Goal: Transaction & Acquisition: Purchase product/service

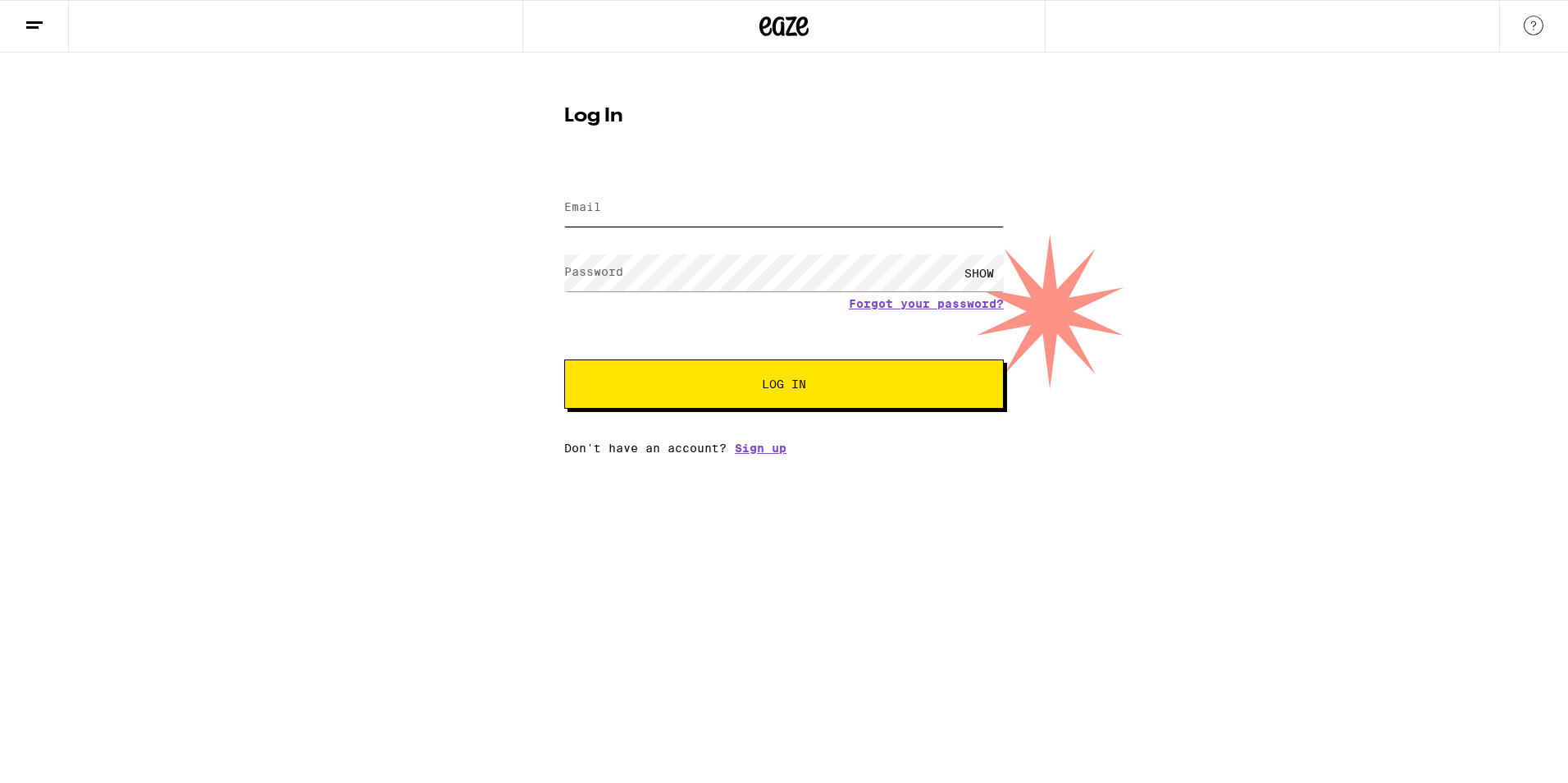
click at [602, 208] on input "Email" at bounding box center [784, 208] width 440 height 37
type input "[EMAIL_ADDRESS][DOMAIN_NAME]"
click at [620, 273] on label "Password" at bounding box center [594, 271] width 59 height 13
click at [751, 370] on button "Log In" at bounding box center [784, 384] width 440 height 50
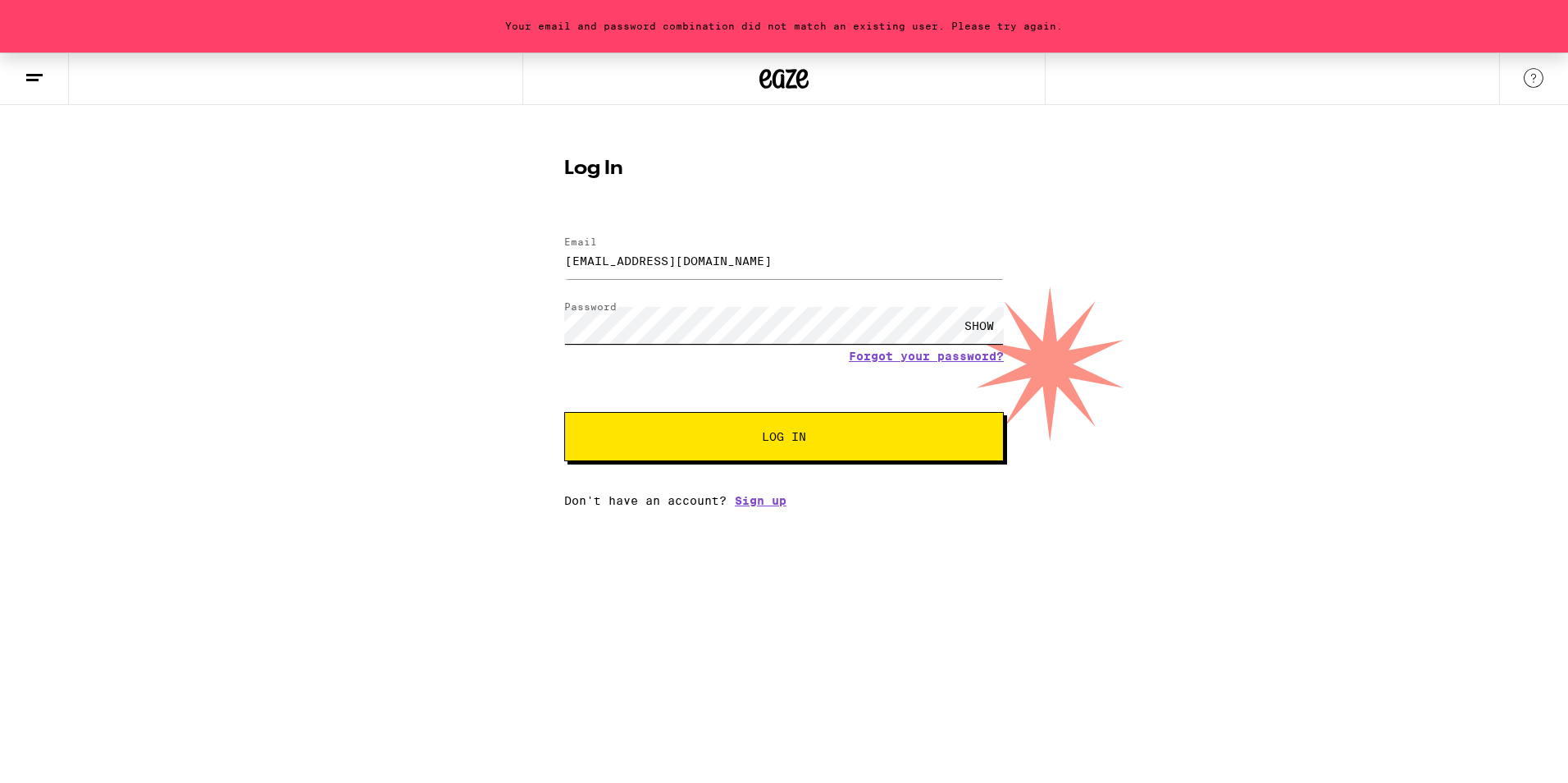
click at [562, 294] on div "Log In Email Email [EMAIL_ADDRESS][DOMAIN_NAME] Password Password SHOW Forgot y…" at bounding box center [784, 326] width 472 height 361
click at [565, 412] on button "Log In" at bounding box center [784, 436] width 440 height 50
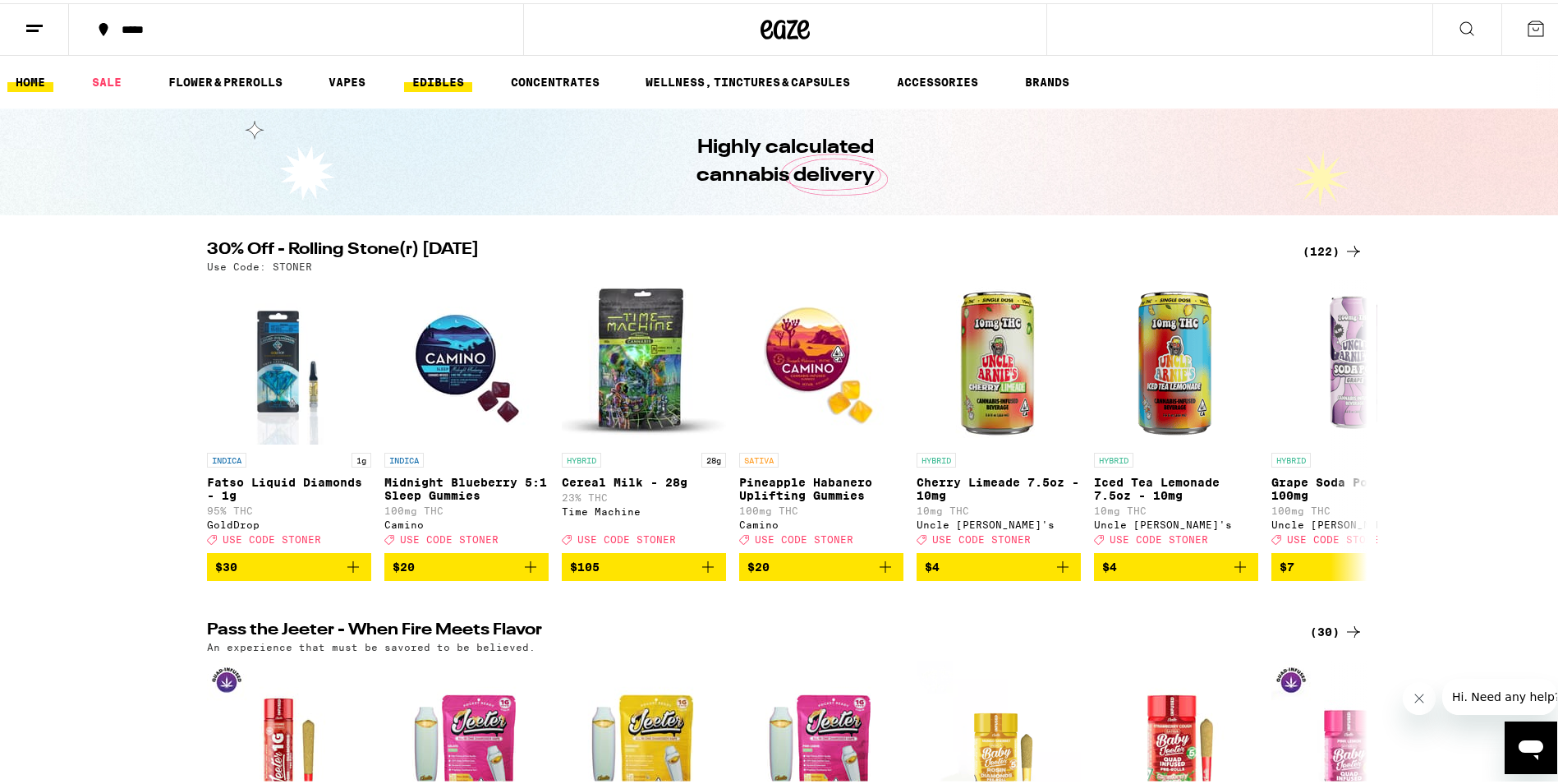
click at [444, 79] on link "EDIBLES" at bounding box center [438, 78] width 68 height 19
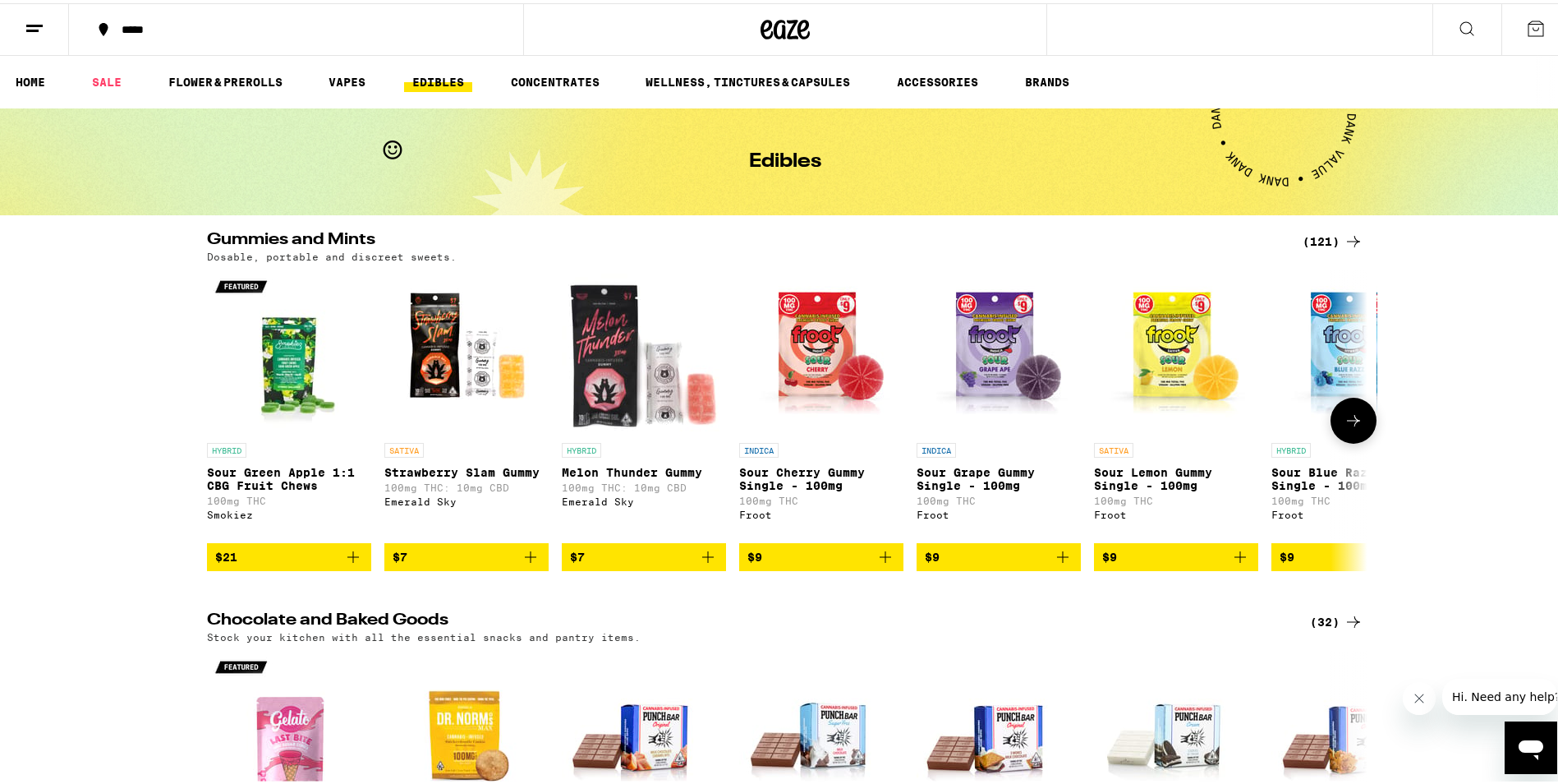
click at [1349, 427] on icon at bounding box center [1353, 417] width 19 height 19
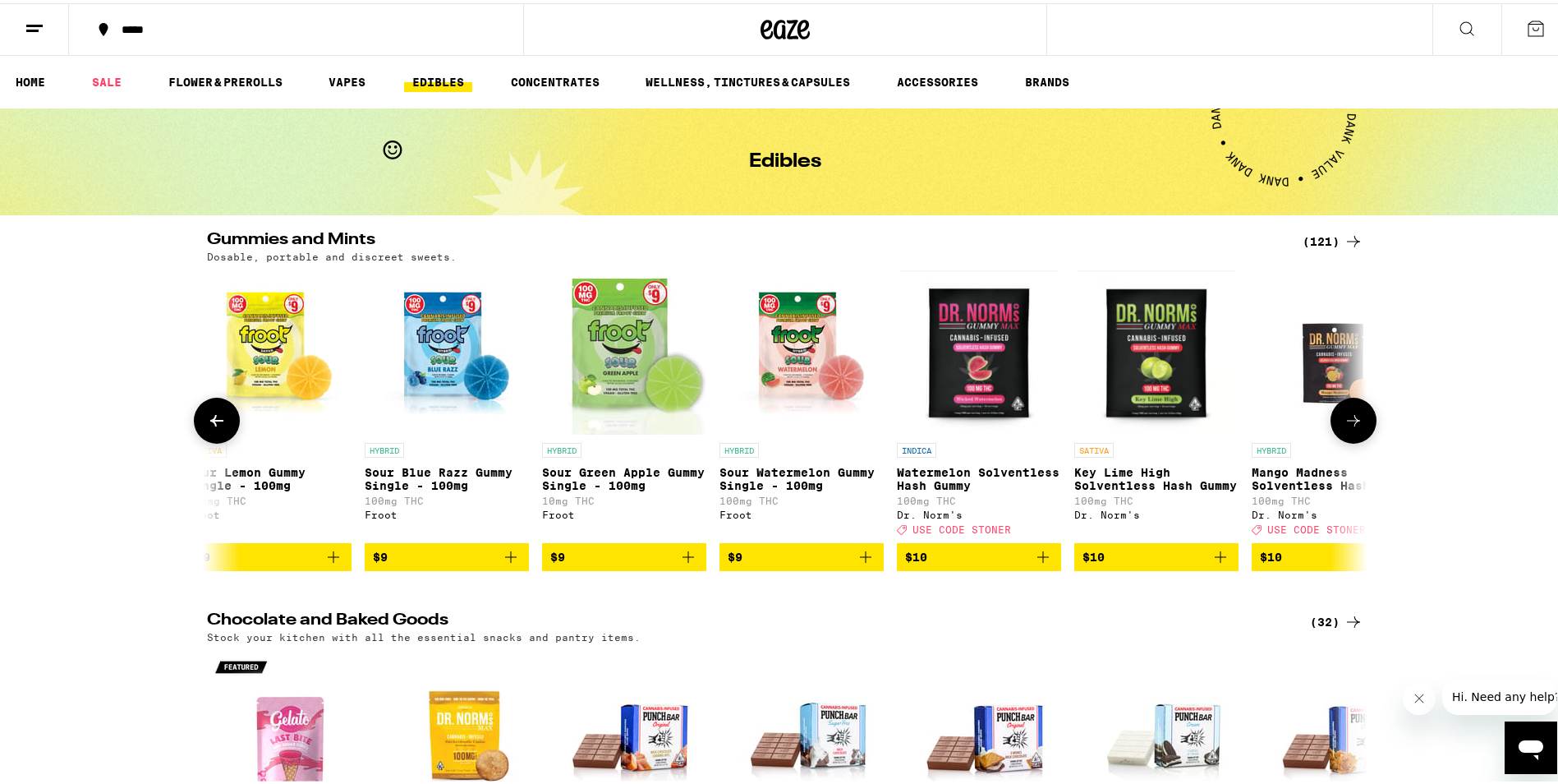
scroll to position [0, 978]
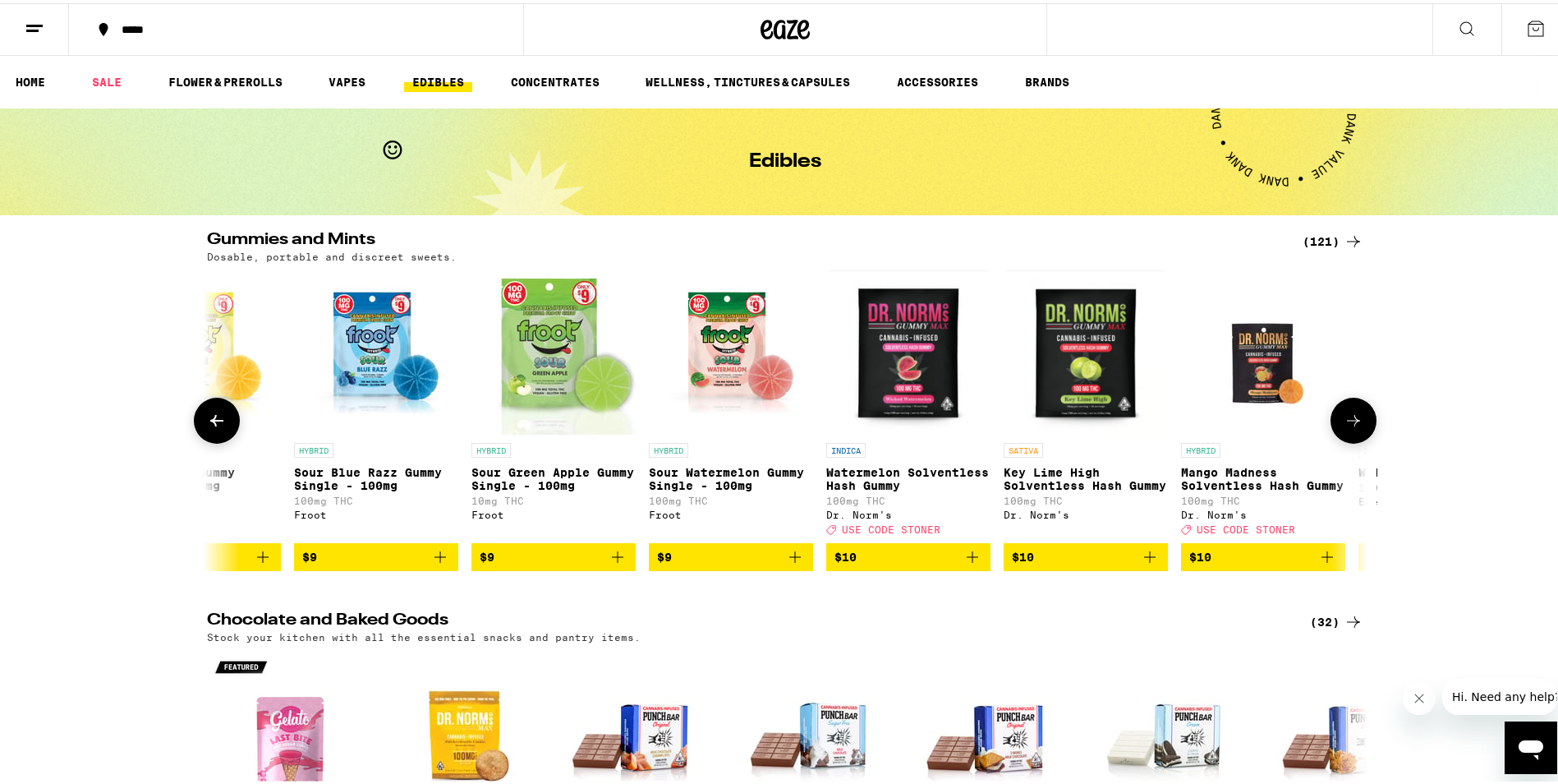
click at [1349, 423] on icon at bounding box center [1353, 417] width 13 height 12
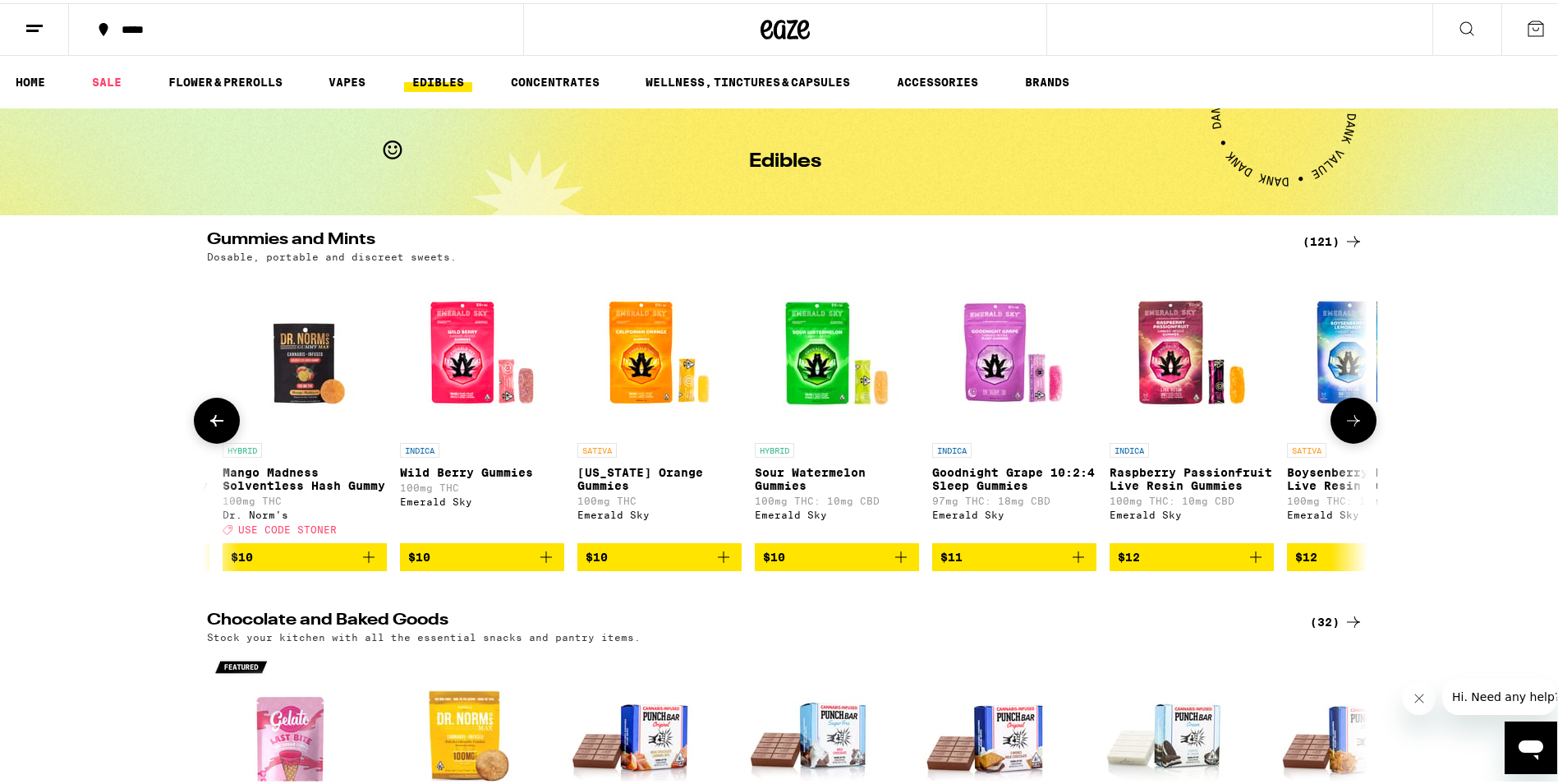
scroll to position [0, 1955]
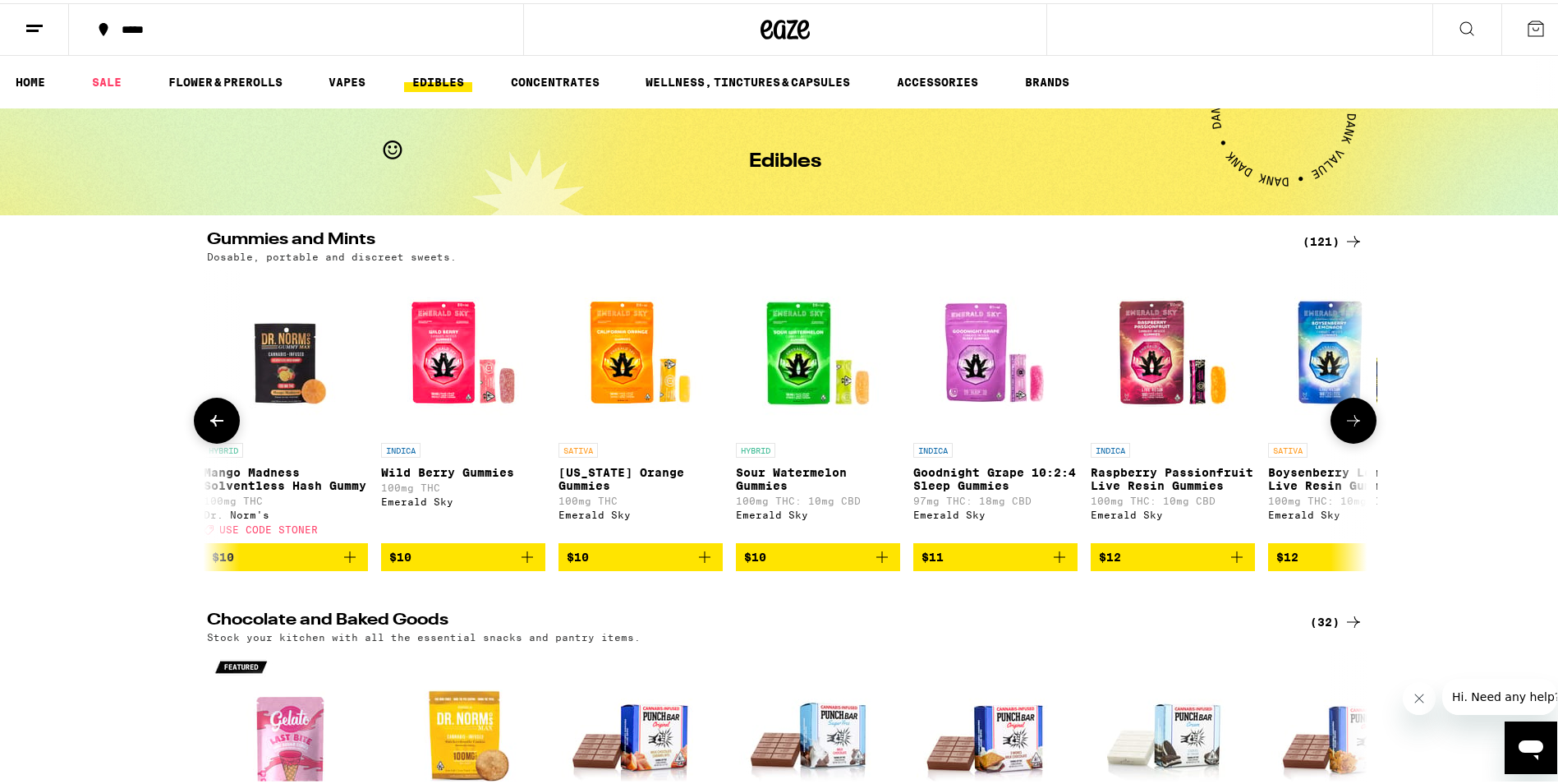
click at [1346, 423] on icon at bounding box center [1353, 417] width 19 height 19
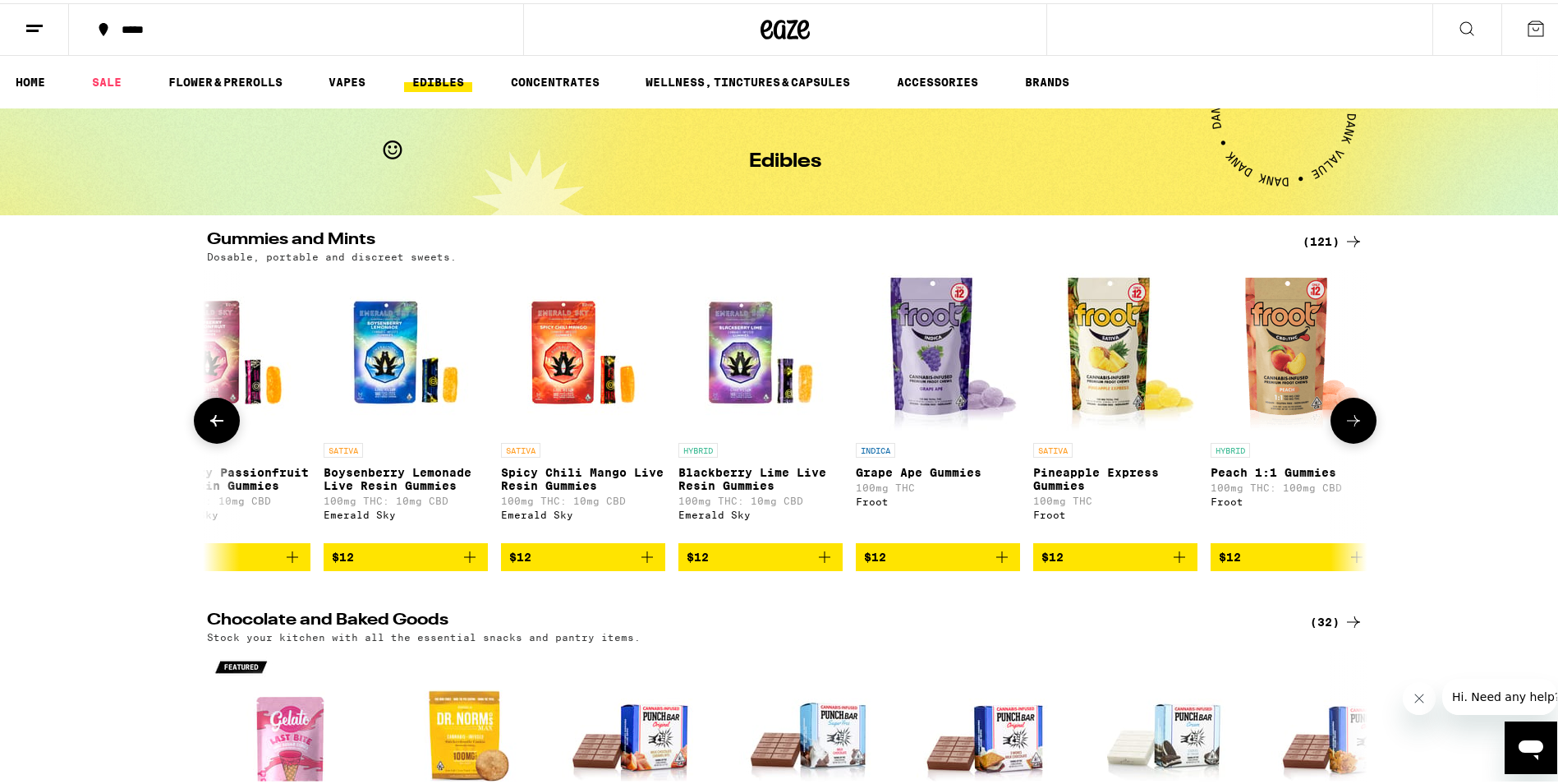
scroll to position [0, 2932]
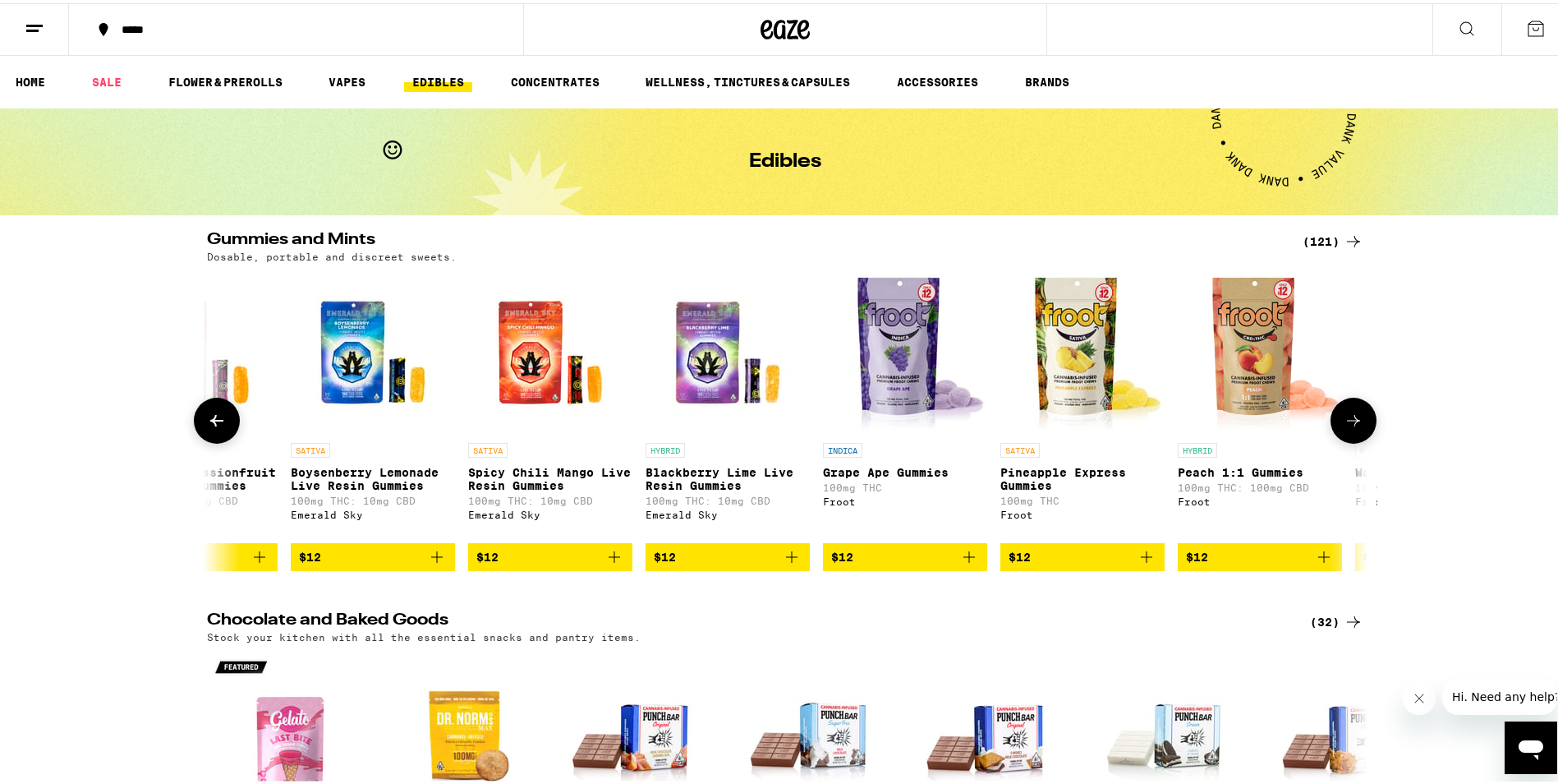
click at [1347, 425] on icon at bounding box center [1353, 417] width 19 height 19
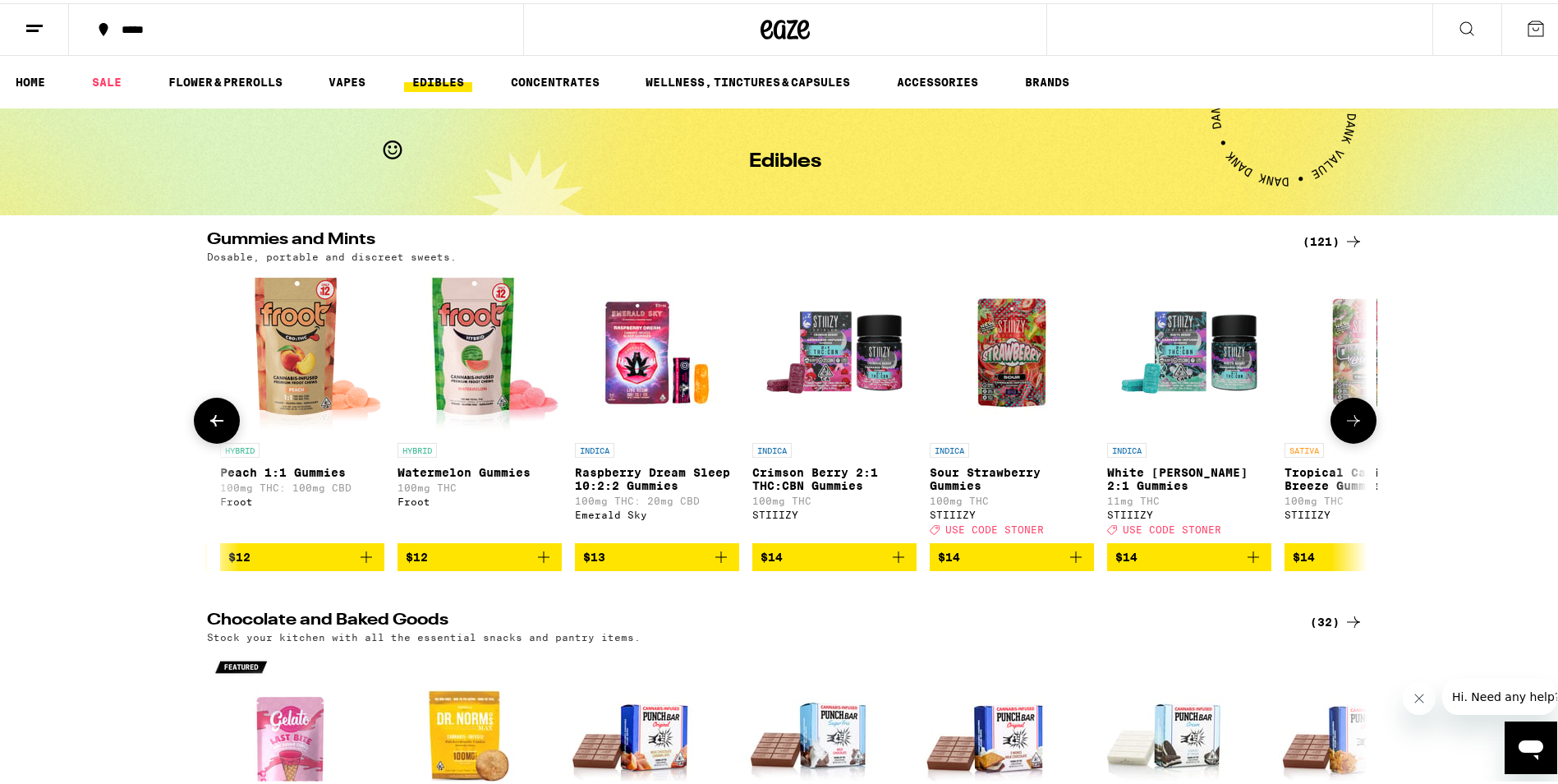
scroll to position [0, 3910]
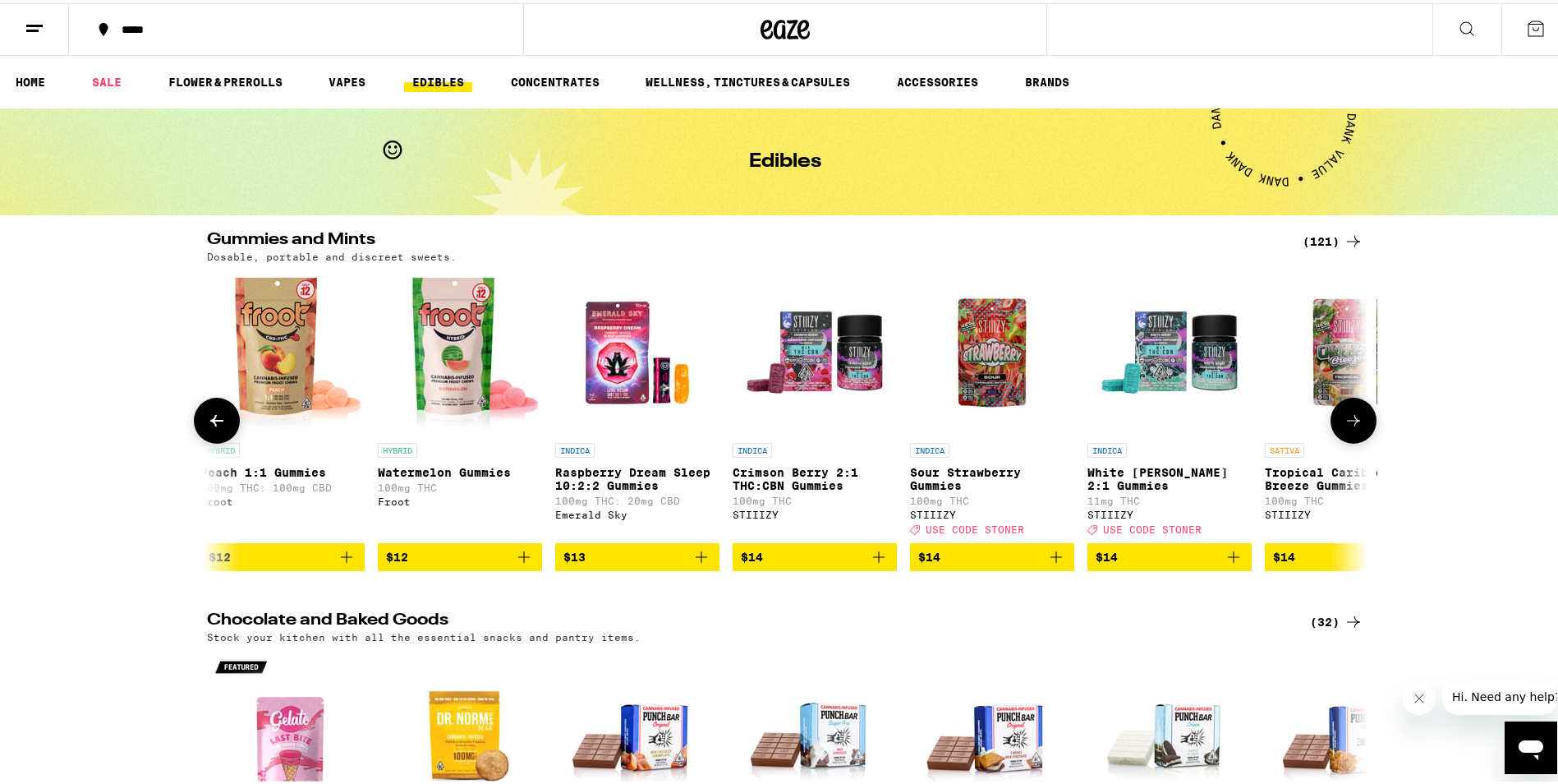
click at [692, 564] on icon "Add to bag" at bounding box center [701, 553] width 19 height 19
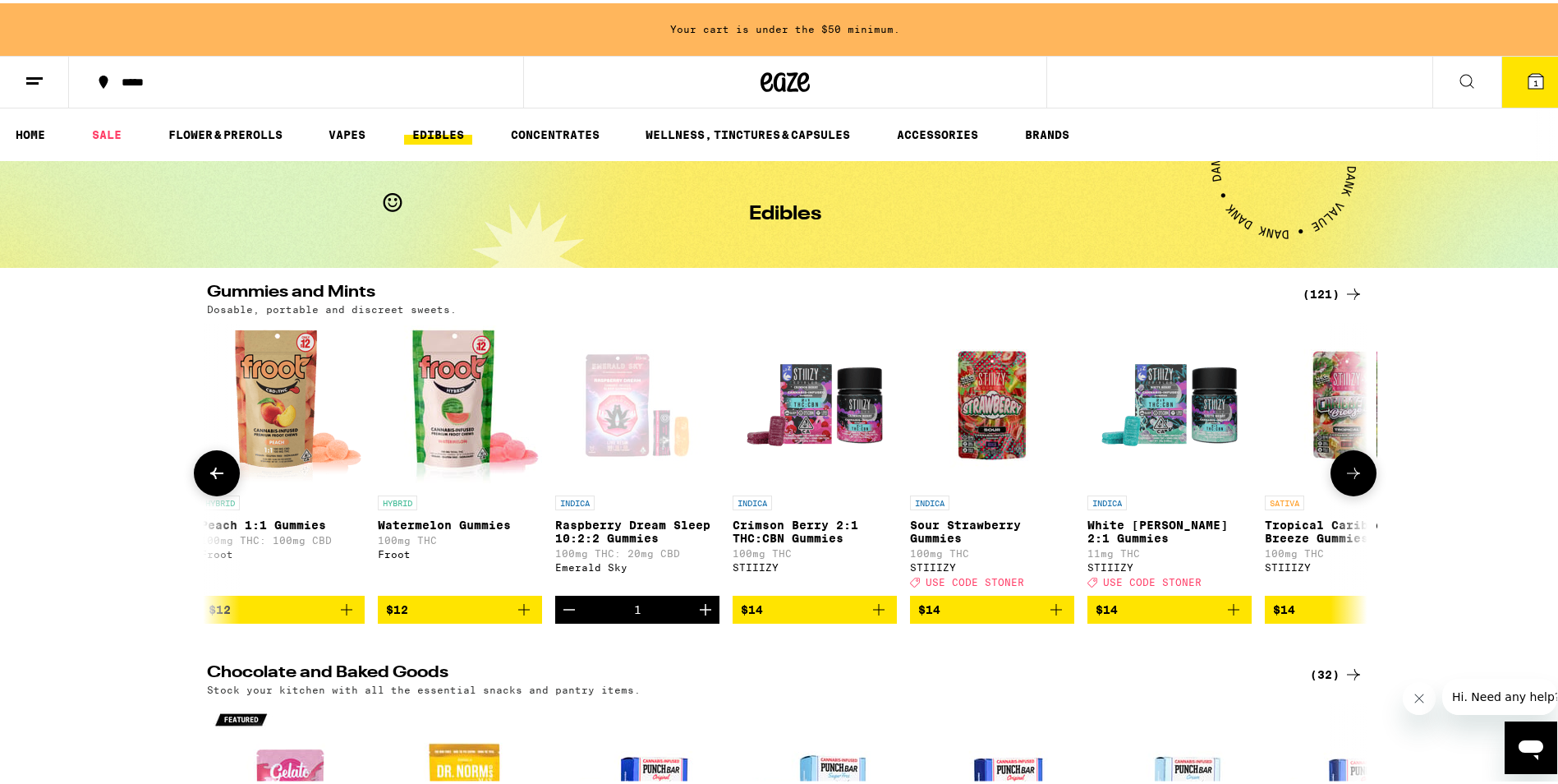
click at [700, 612] on icon "Increment" at bounding box center [705, 606] width 12 height 12
click at [1345, 476] on icon at bounding box center [1353, 469] width 19 height 19
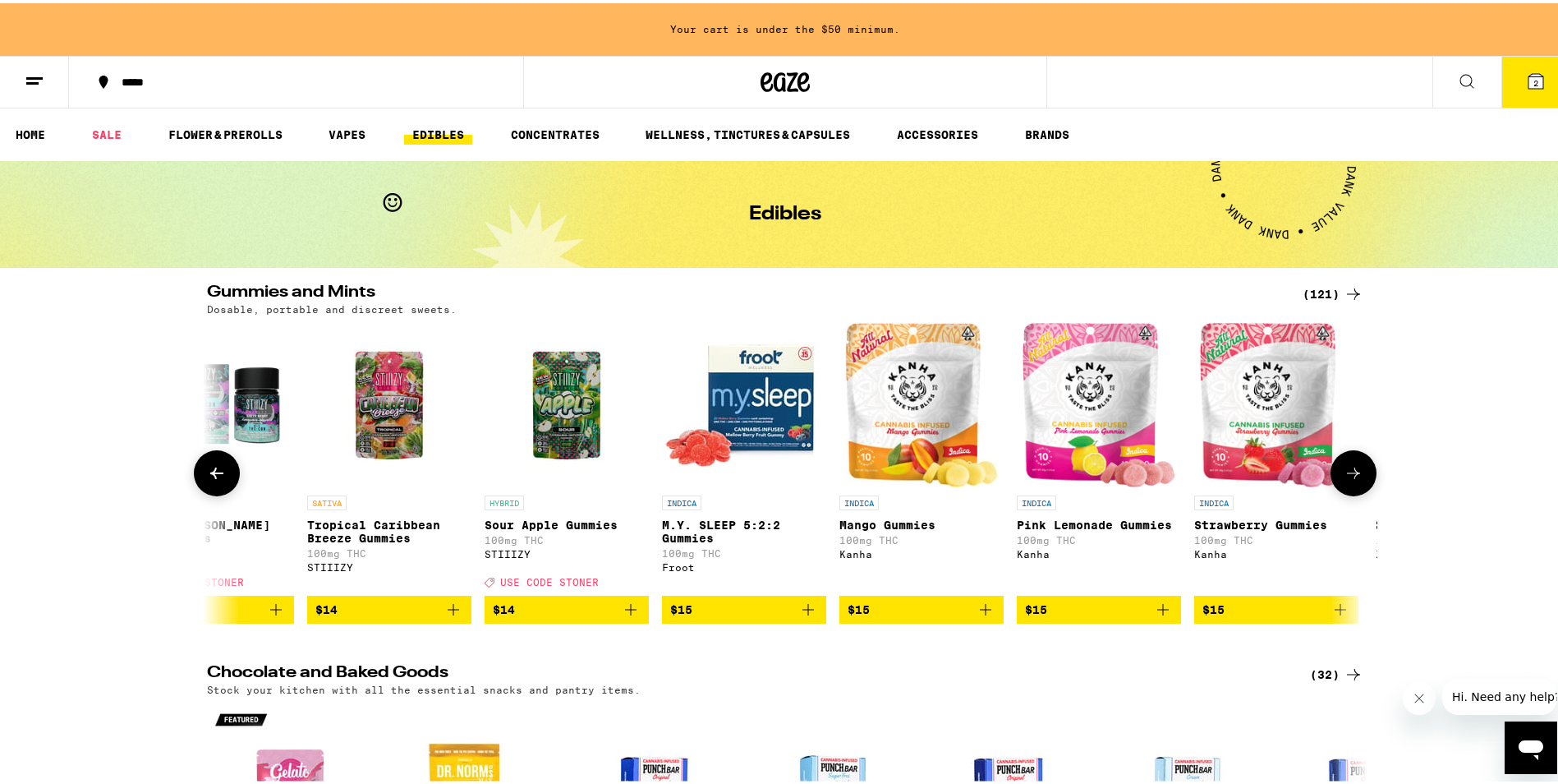
scroll to position [0, 4887]
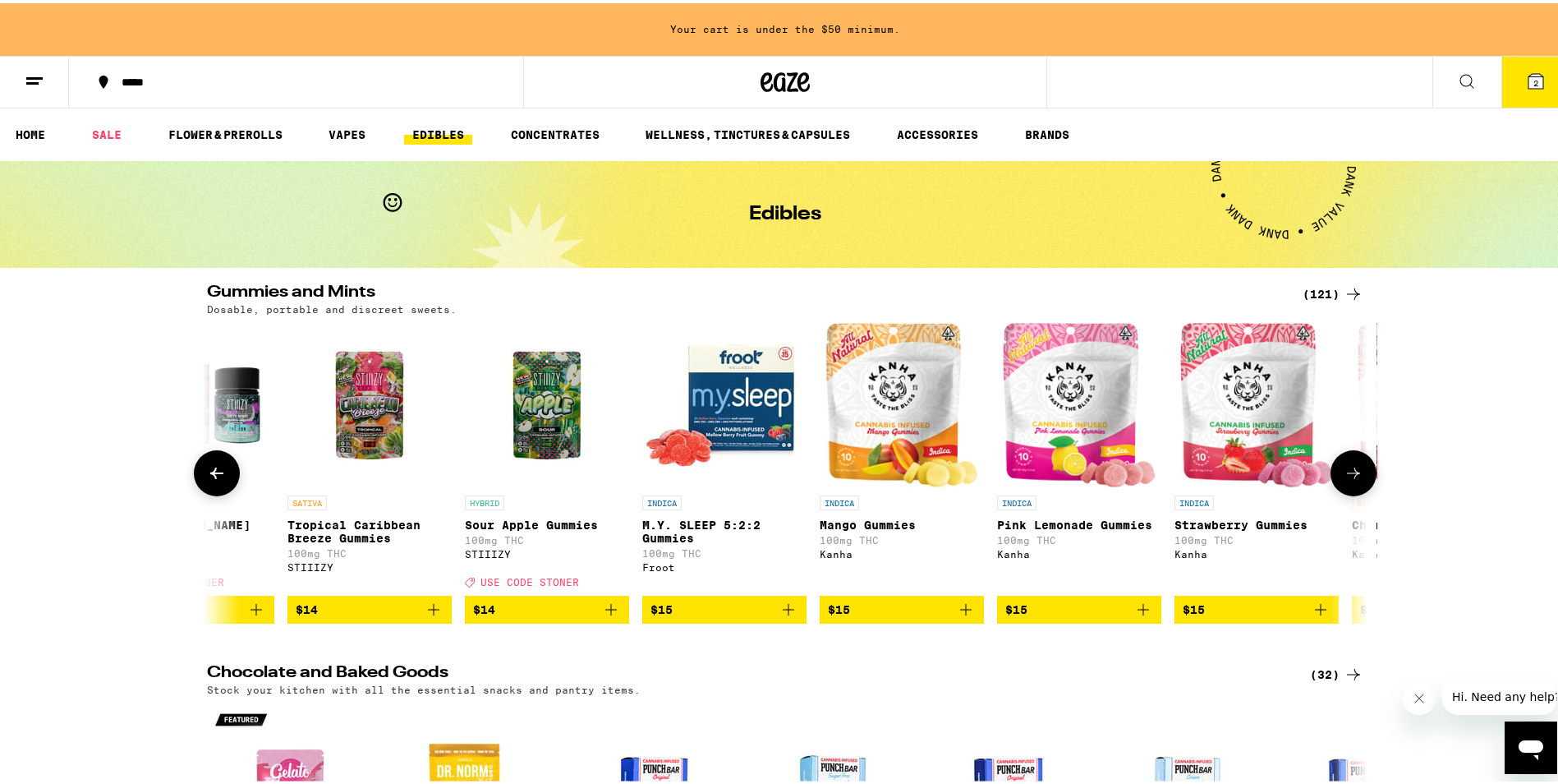
click at [785, 616] on icon "Add to bag" at bounding box center [788, 606] width 19 height 19
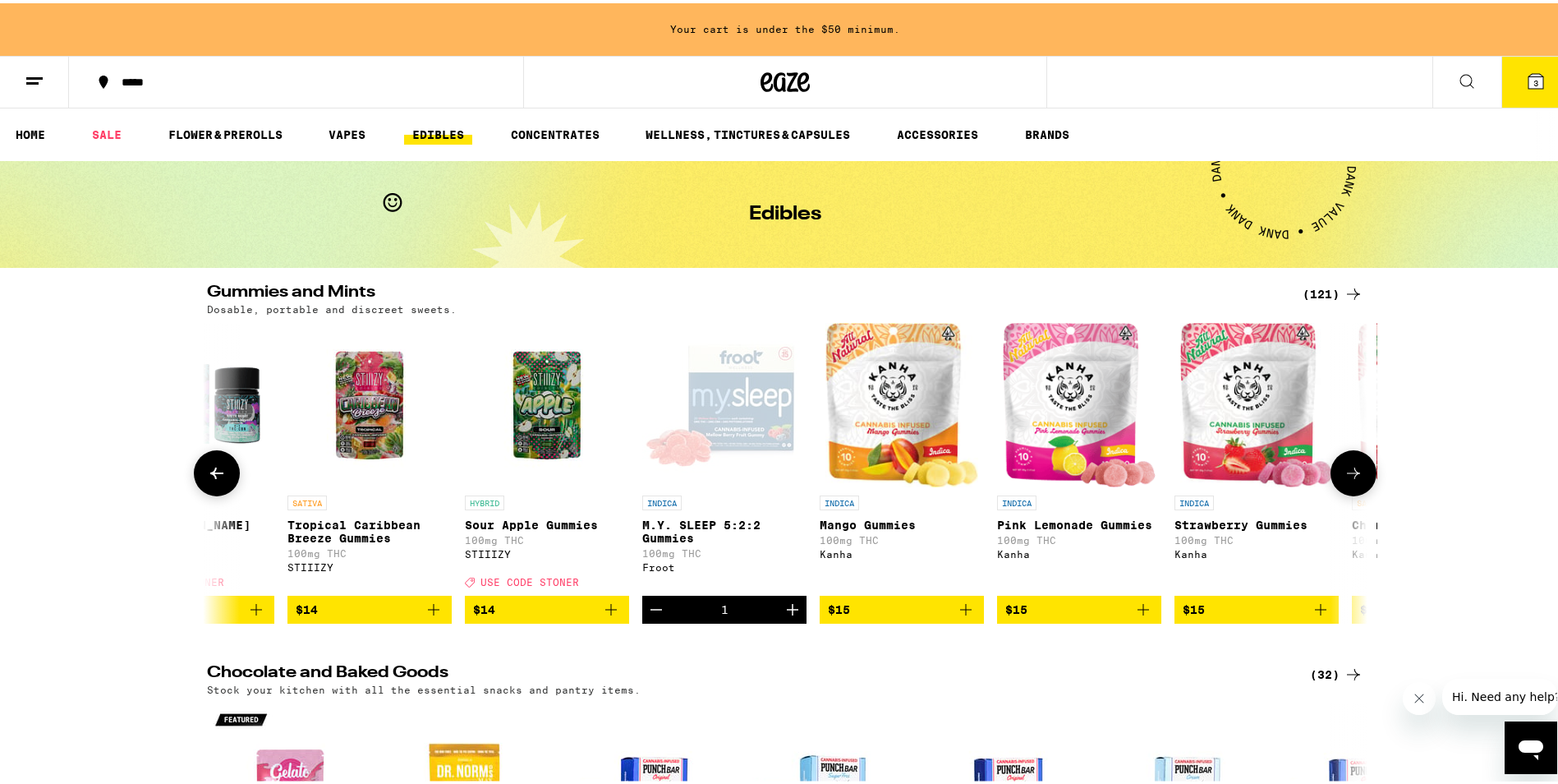
click at [787, 612] on icon "Increment" at bounding box center [792, 606] width 12 height 12
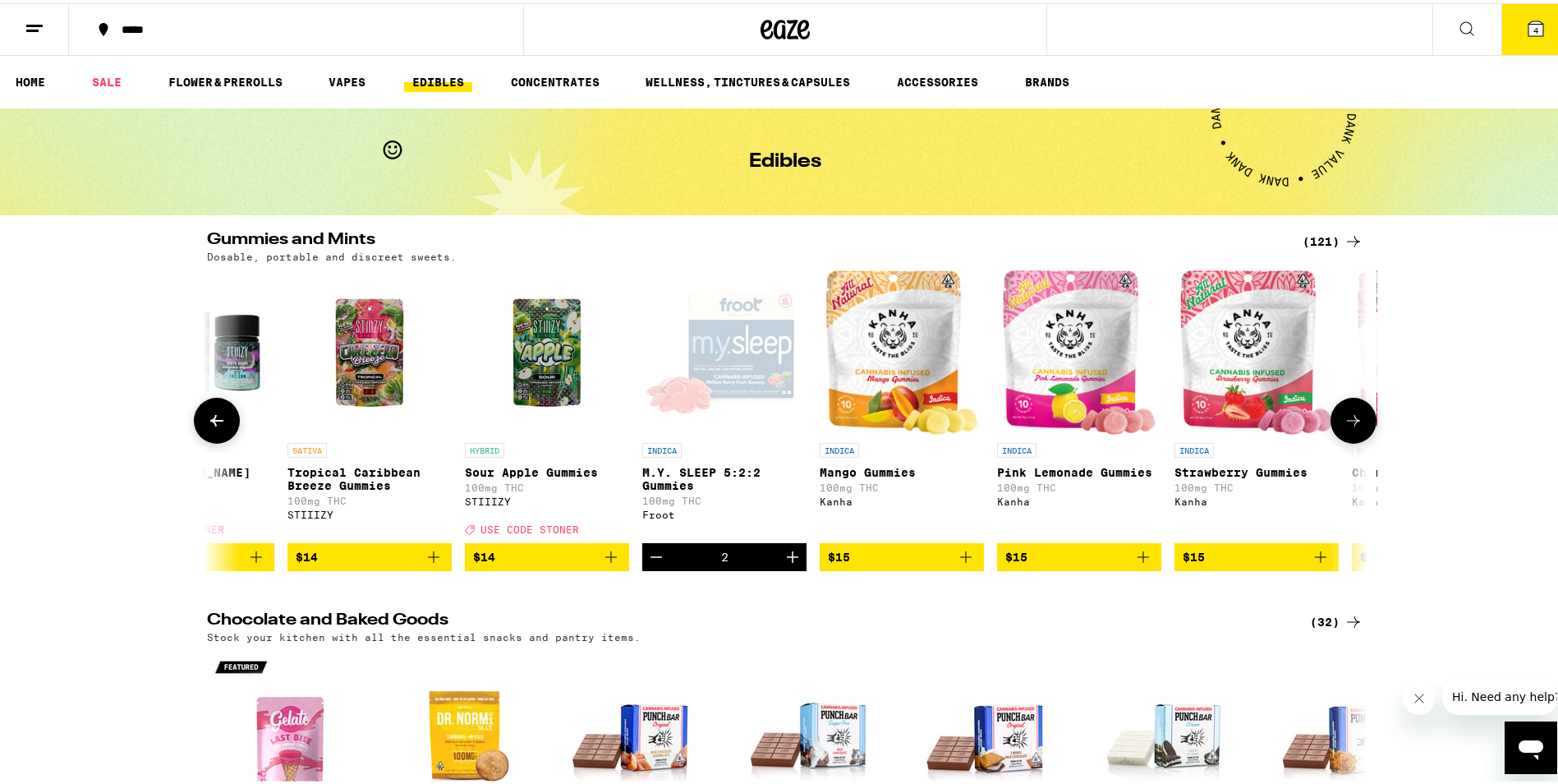
click at [1364, 416] on button at bounding box center [1353, 417] width 46 height 46
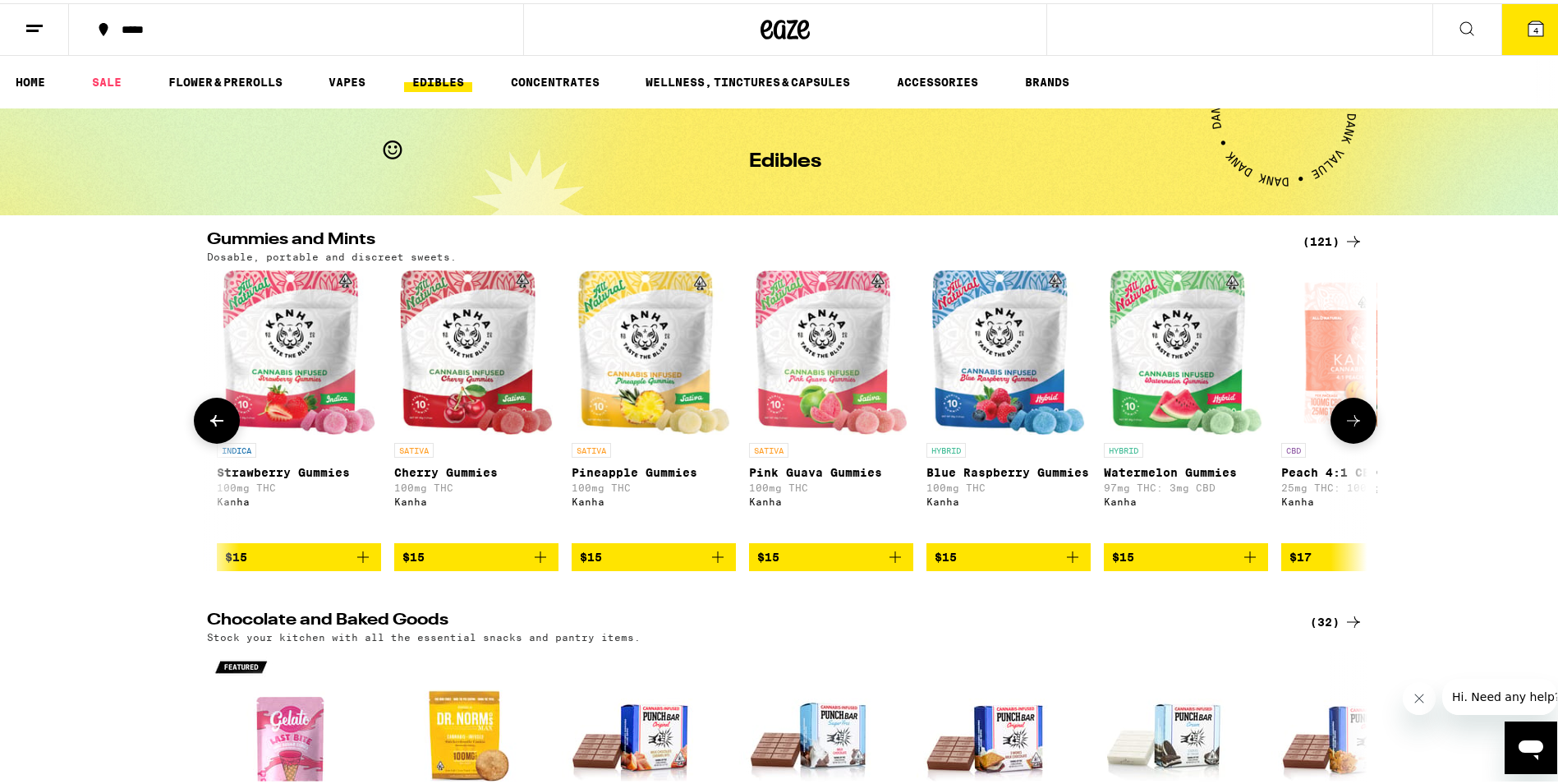
scroll to position [0, 5865]
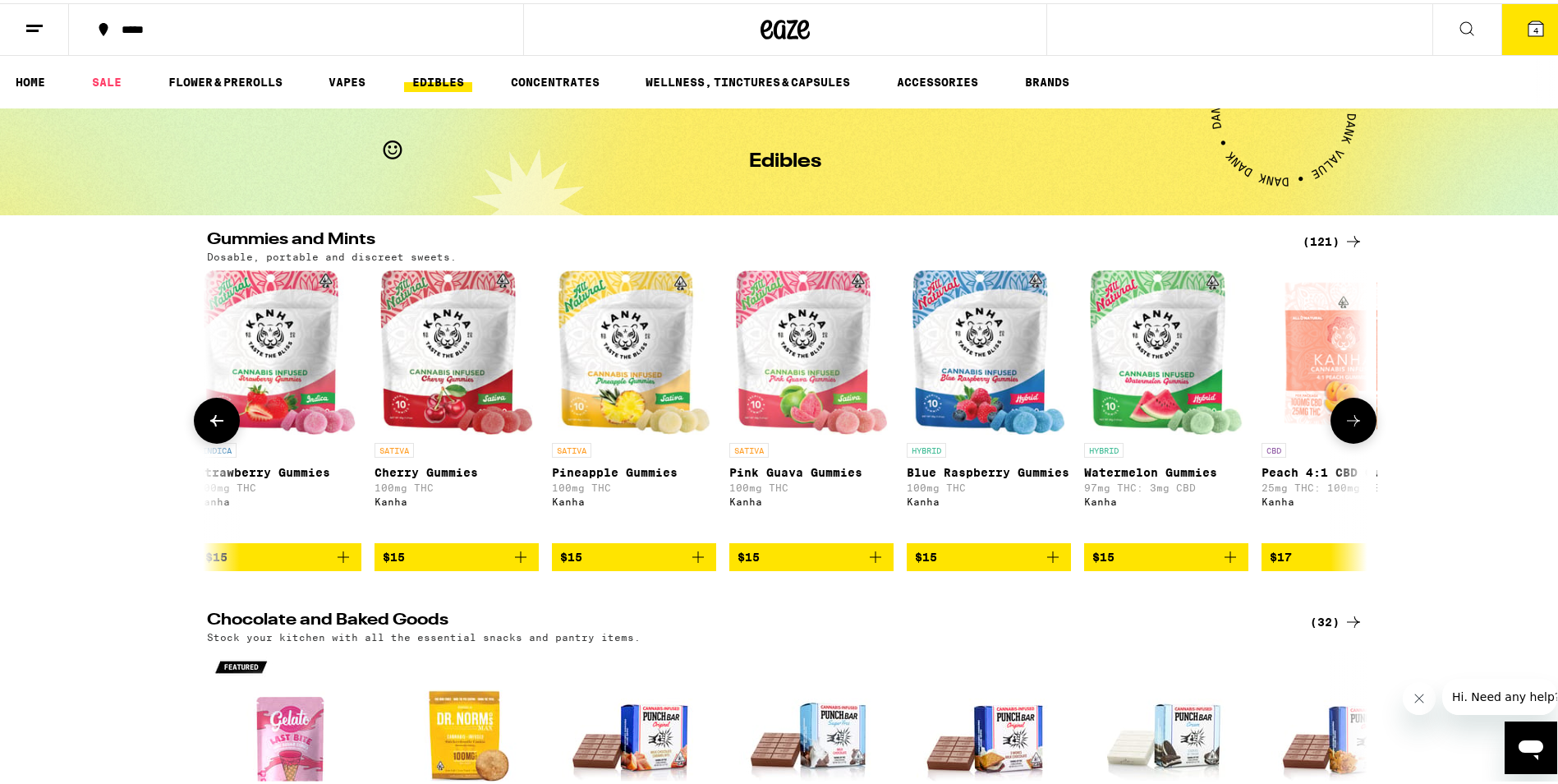
click at [1348, 427] on icon at bounding box center [1353, 417] width 19 height 19
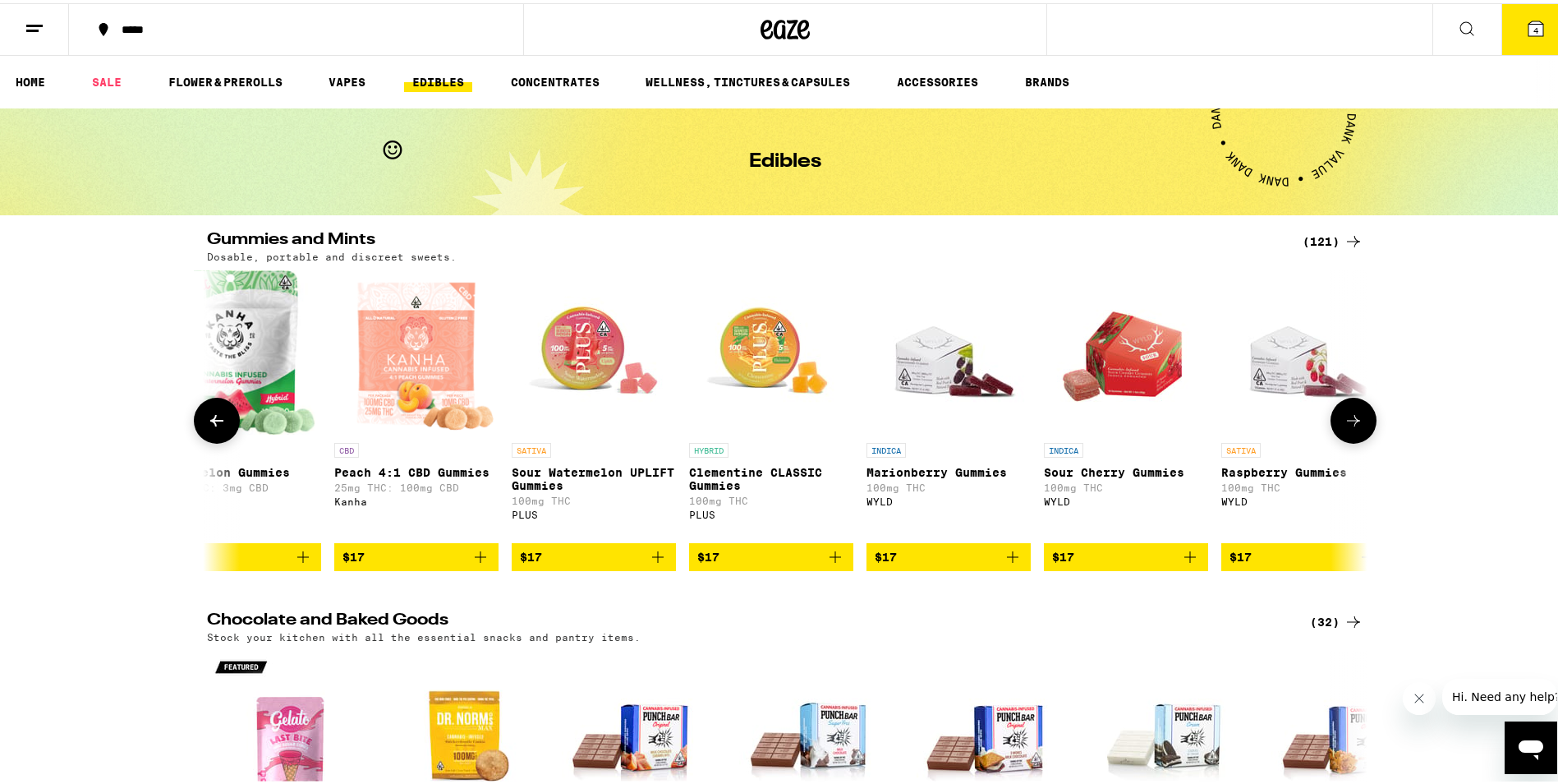
scroll to position [0, 6843]
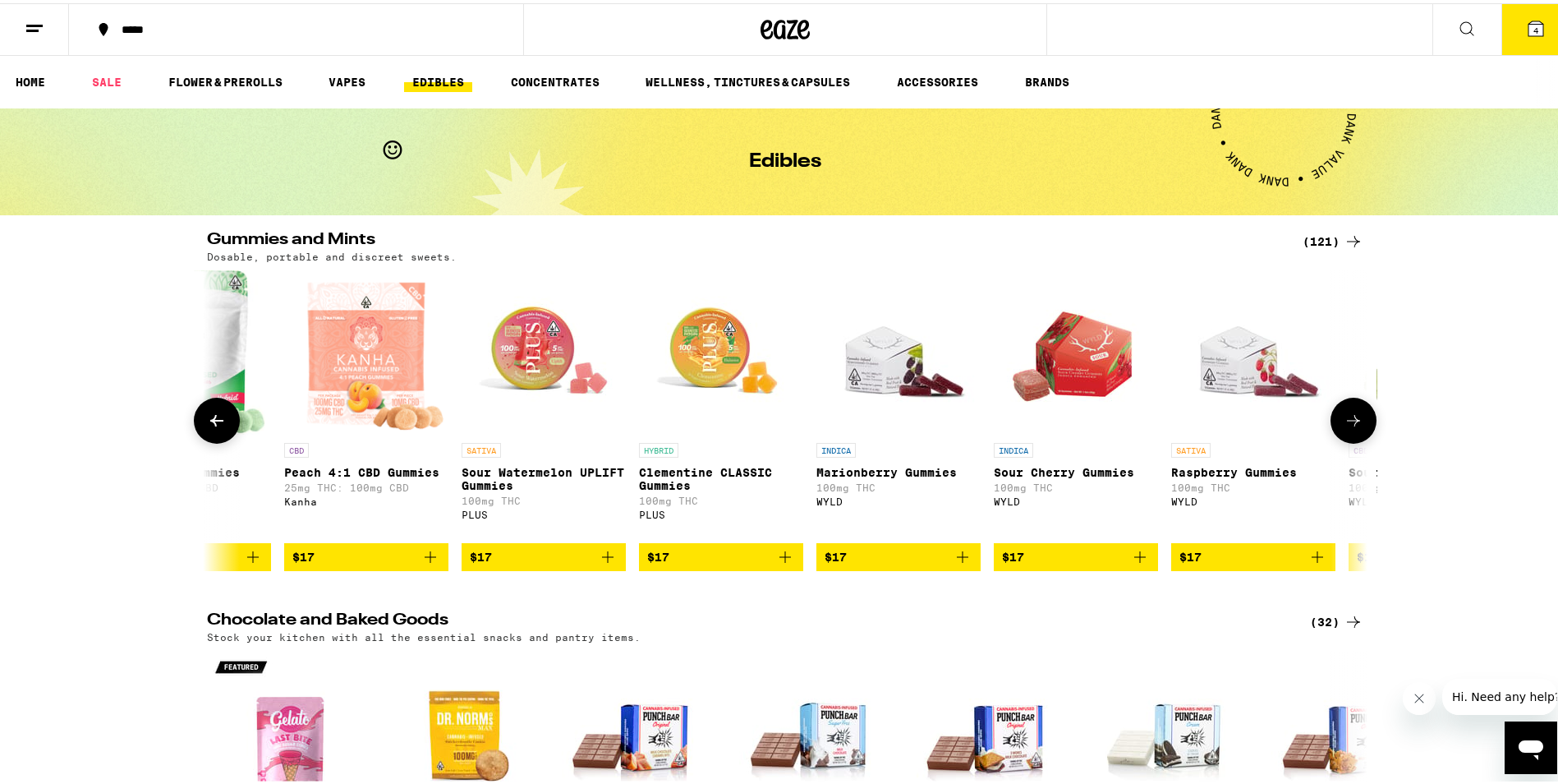
click at [1348, 418] on icon at bounding box center [1353, 417] width 19 height 19
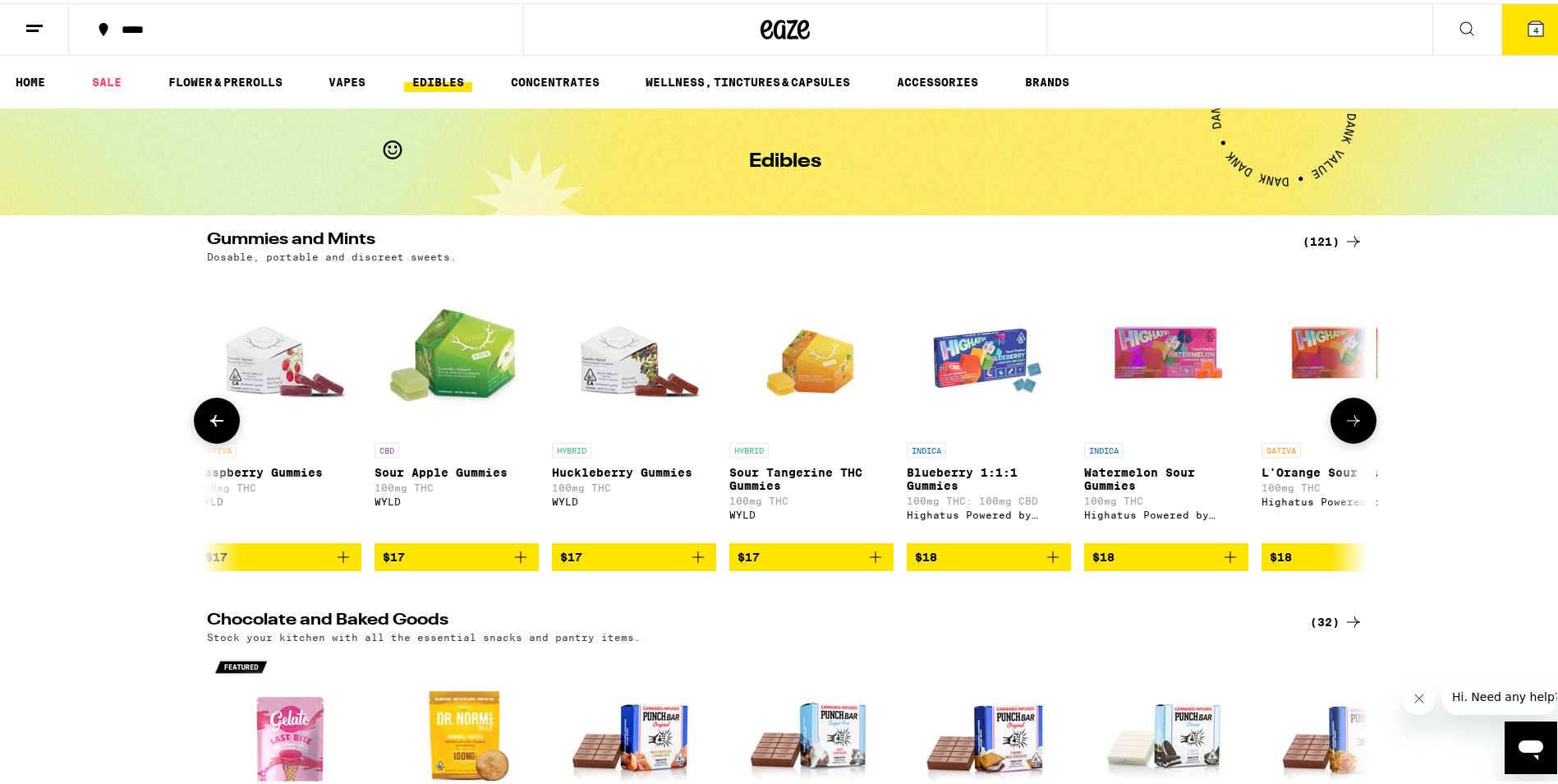
scroll to position [0, 7819]
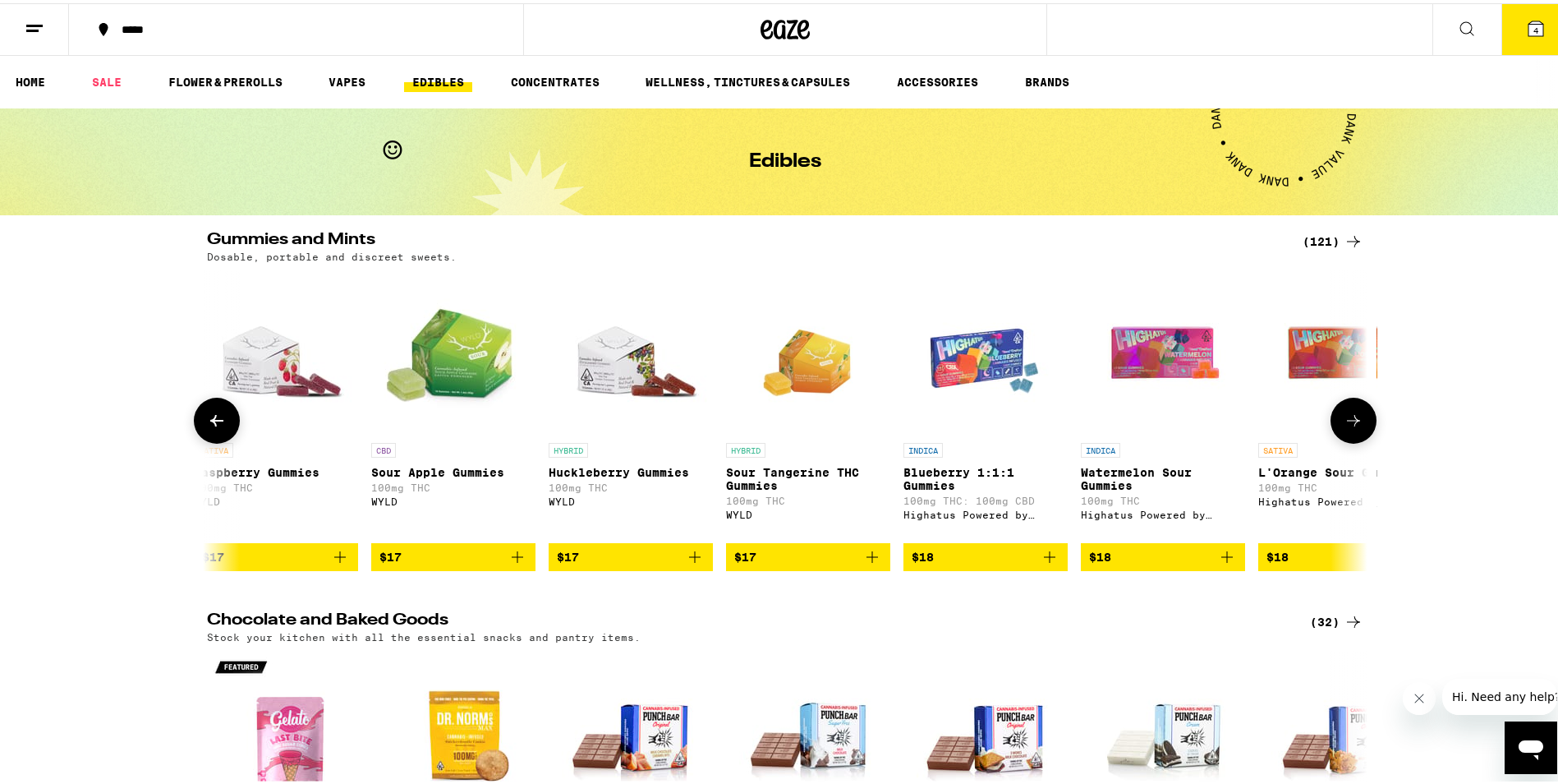
click at [1345, 424] on icon at bounding box center [1353, 417] width 19 height 19
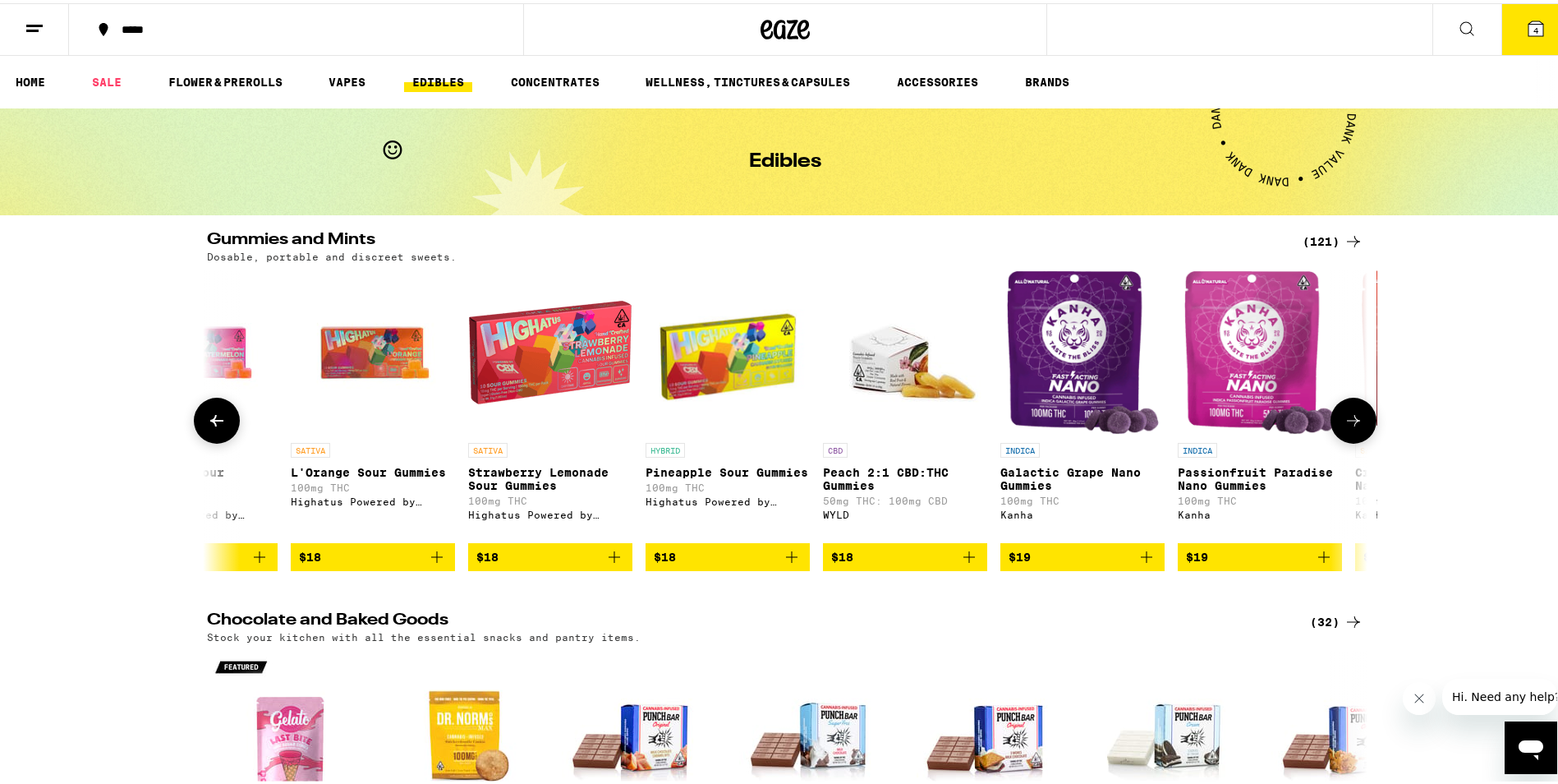
scroll to position [0, 8797]
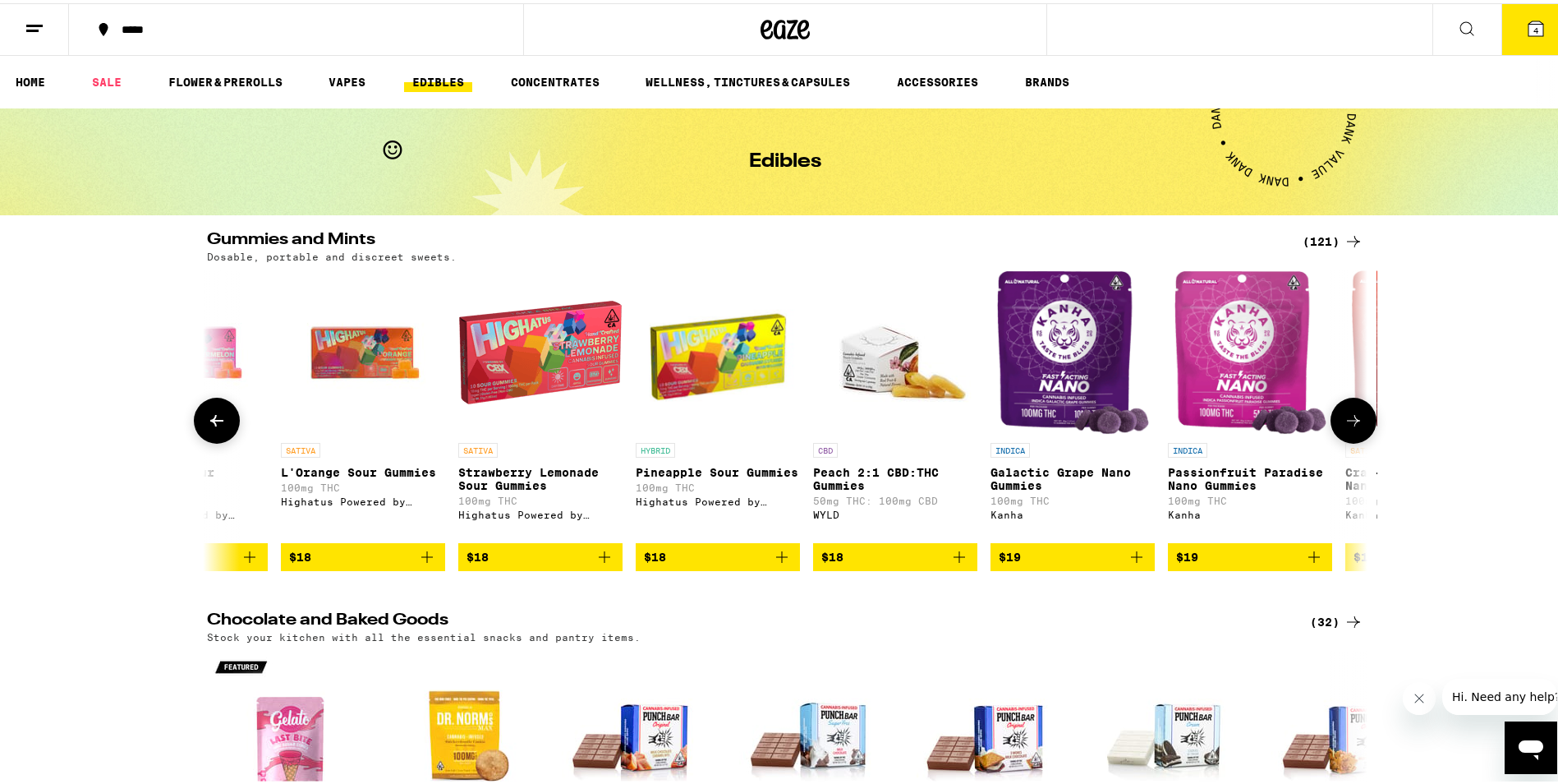
click at [1345, 424] on icon at bounding box center [1353, 417] width 19 height 19
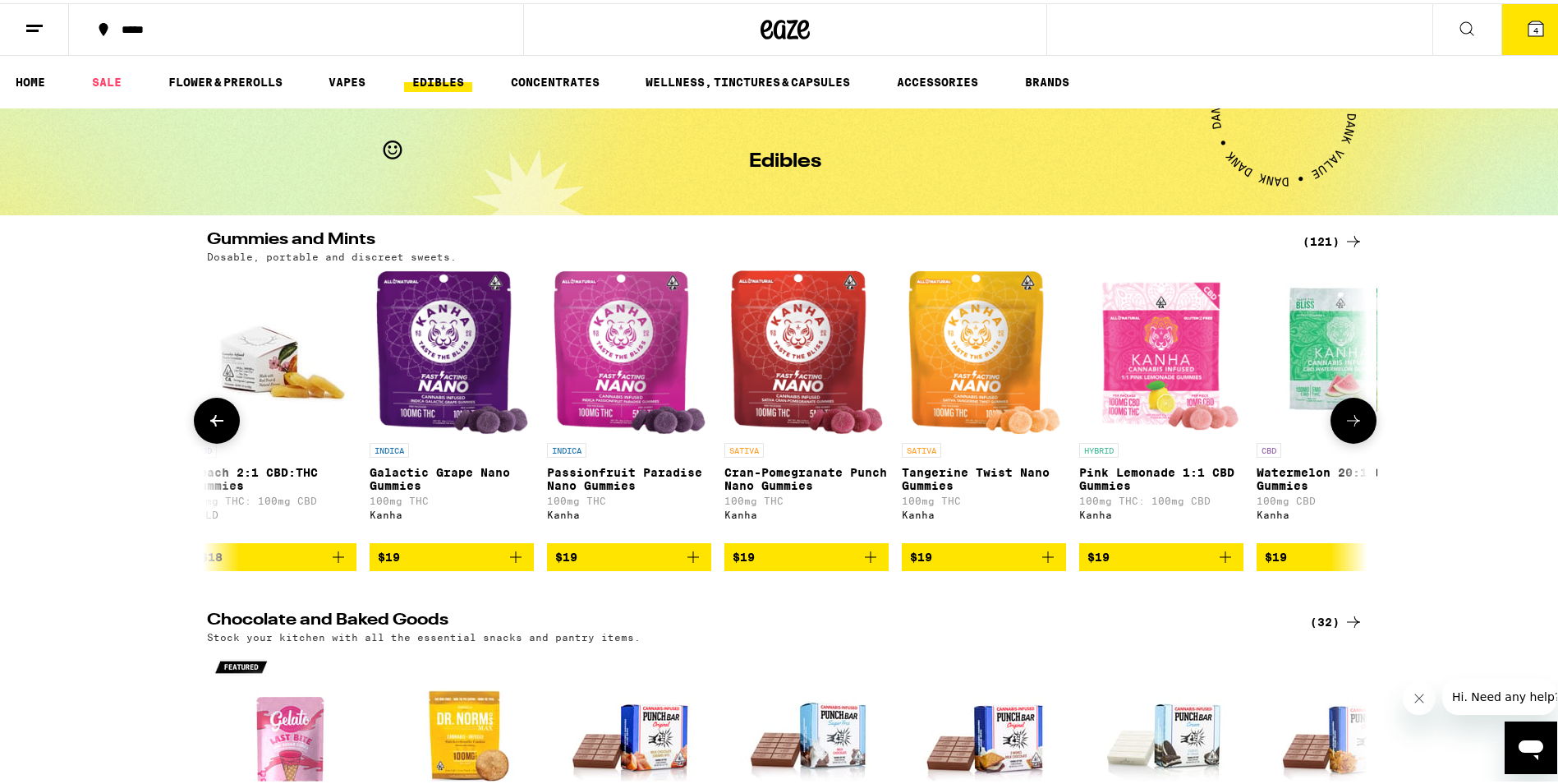
scroll to position [0, 9775]
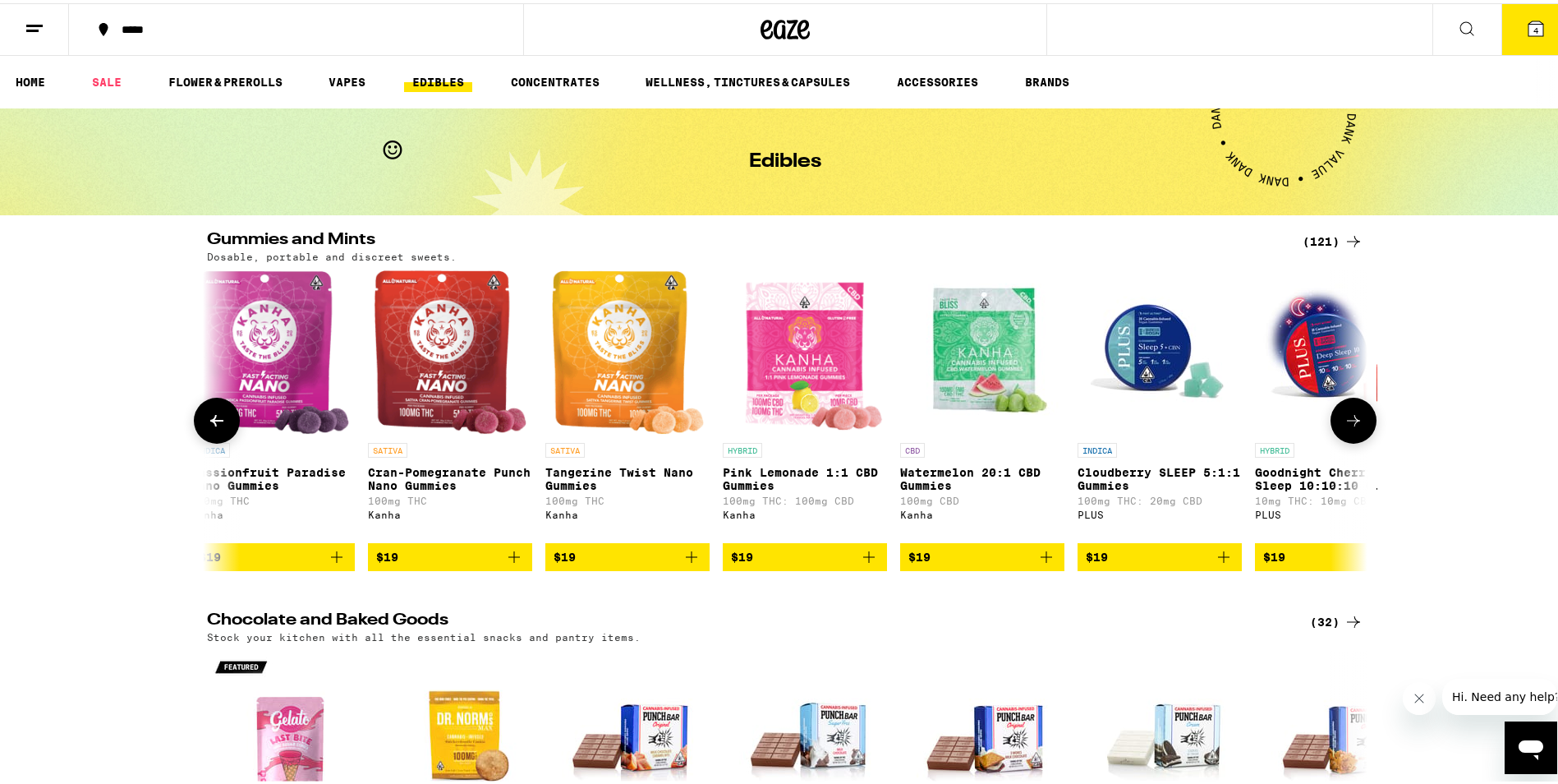
click at [1344, 424] on icon at bounding box center [1353, 417] width 19 height 19
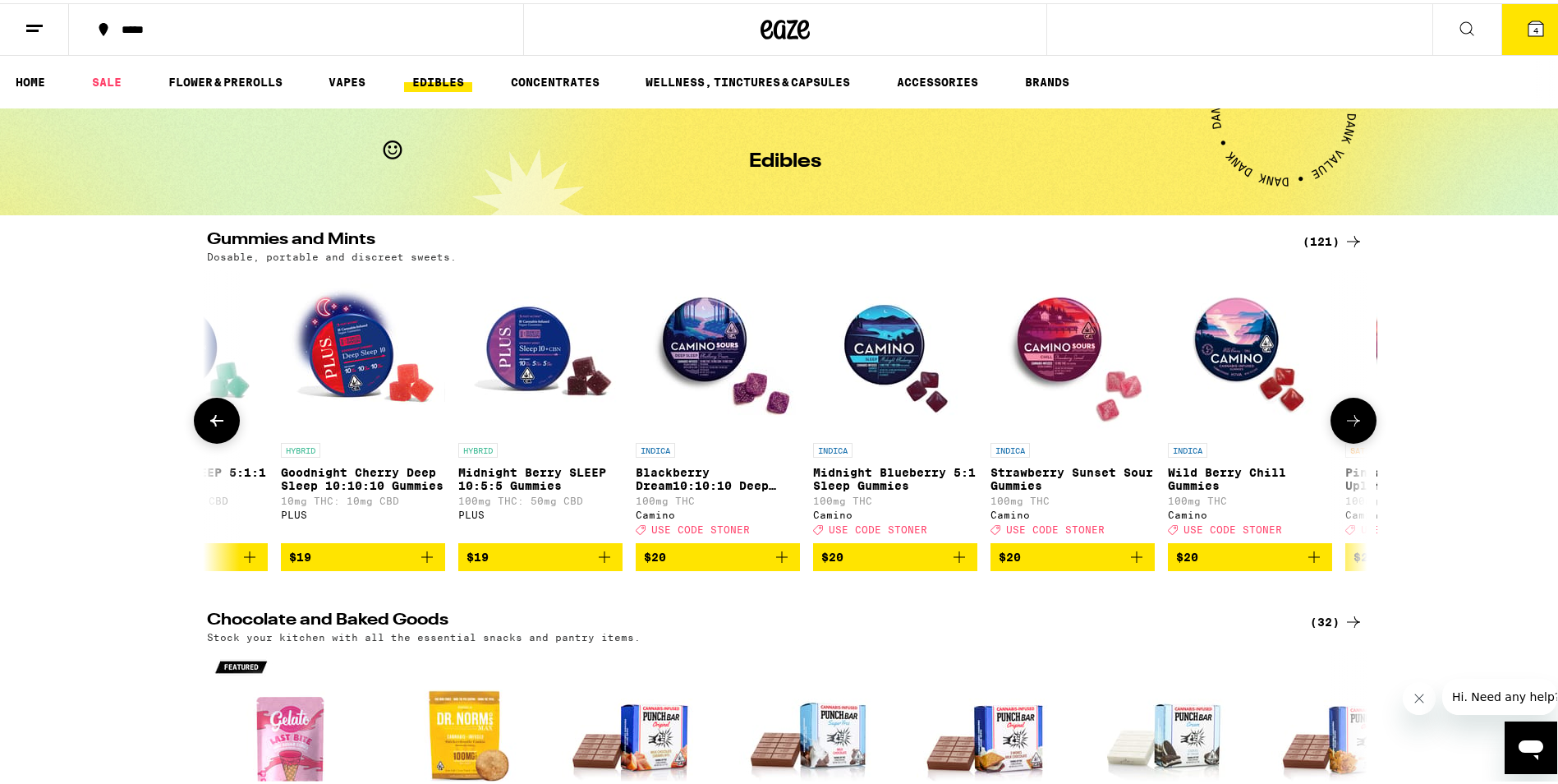
scroll to position [0, 10752]
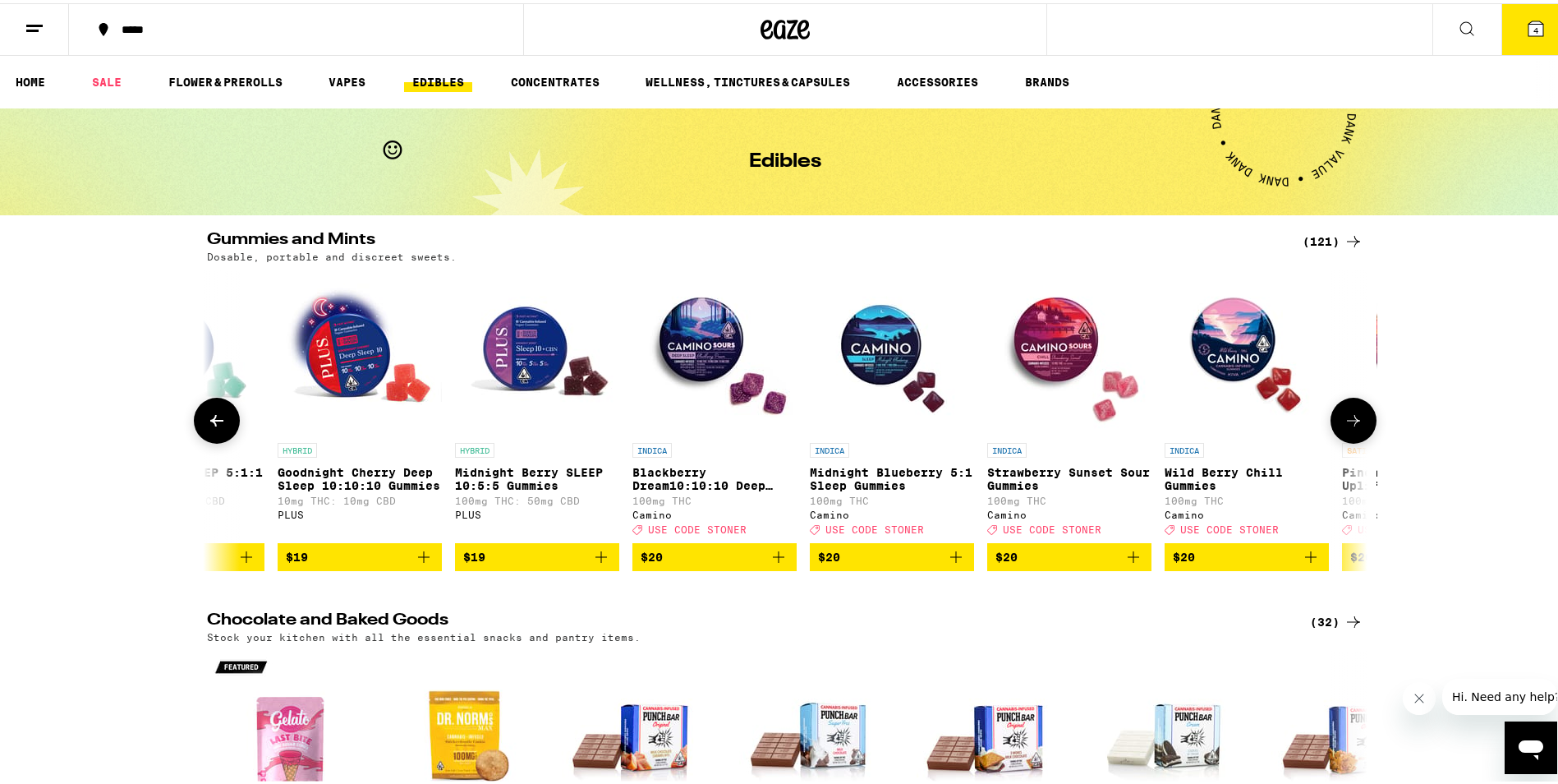
click at [600, 564] on icon "Add to bag" at bounding box center [600, 553] width 19 height 19
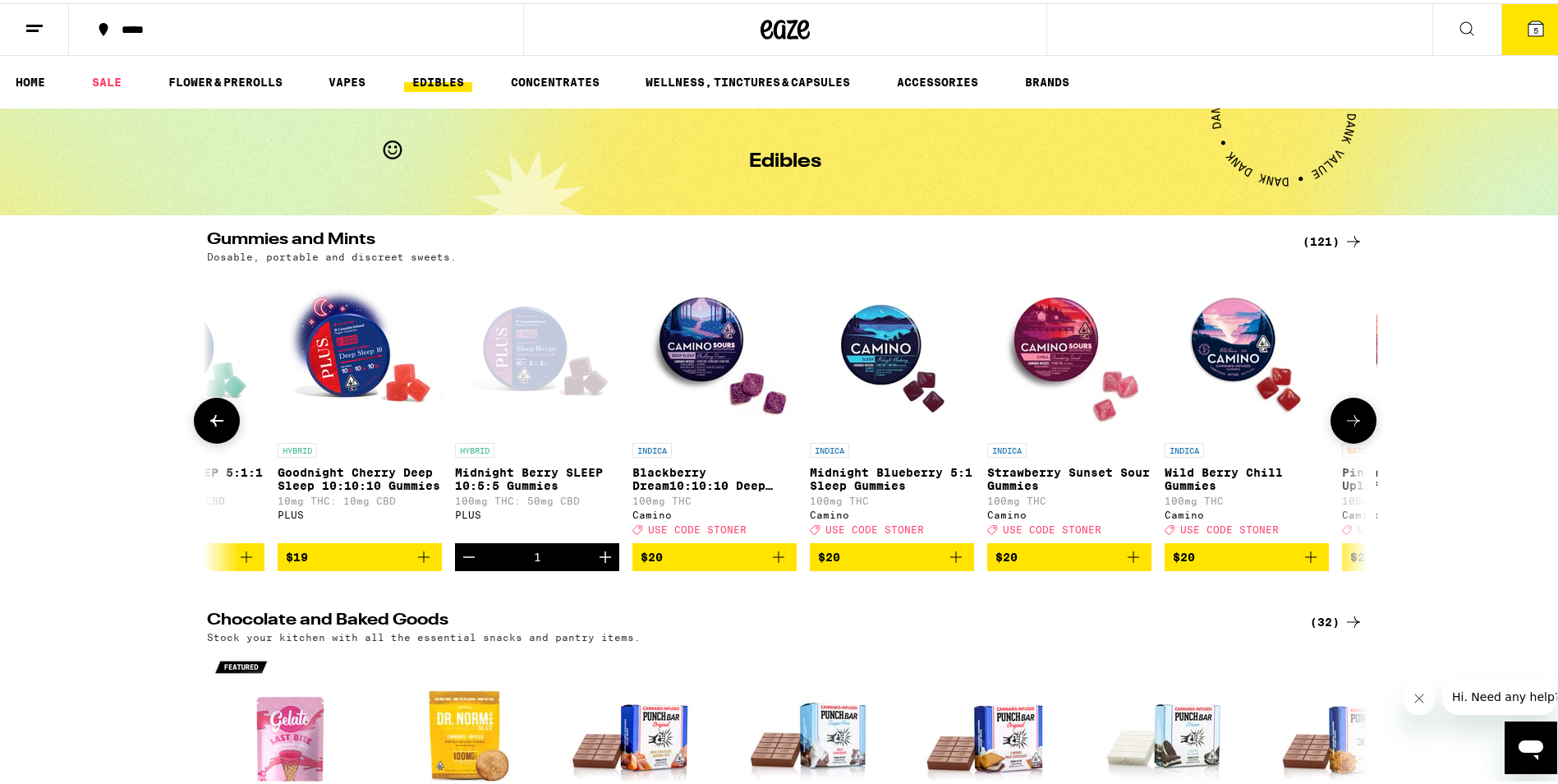
click at [419, 564] on icon "Add to bag" at bounding box center [423, 553] width 19 height 19
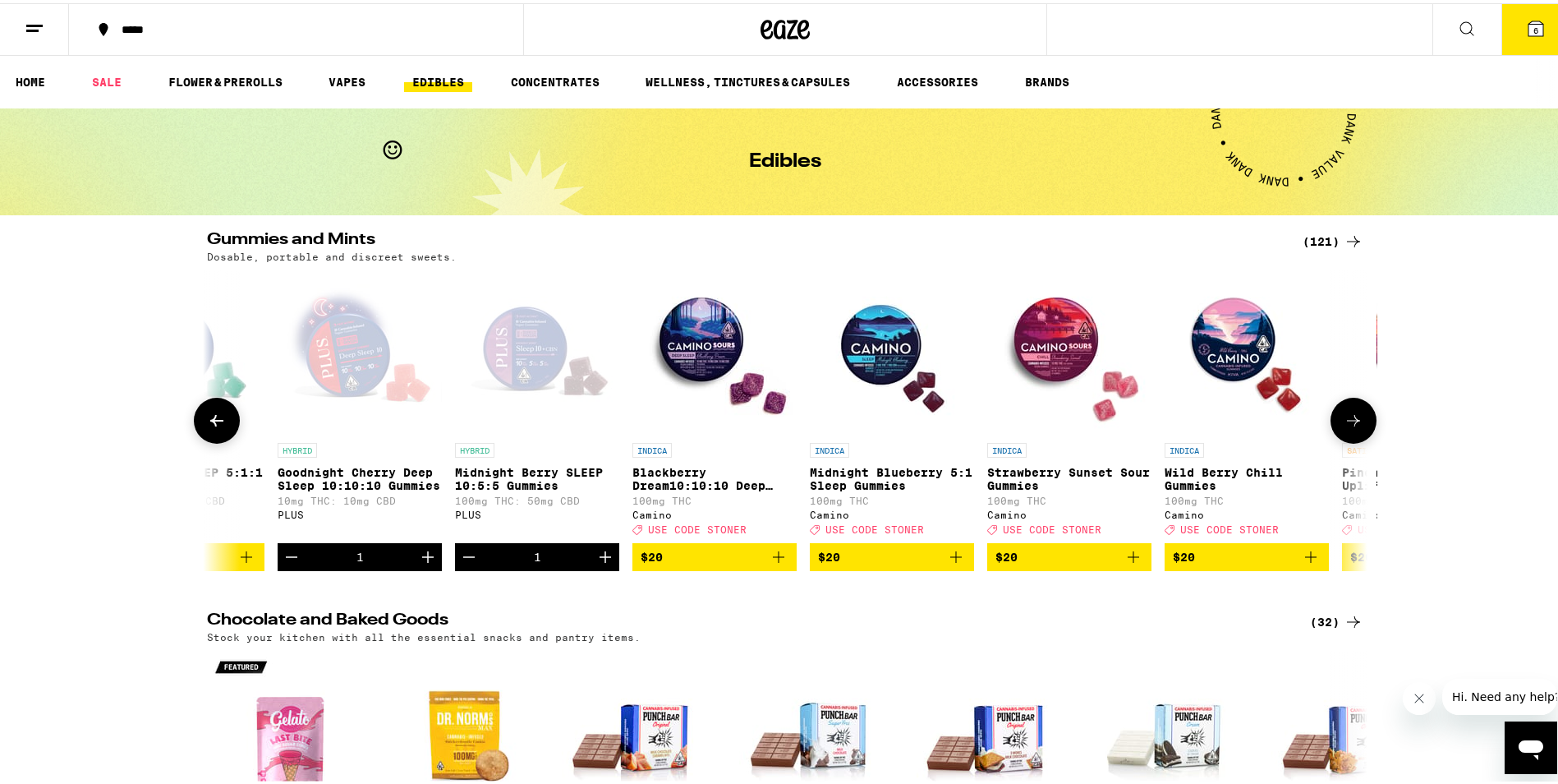
click at [1351, 419] on icon at bounding box center [1353, 417] width 19 height 19
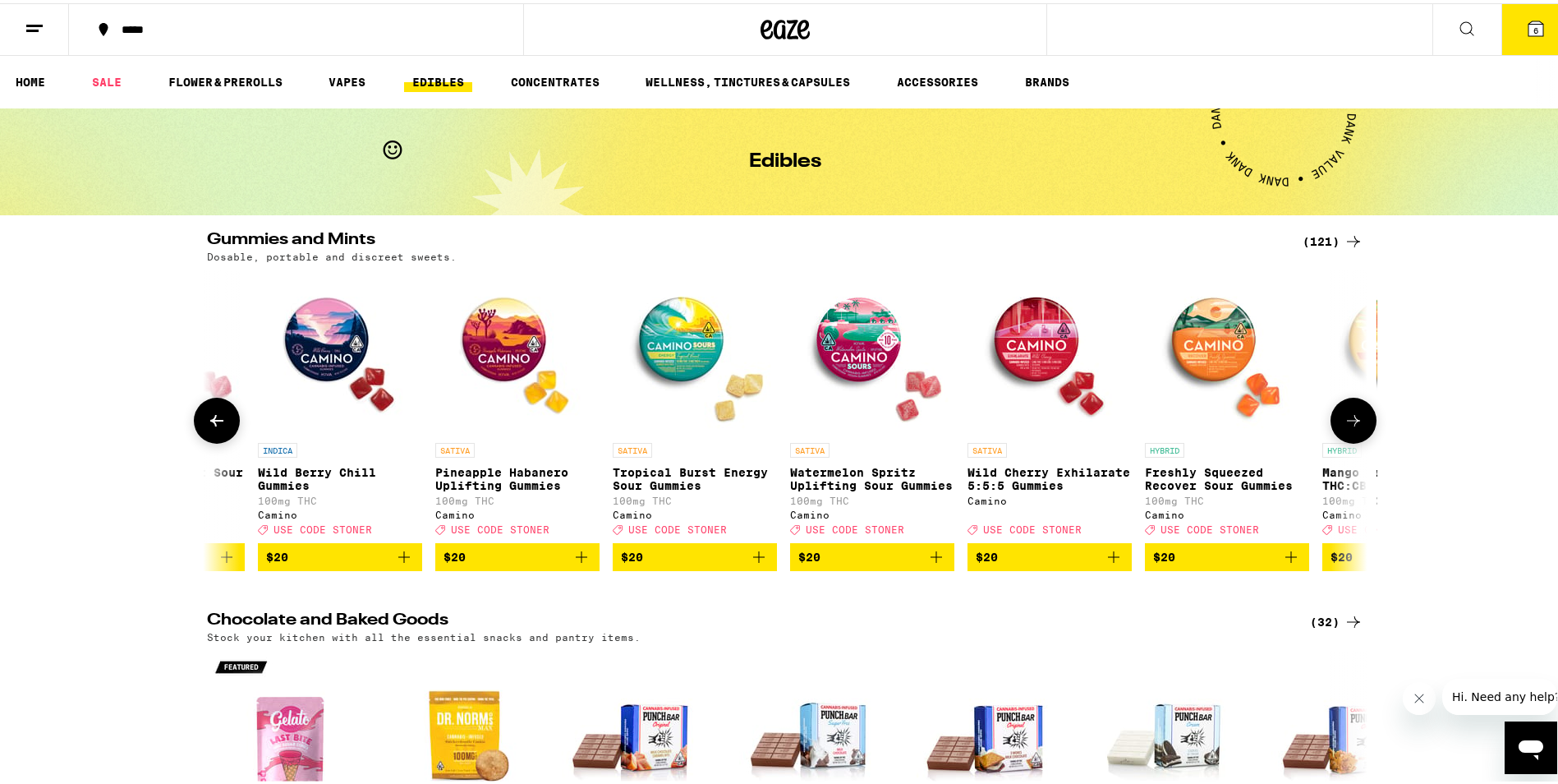
scroll to position [0, 11730]
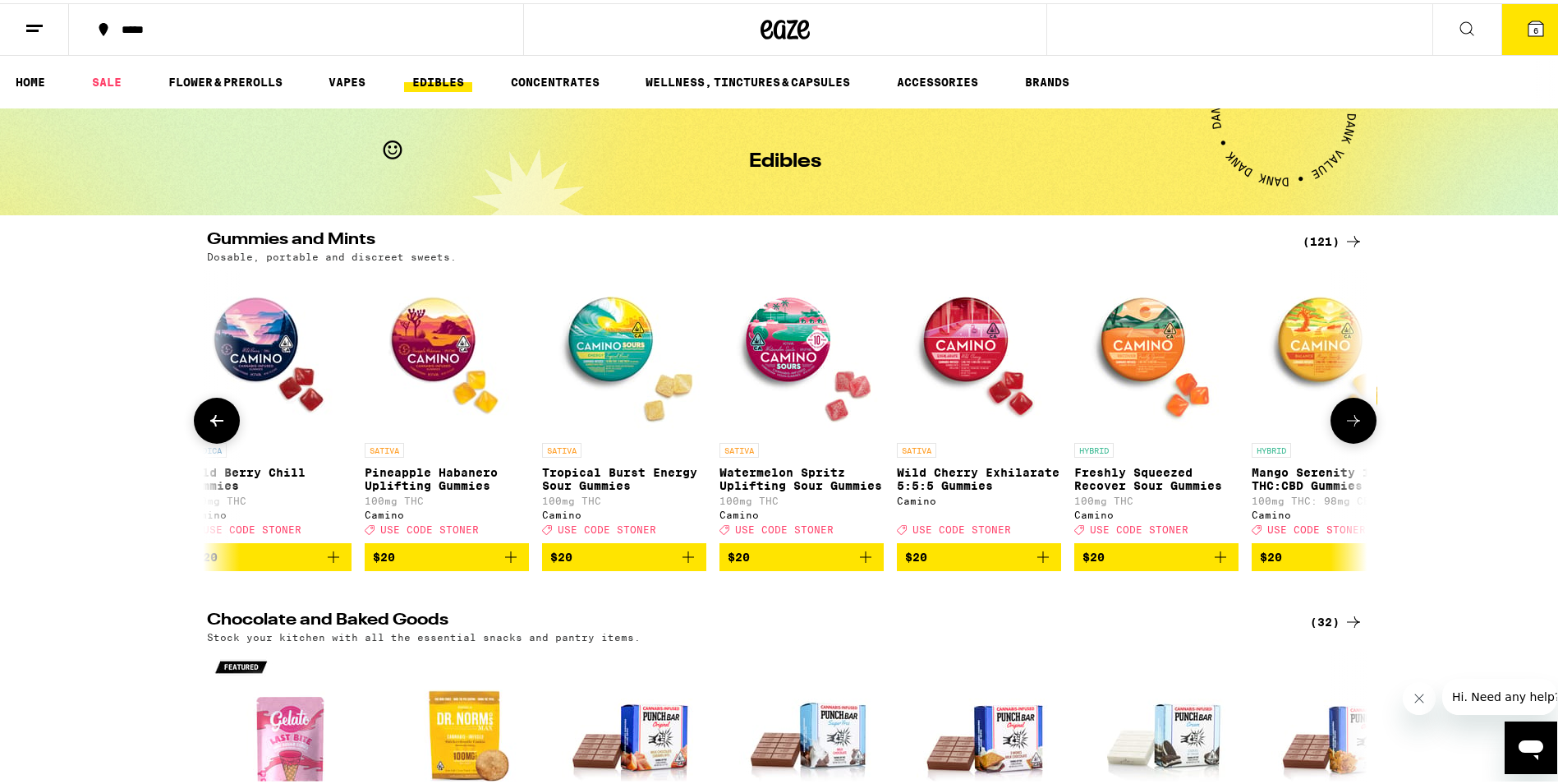
click at [1346, 420] on icon at bounding box center [1353, 417] width 19 height 19
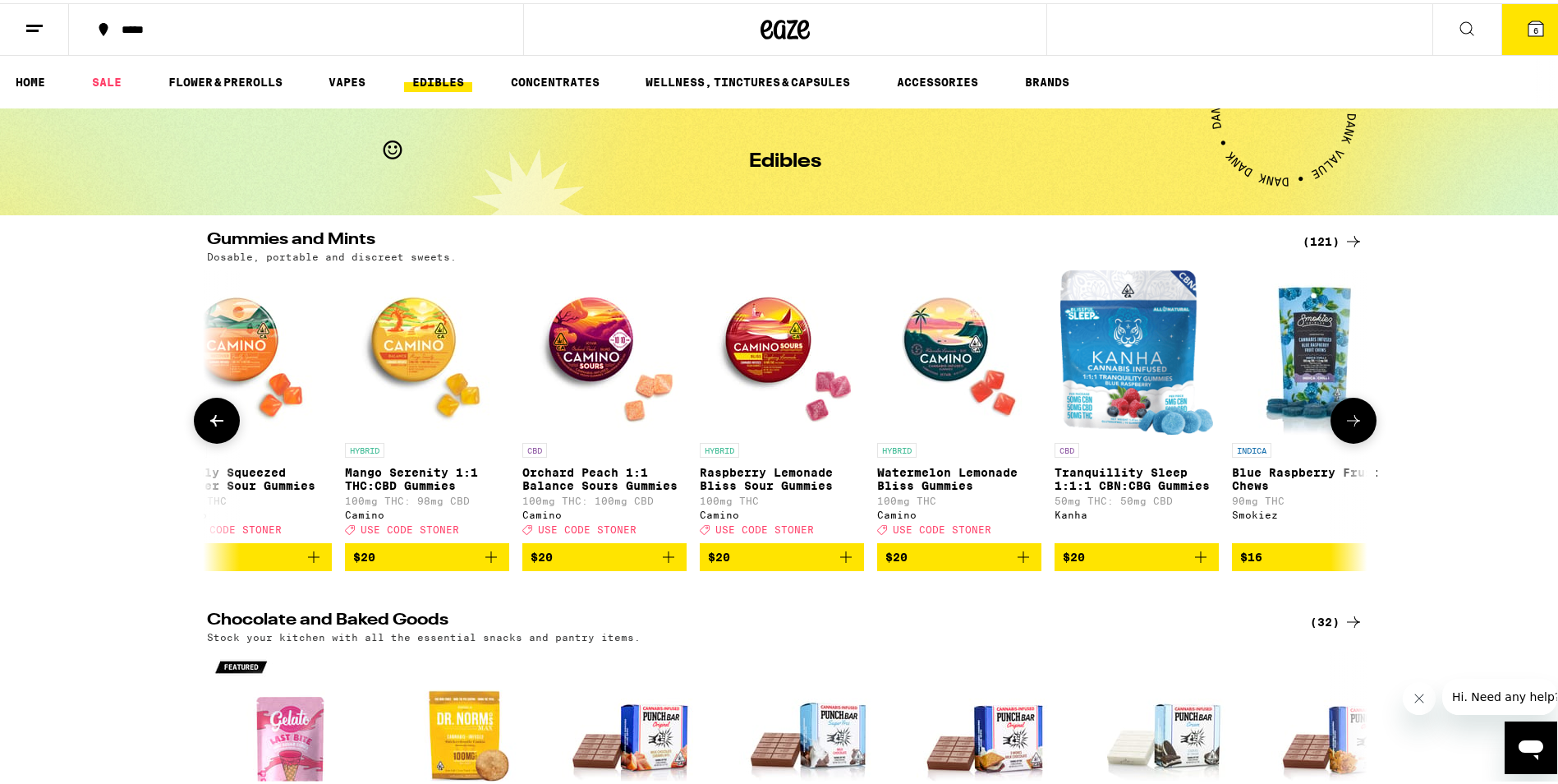
scroll to position [0, 12707]
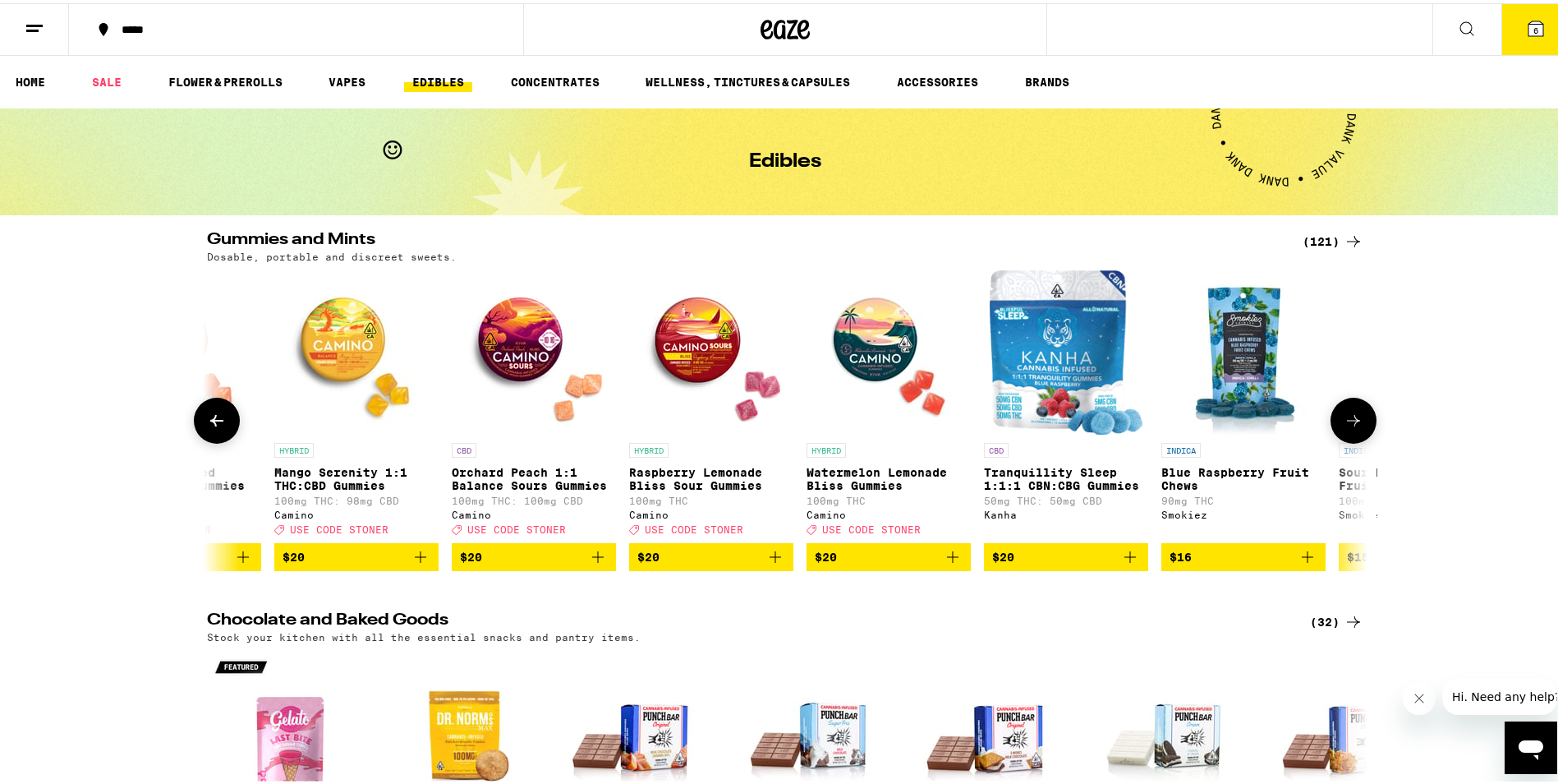
click at [1346, 425] on icon at bounding box center [1353, 417] width 19 height 19
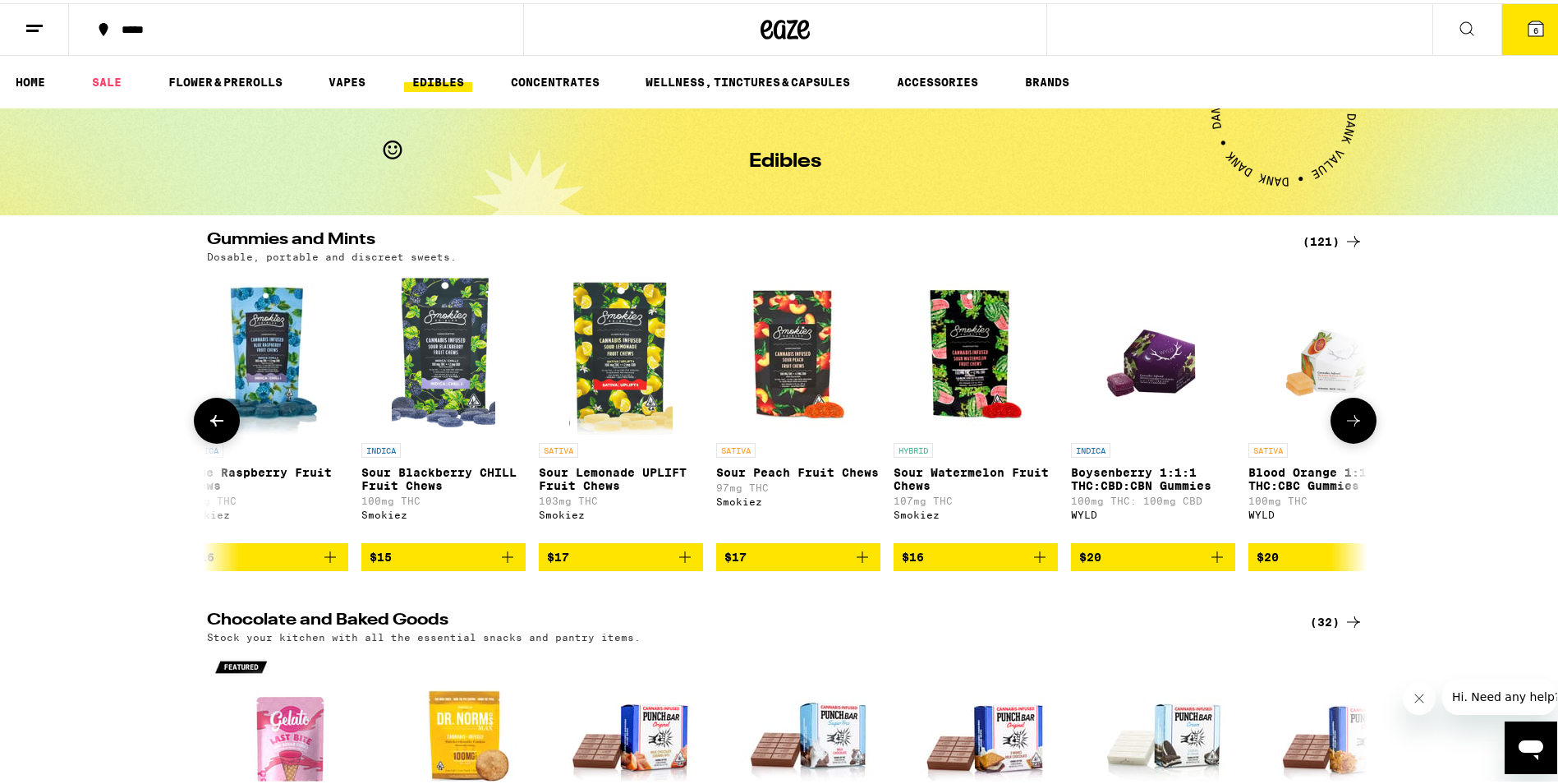
click at [1346, 425] on icon at bounding box center [1353, 417] width 19 height 19
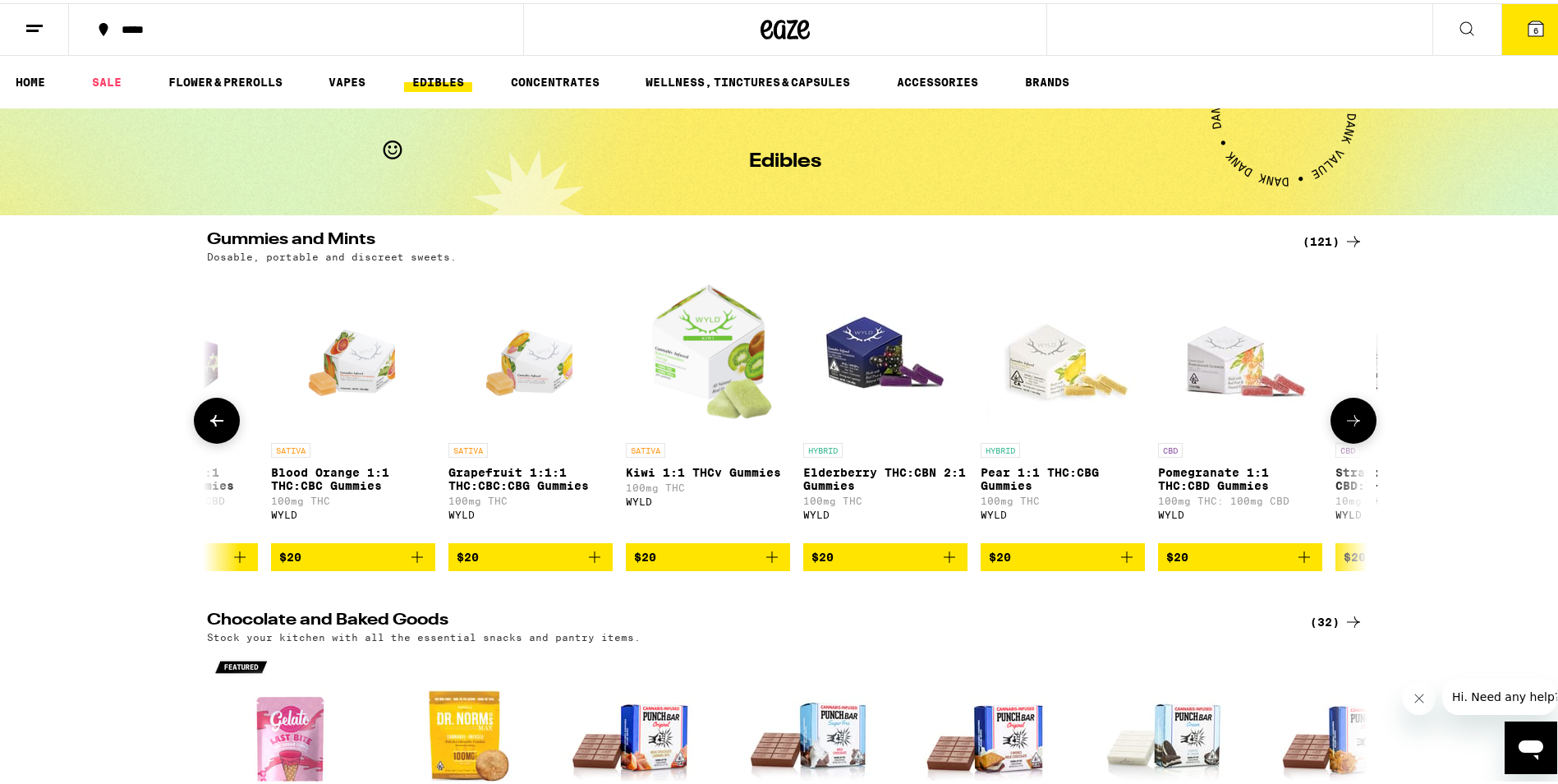
click at [1346, 425] on icon at bounding box center [1353, 417] width 19 height 19
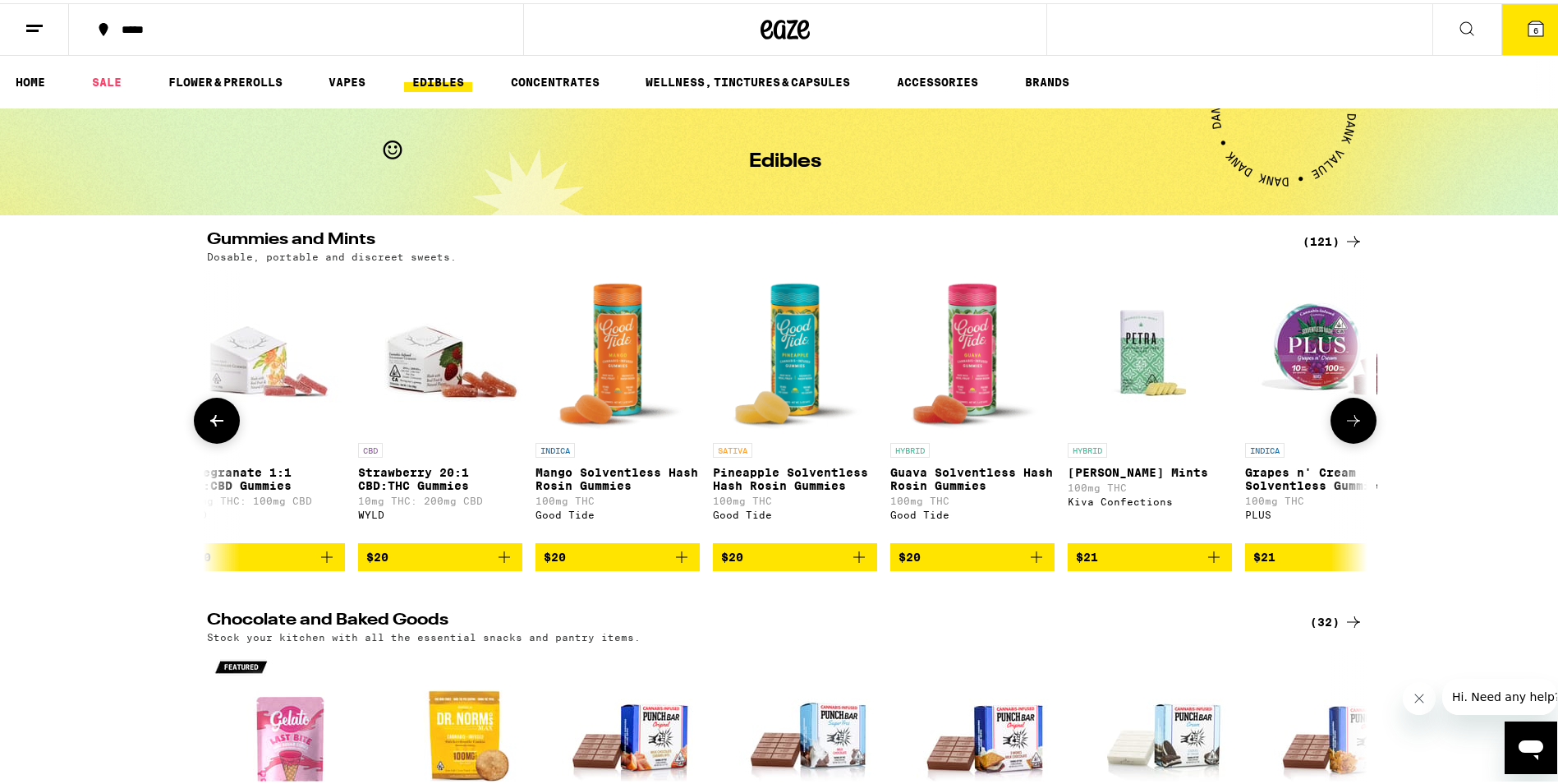
click at [1346, 425] on icon at bounding box center [1353, 417] width 19 height 19
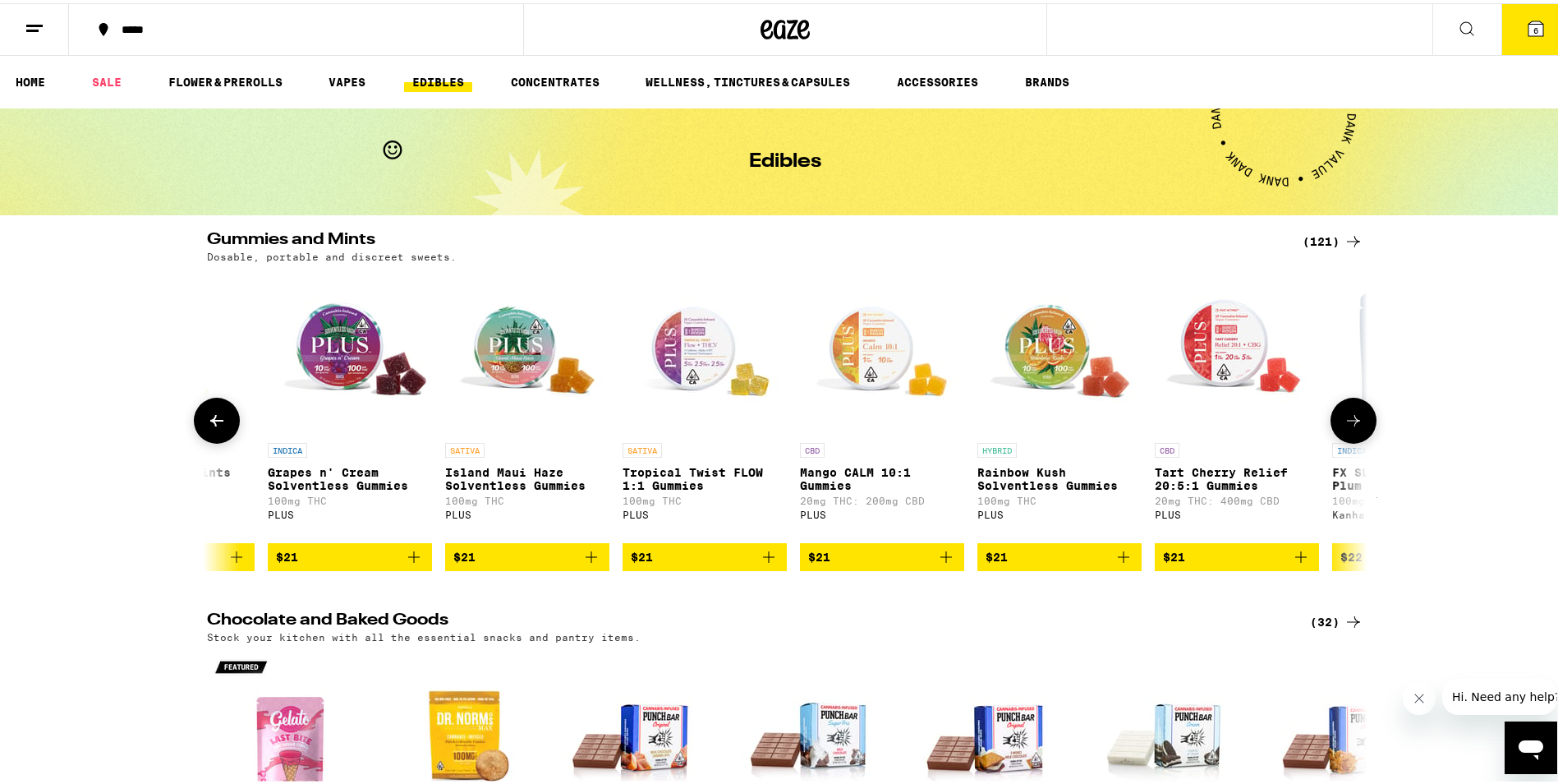
click at [1346, 425] on icon at bounding box center [1353, 417] width 19 height 19
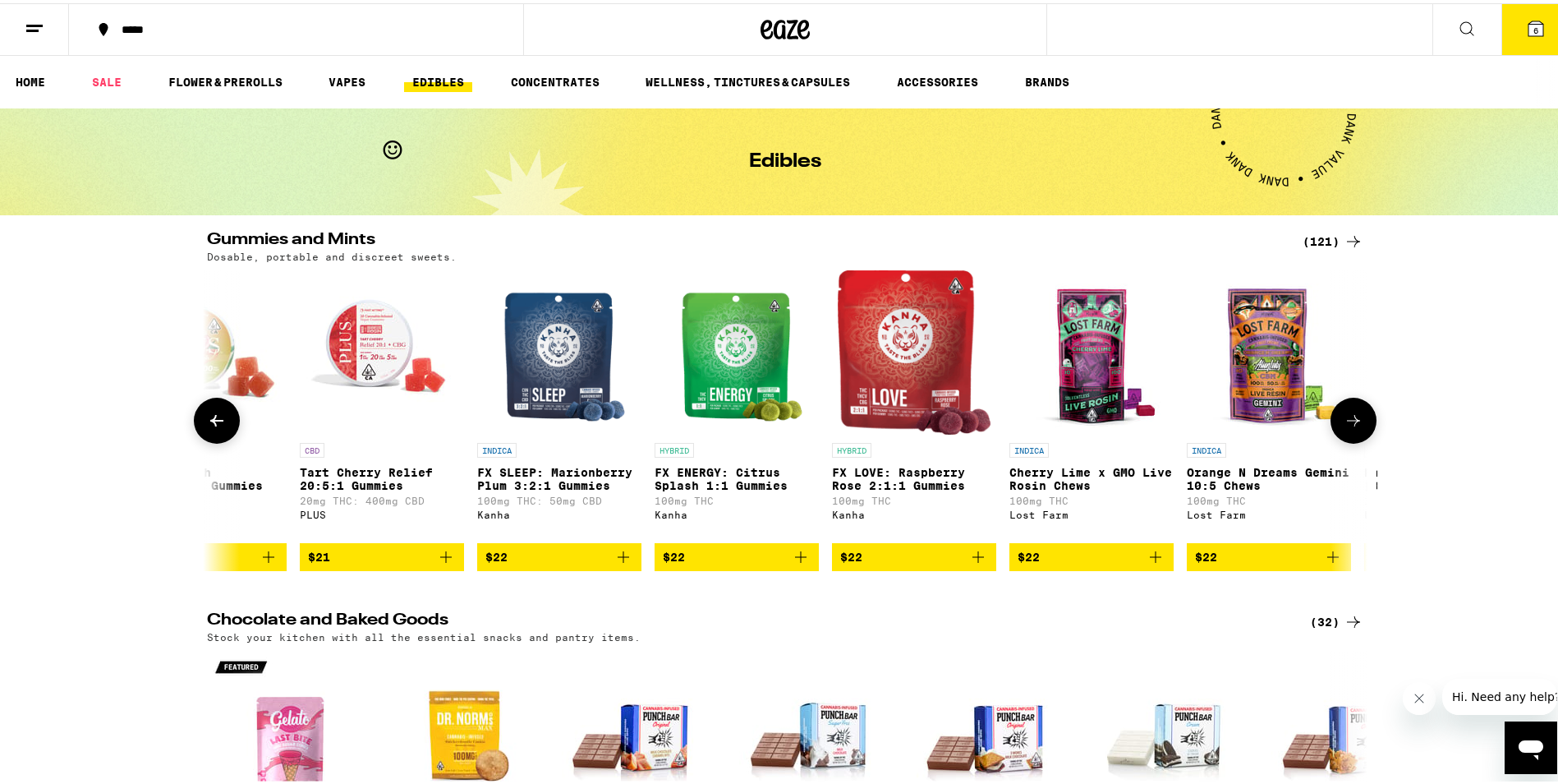
scroll to position [0, 17594]
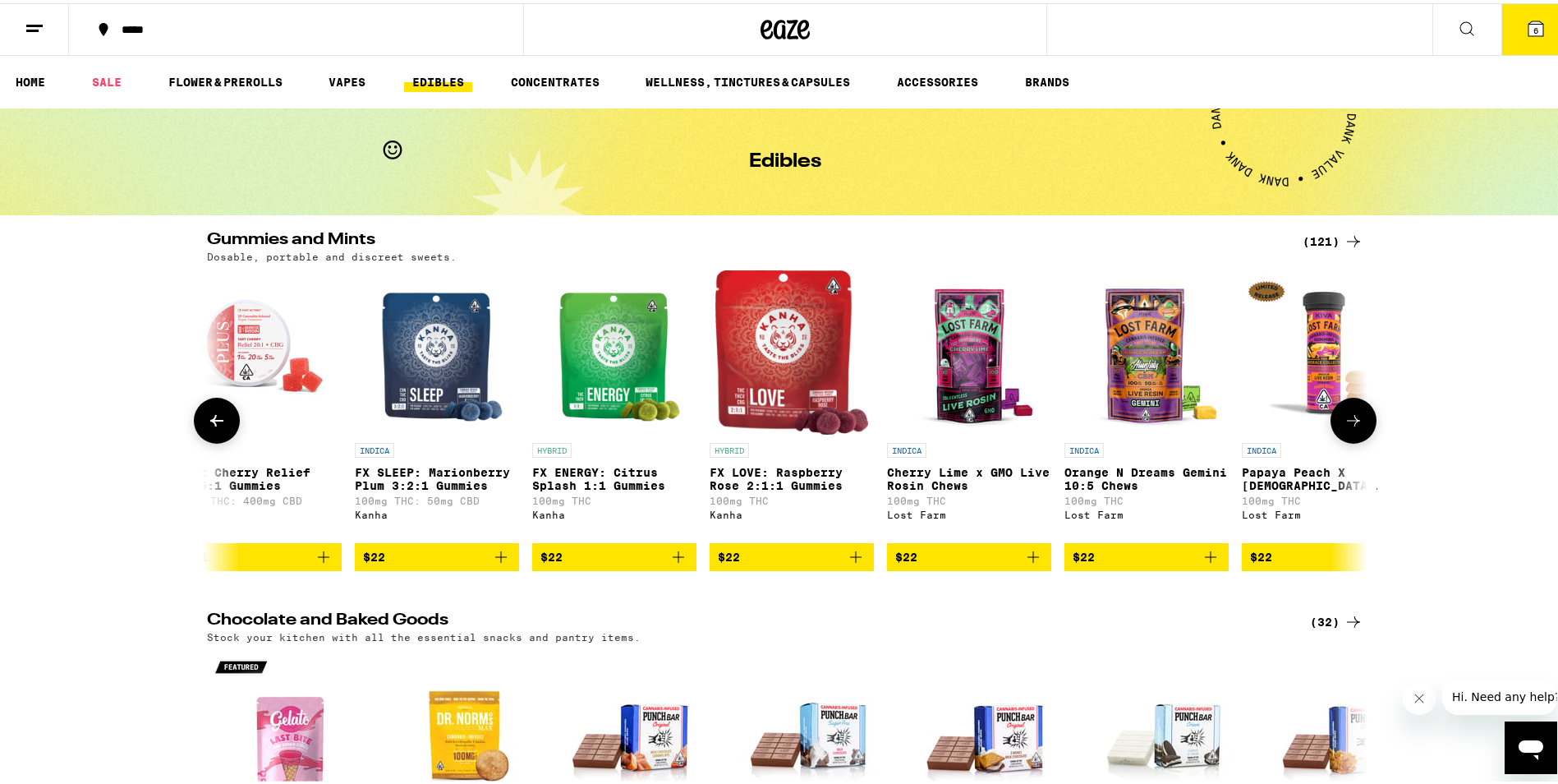
click at [498, 564] on icon "Add to bag" at bounding box center [500, 553] width 19 height 19
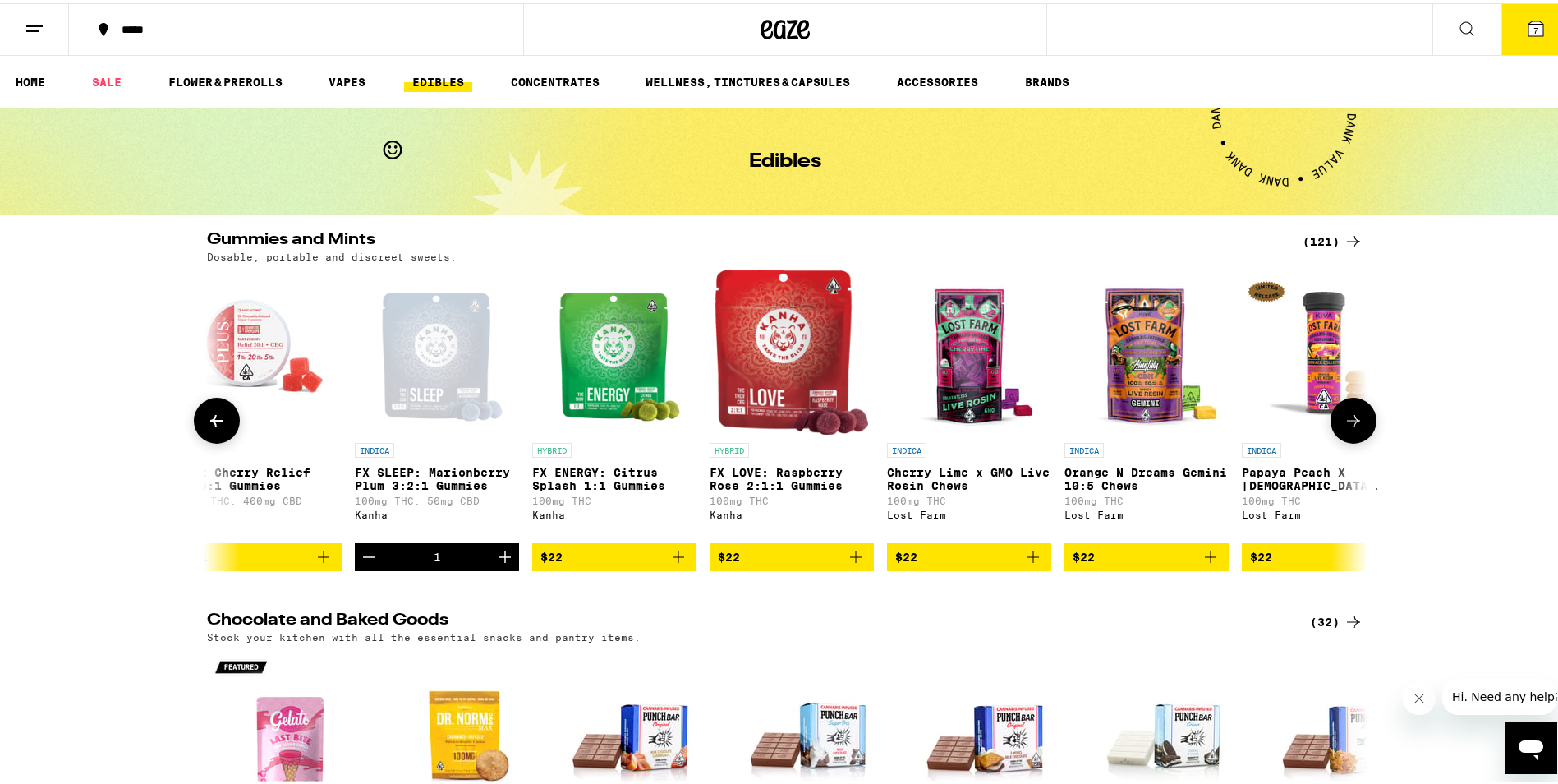
click at [1353, 426] on icon at bounding box center [1353, 417] width 19 height 19
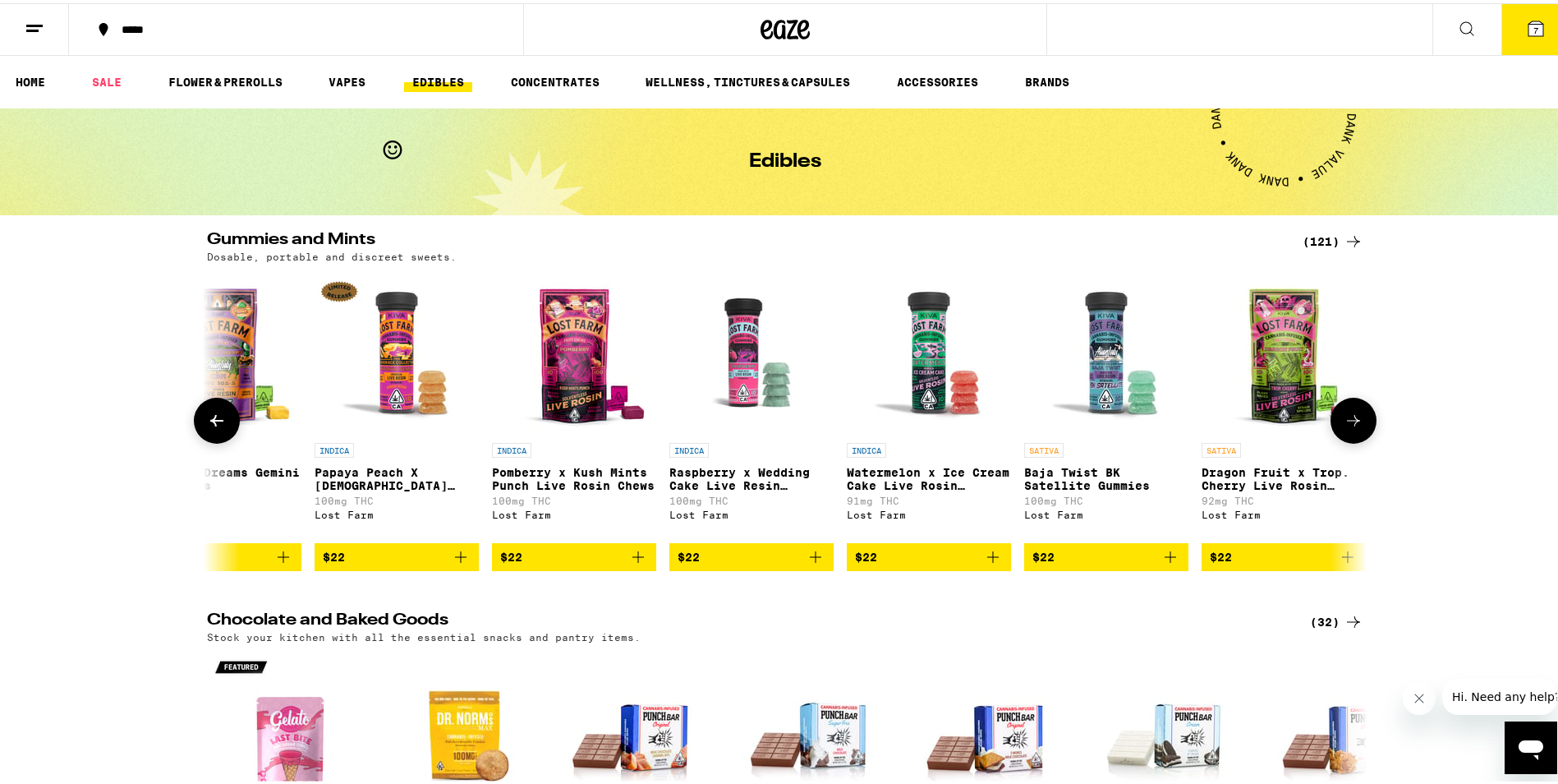
scroll to position [0, 18572]
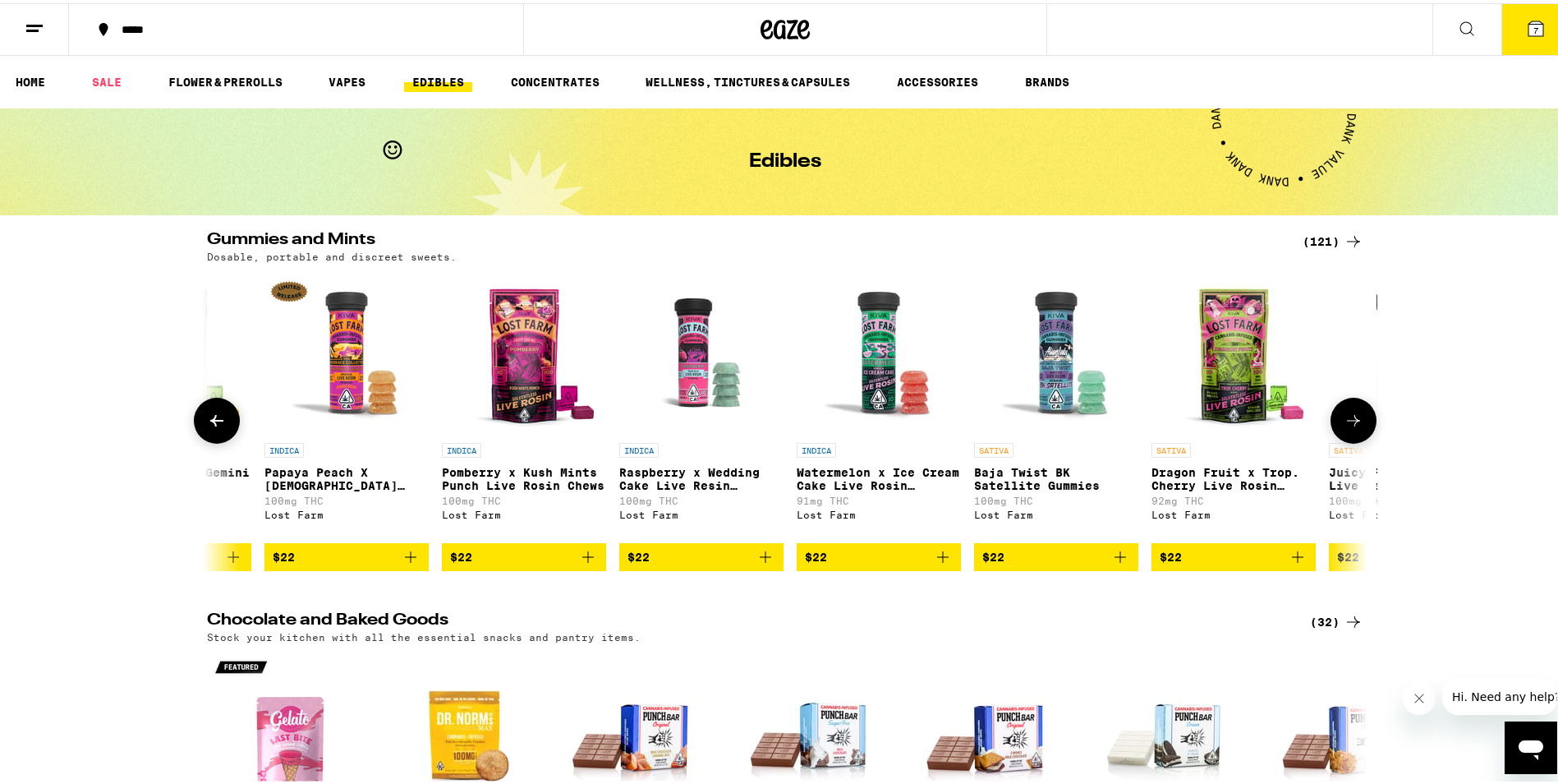
click at [1353, 426] on icon at bounding box center [1353, 417] width 19 height 19
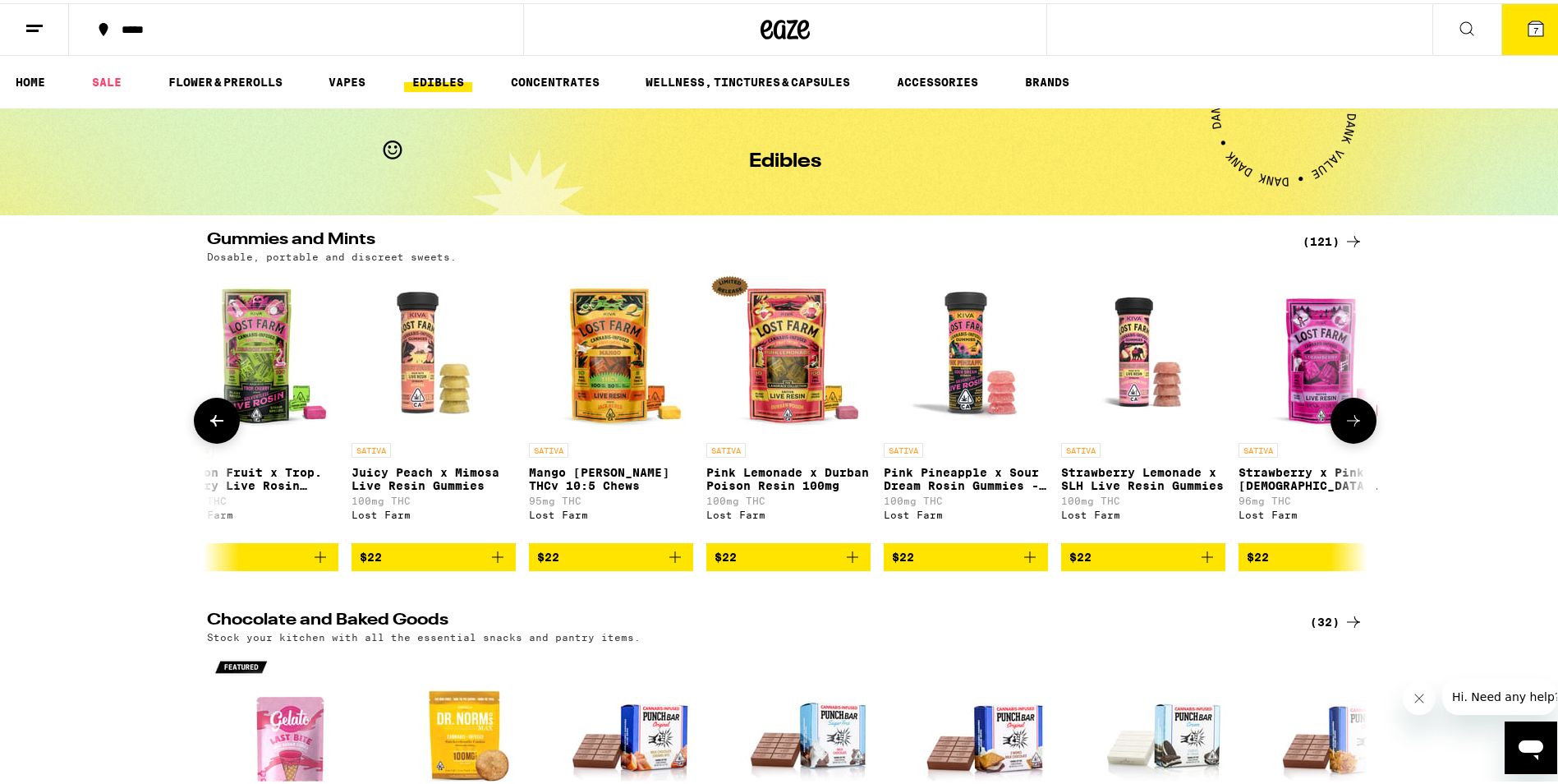
click at [1353, 426] on icon at bounding box center [1353, 417] width 19 height 19
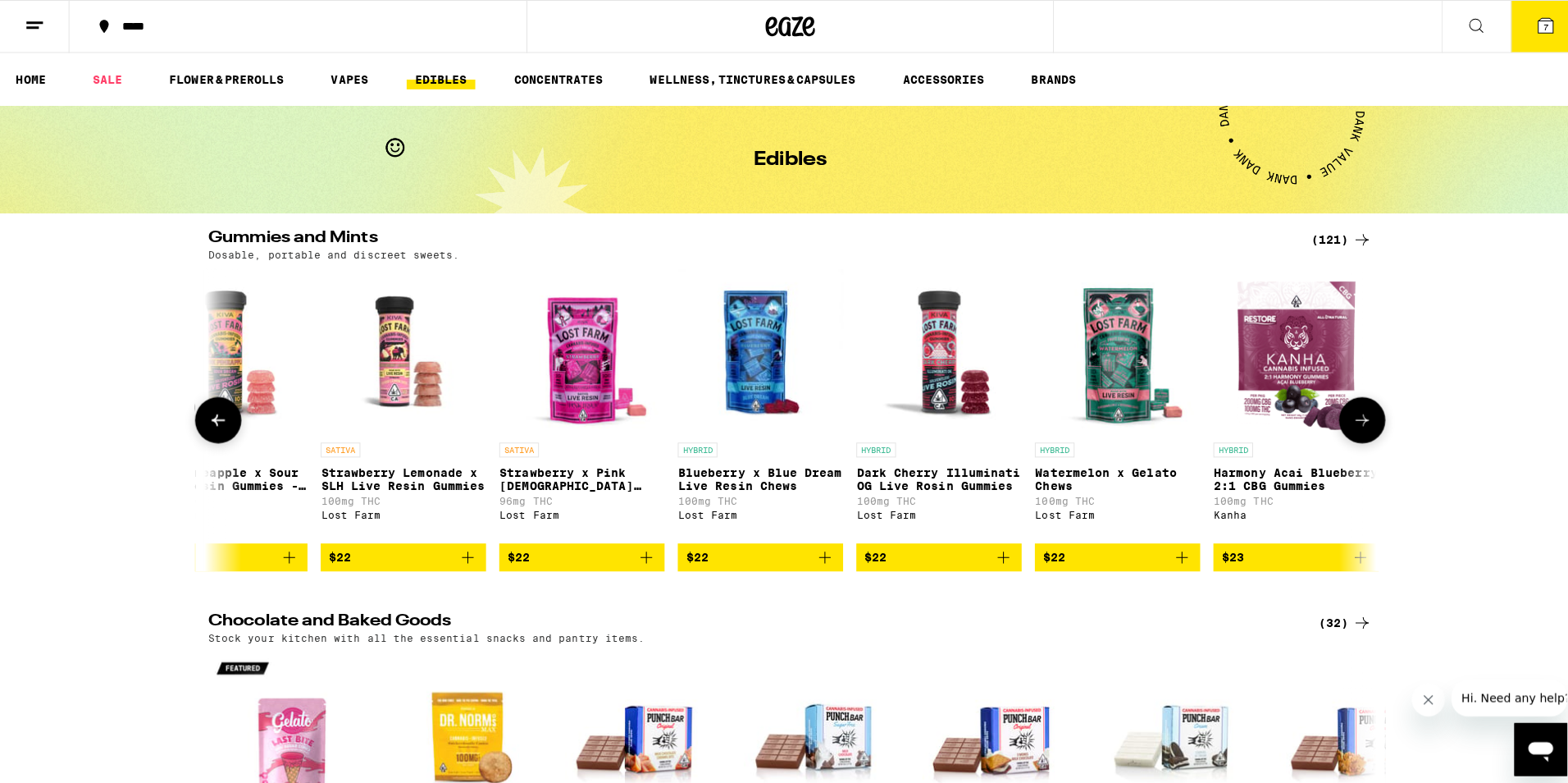
scroll to position [0, 20275]
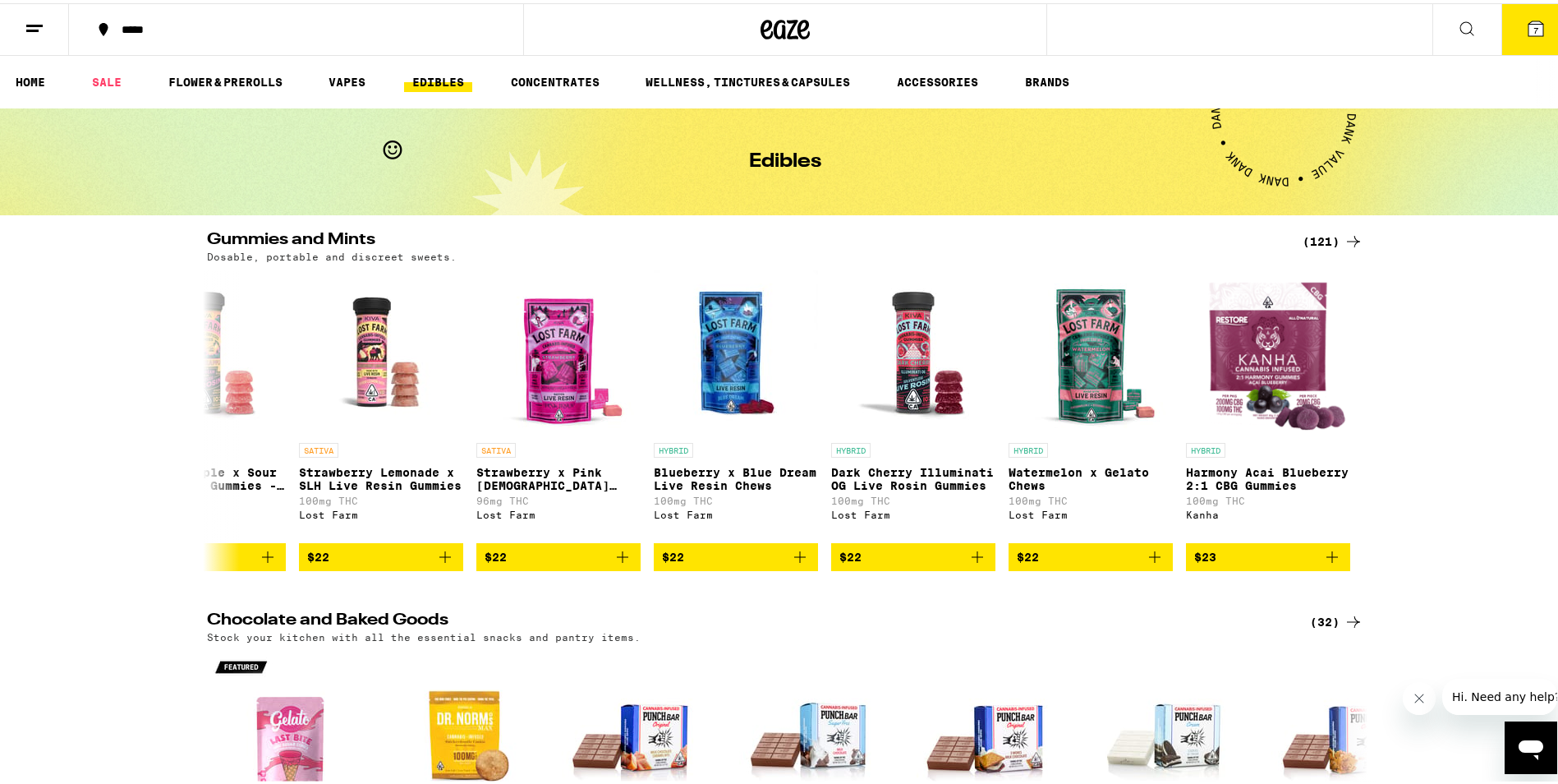
click at [1529, 24] on icon at bounding box center [1536, 26] width 15 height 15
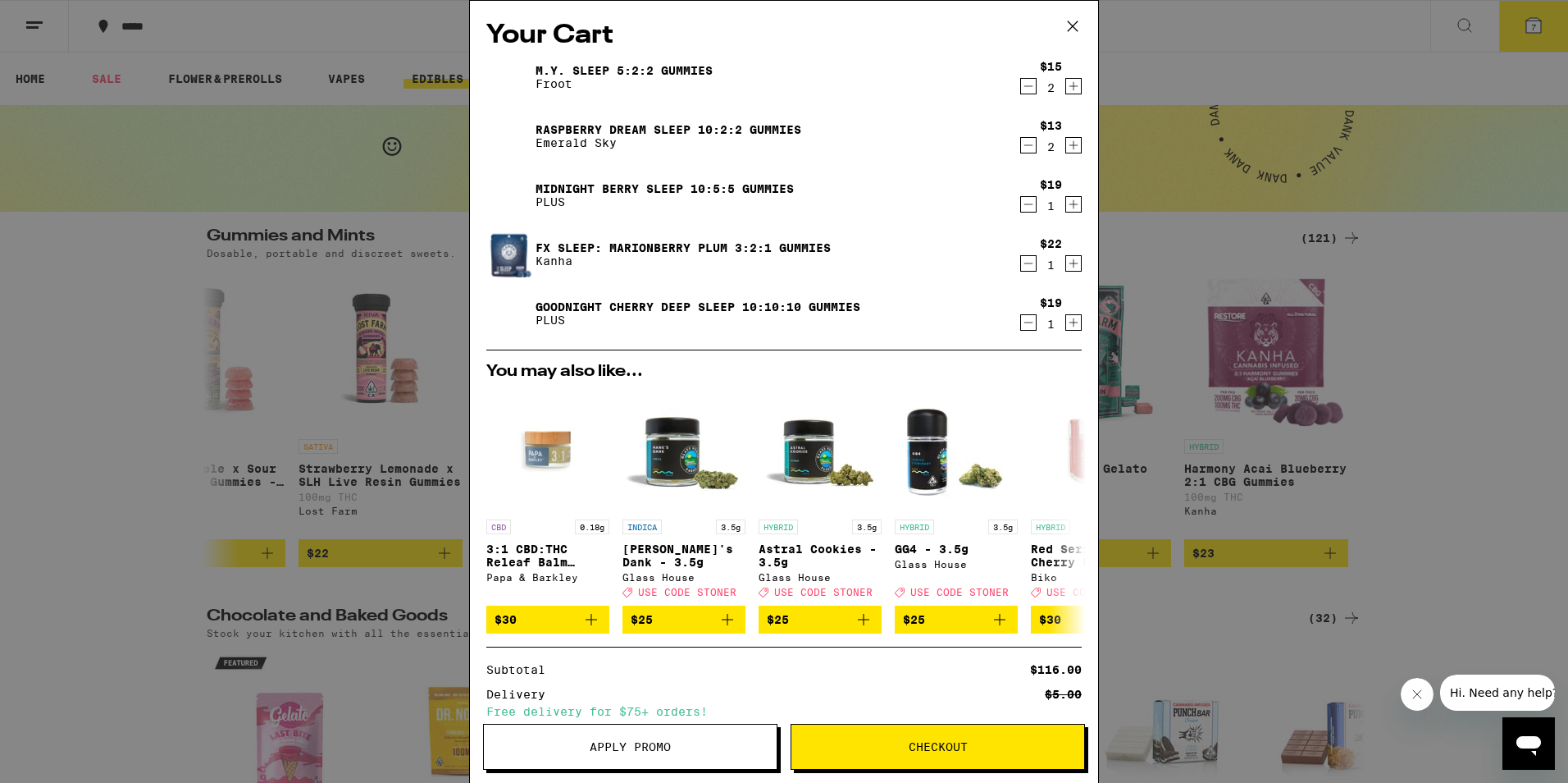
click at [1021, 87] on icon "Decrement" at bounding box center [1028, 85] width 15 height 19
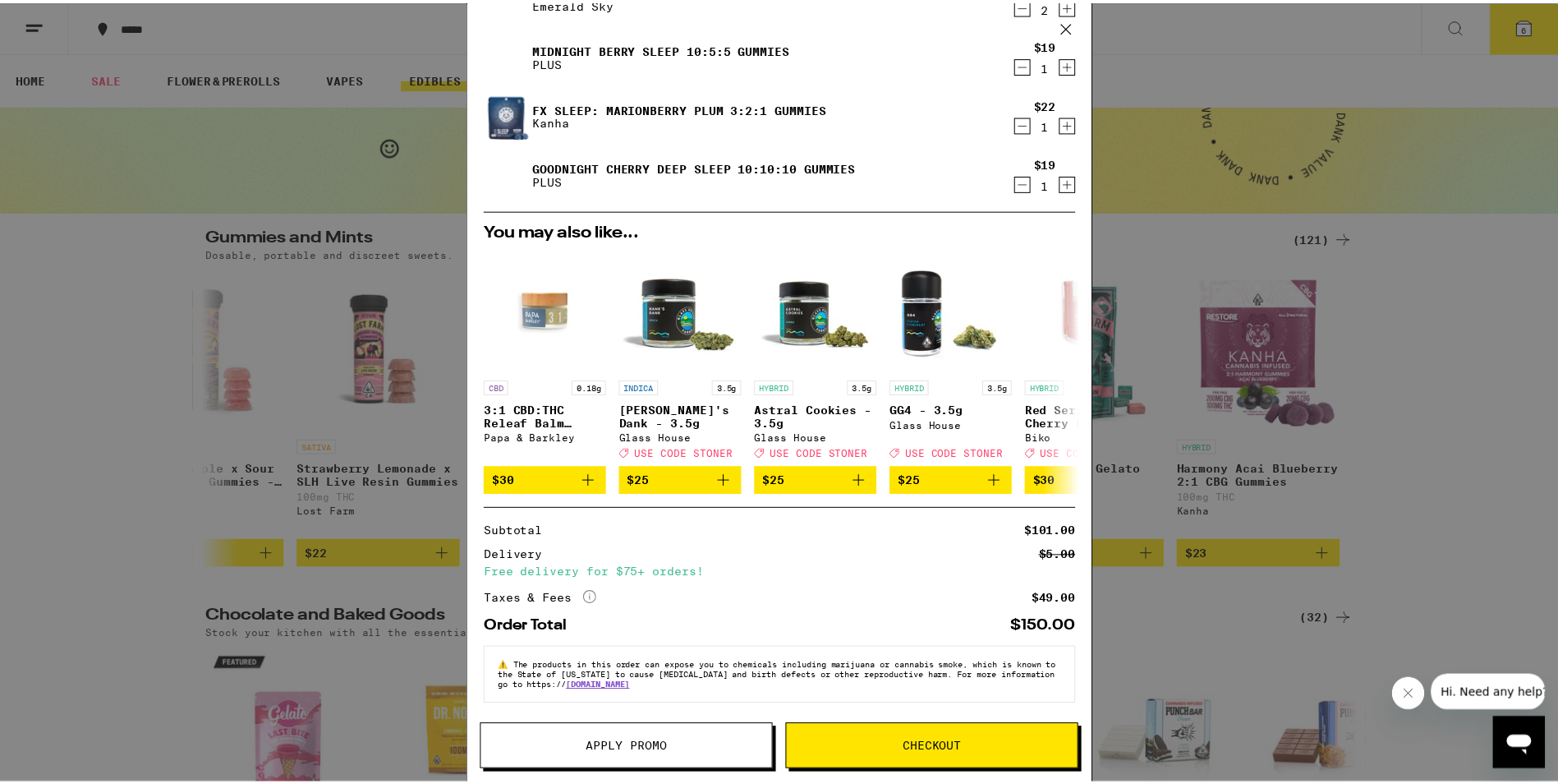
scroll to position [152, 0]
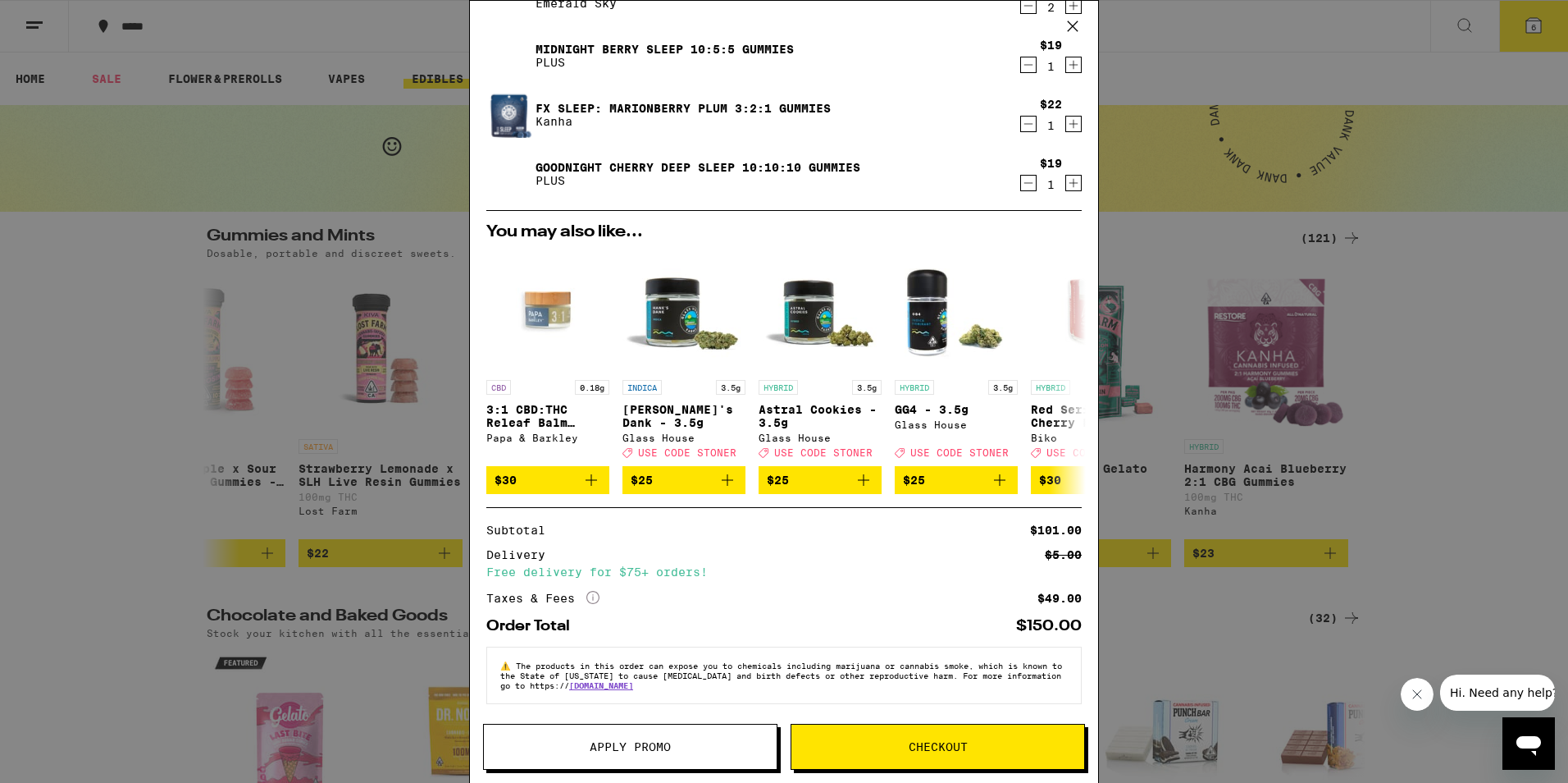
click at [894, 744] on span "Checkout" at bounding box center [937, 746] width 292 height 12
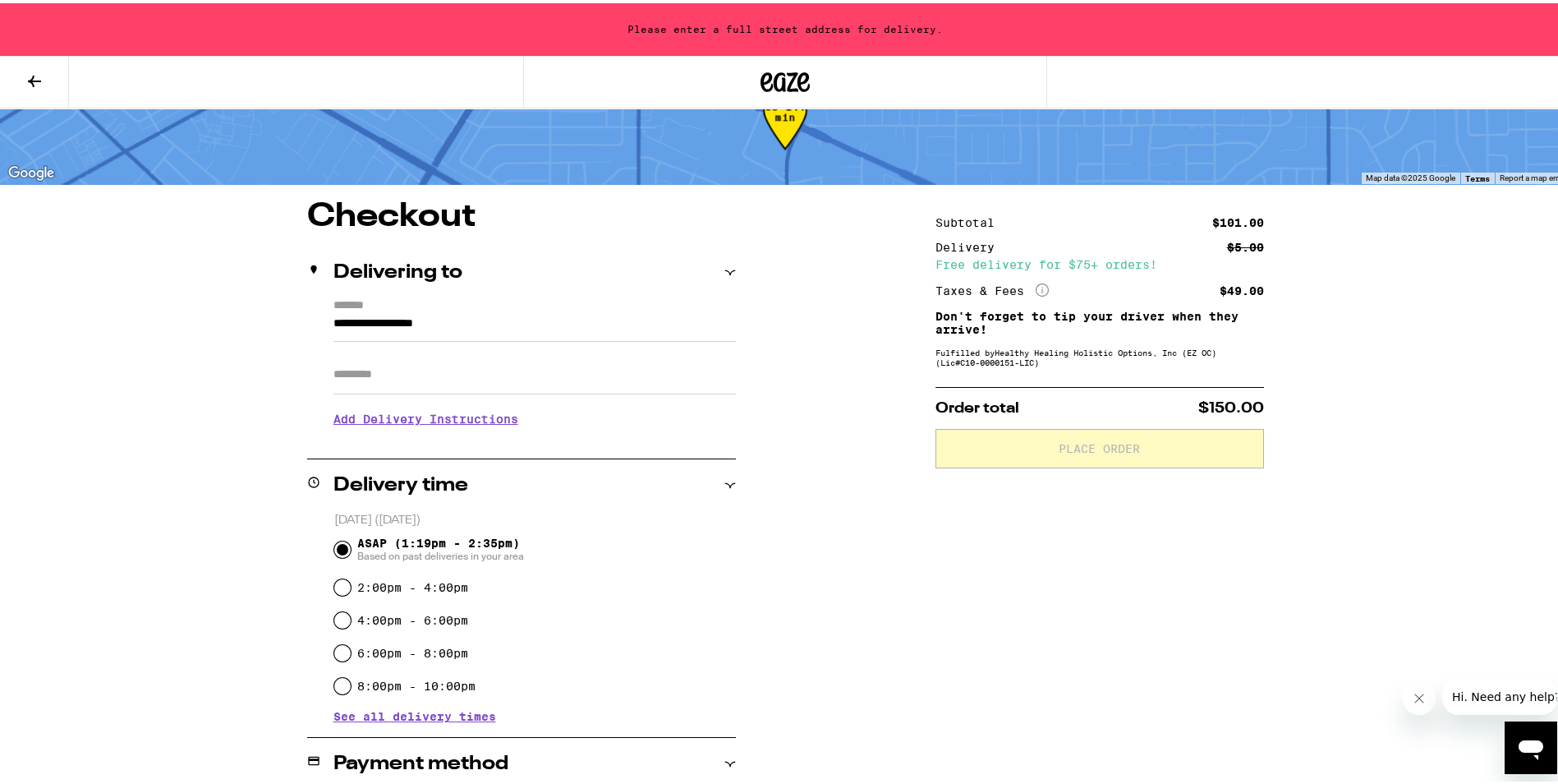
scroll to position [82, 0]
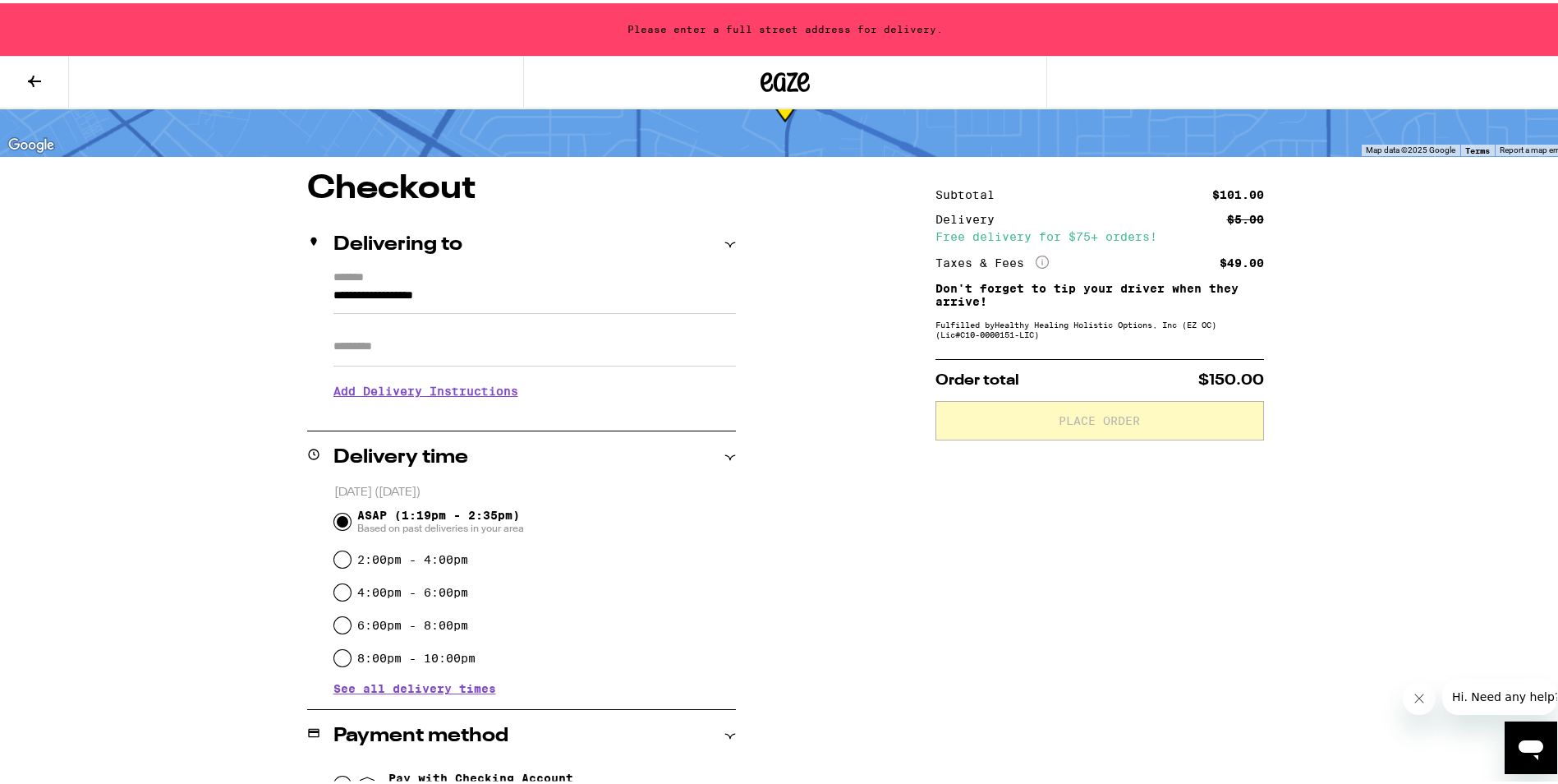
click at [724, 241] on icon at bounding box center [730, 241] width 12 height 12
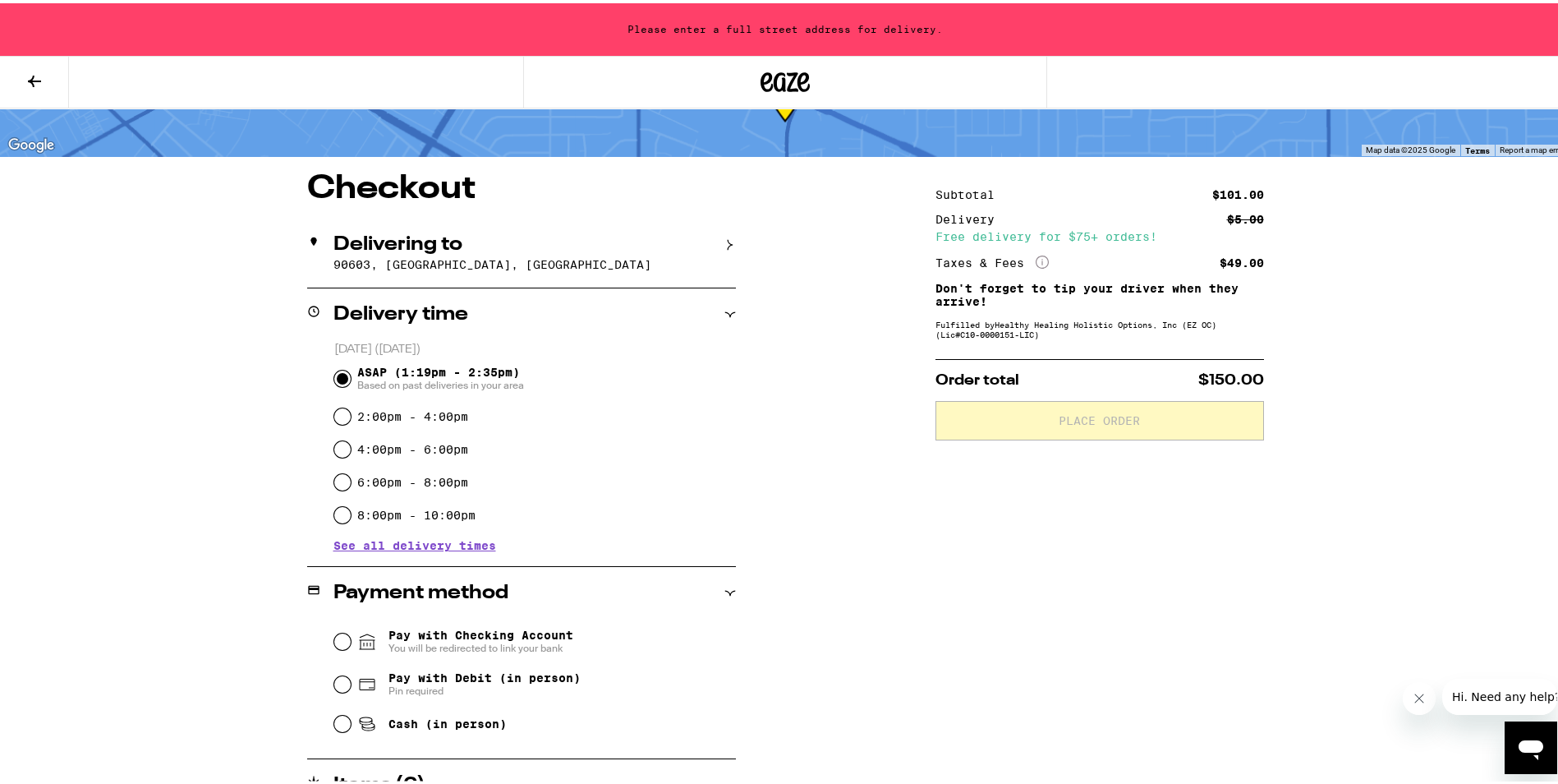
click at [728, 241] on icon at bounding box center [730, 242] width 5 height 11
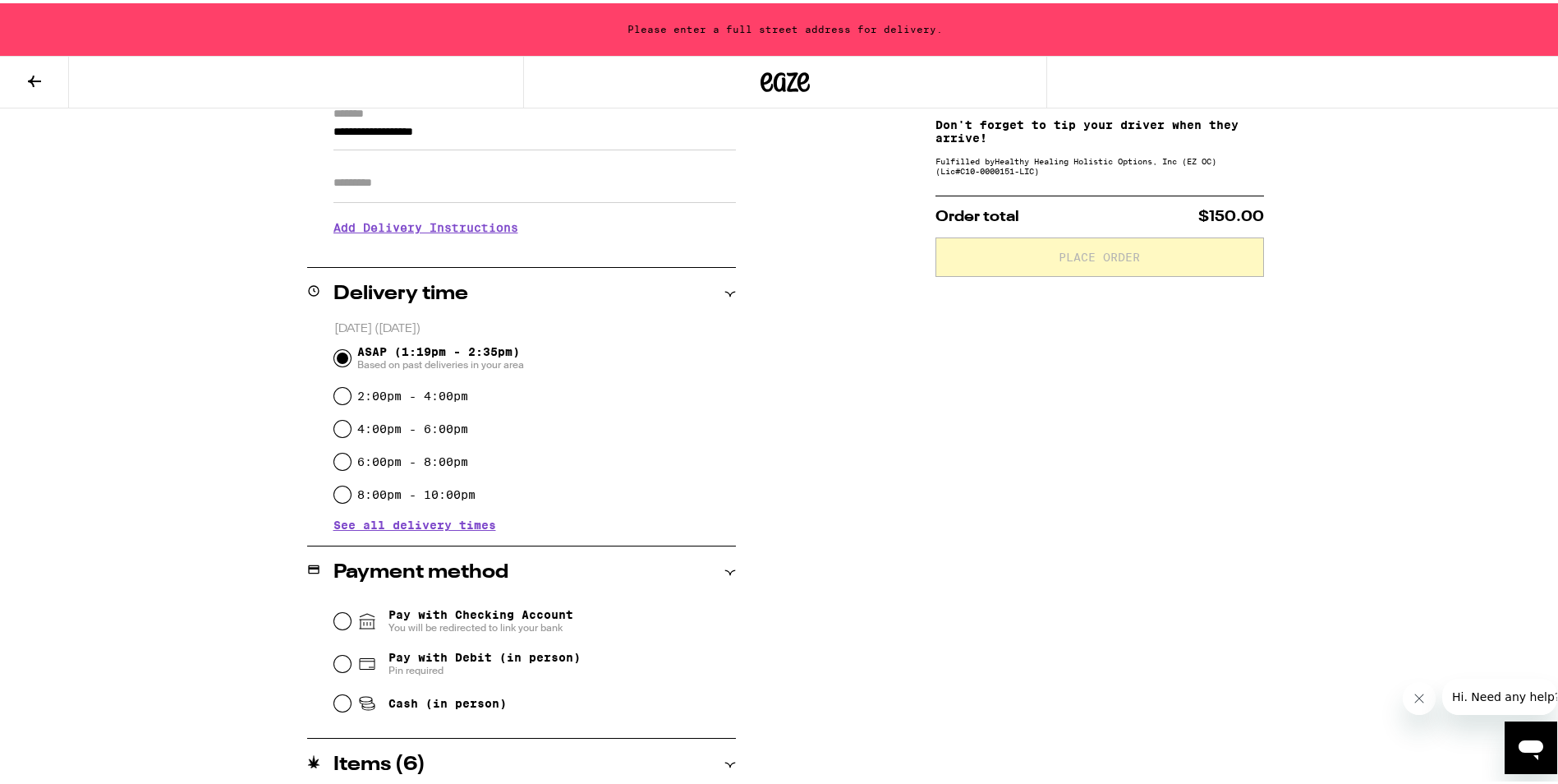
scroll to position [246, 0]
click at [335, 666] on input "Pay with Debit (in person) Pin required" at bounding box center [342, 659] width 17 height 17
radio input "true"
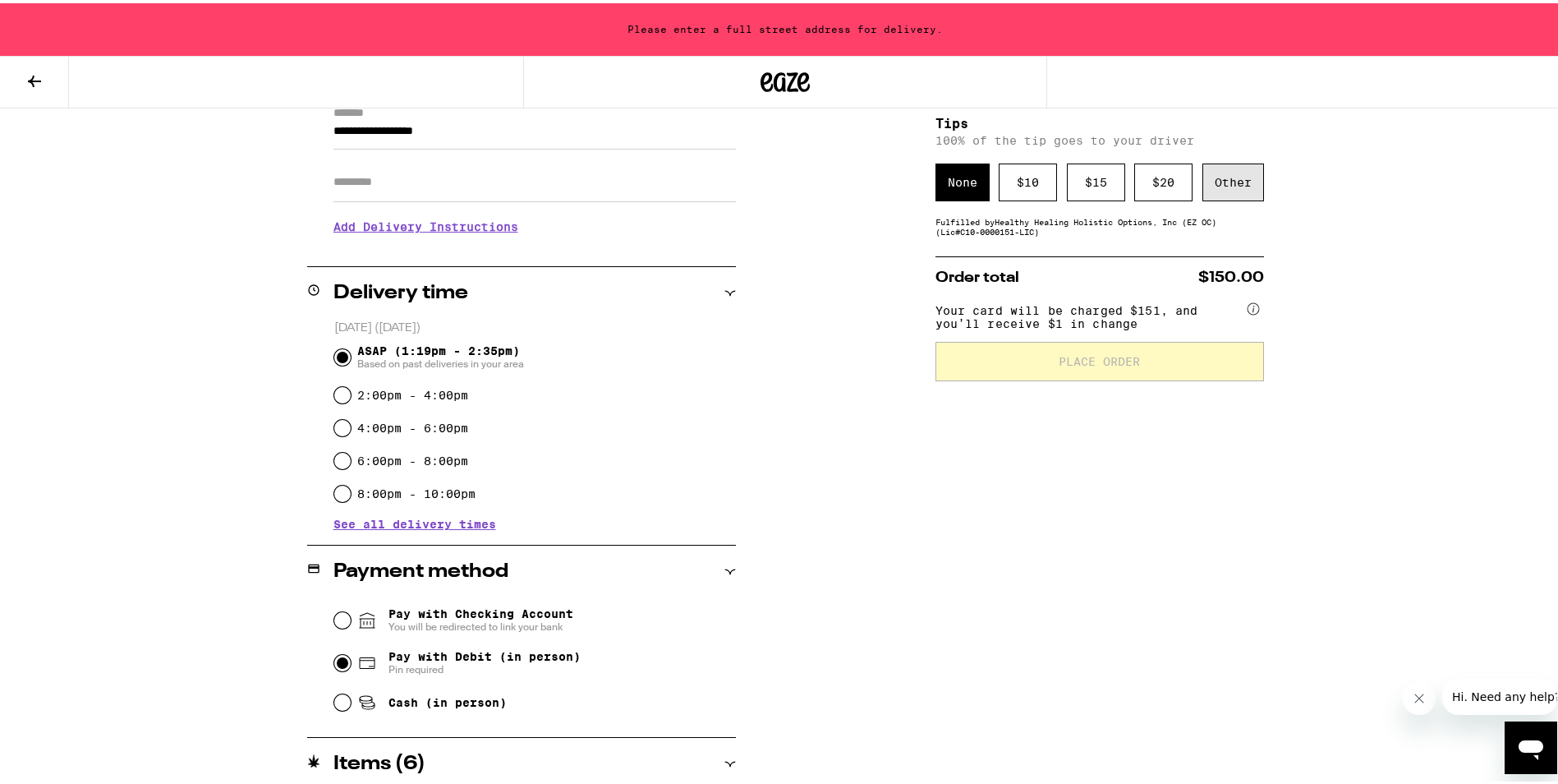
click at [1224, 184] on div "Other" at bounding box center [1233, 178] width 62 height 38
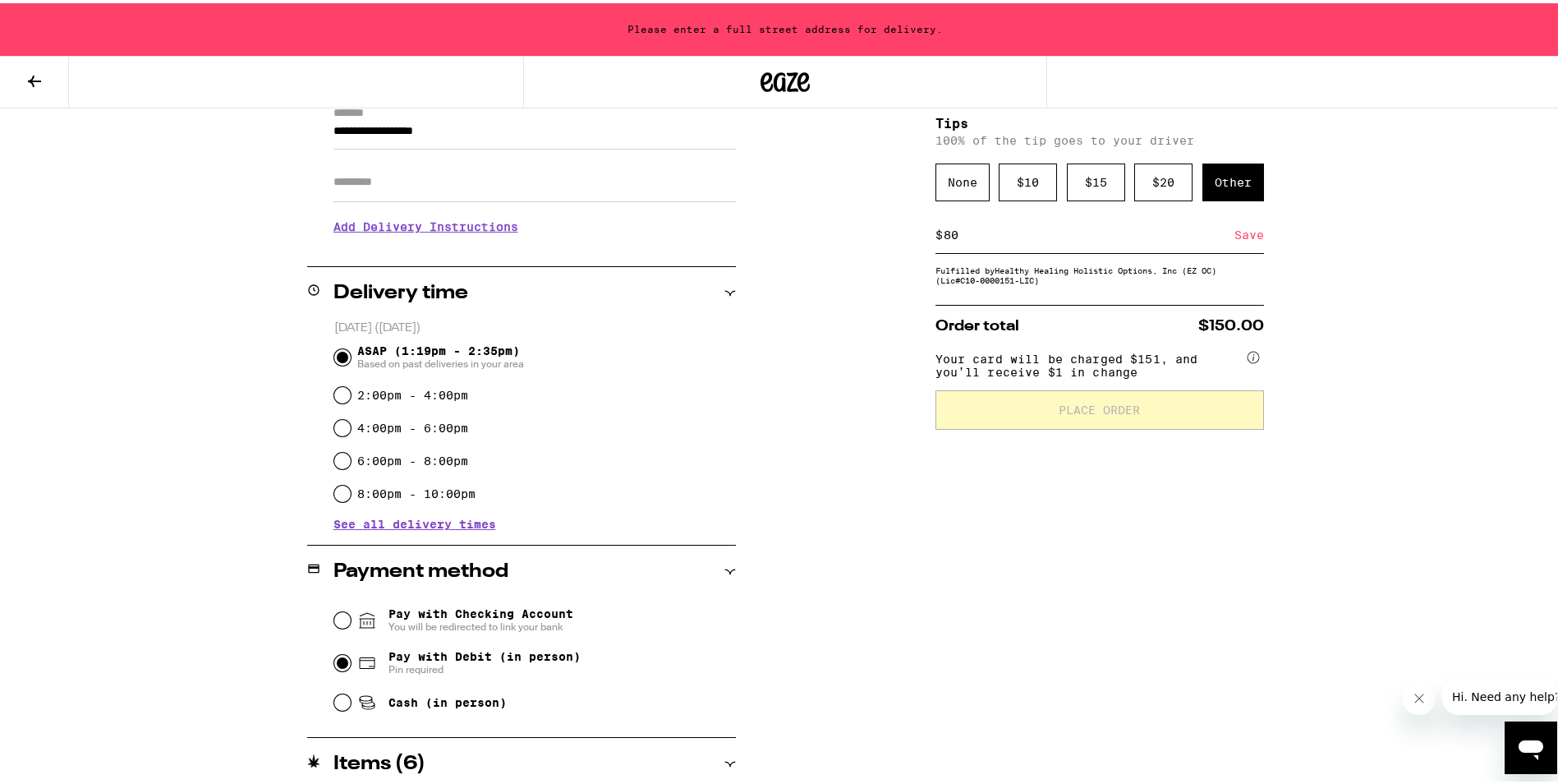
type input "8"
click at [1239, 238] on div "Save" at bounding box center [1250, 231] width 29 height 36
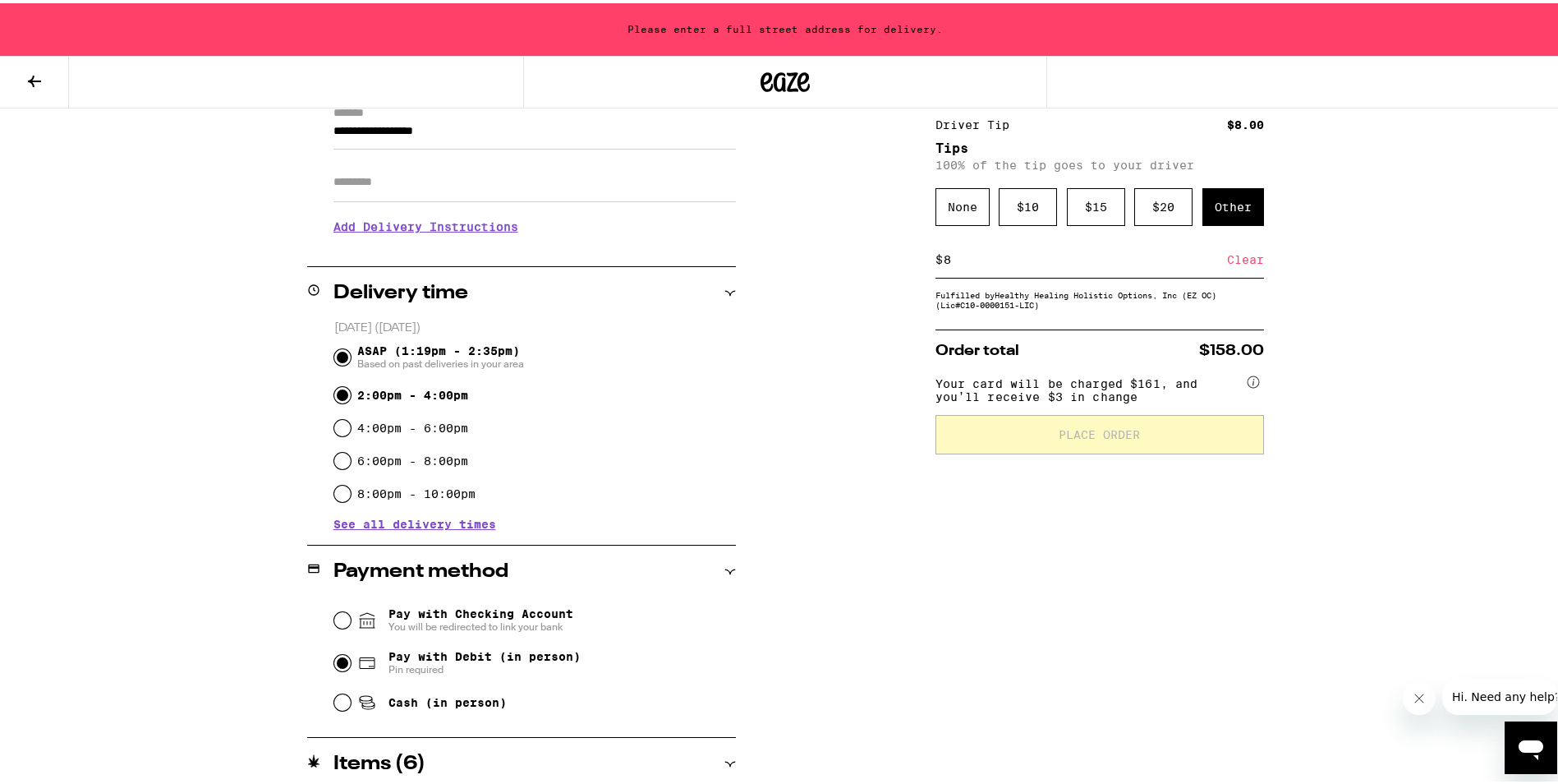
click at [340, 397] on input "2:00pm - 4:00pm" at bounding box center [342, 392] width 17 height 17
radio input "true"
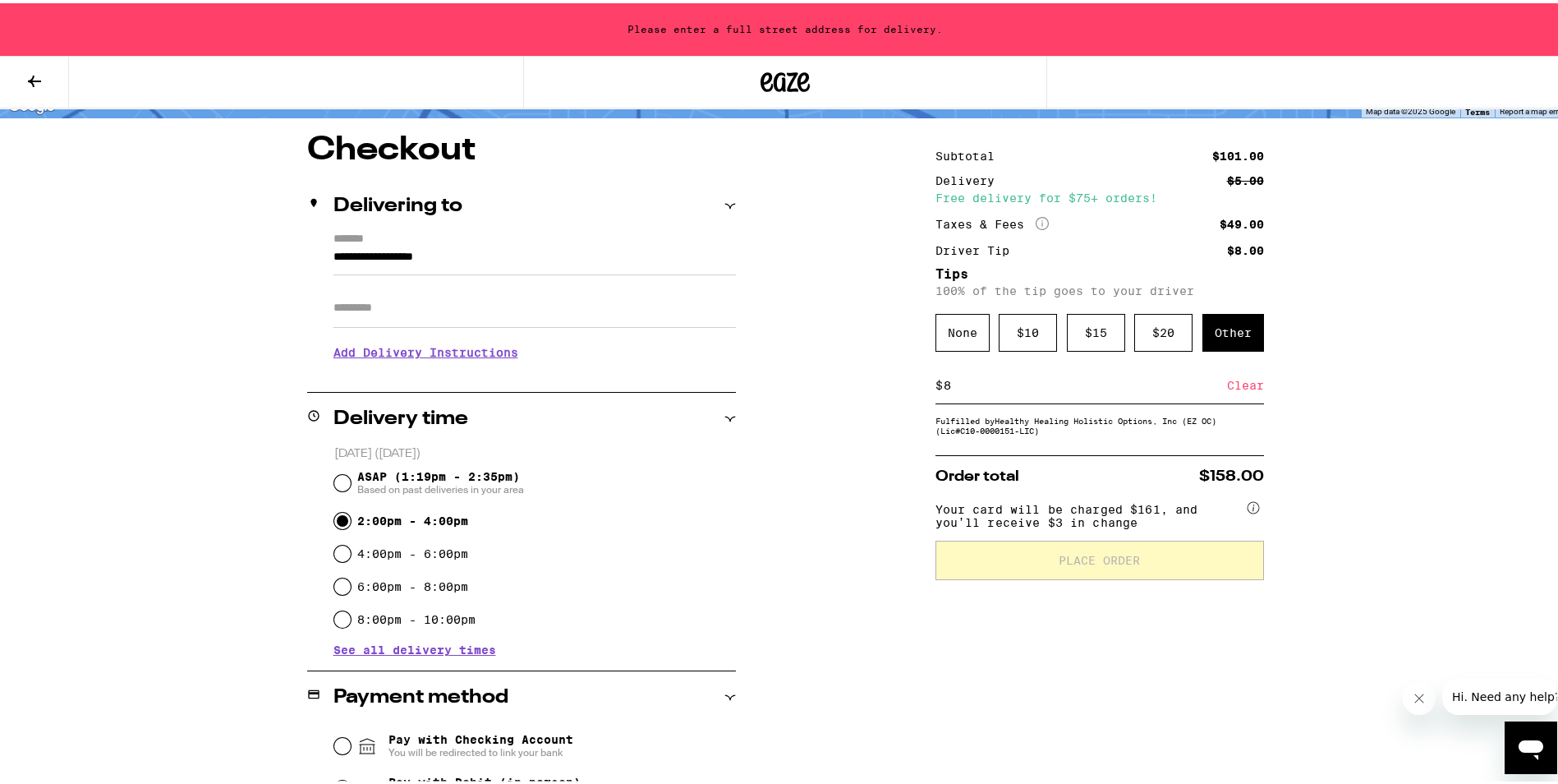
scroll to position [218, 0]
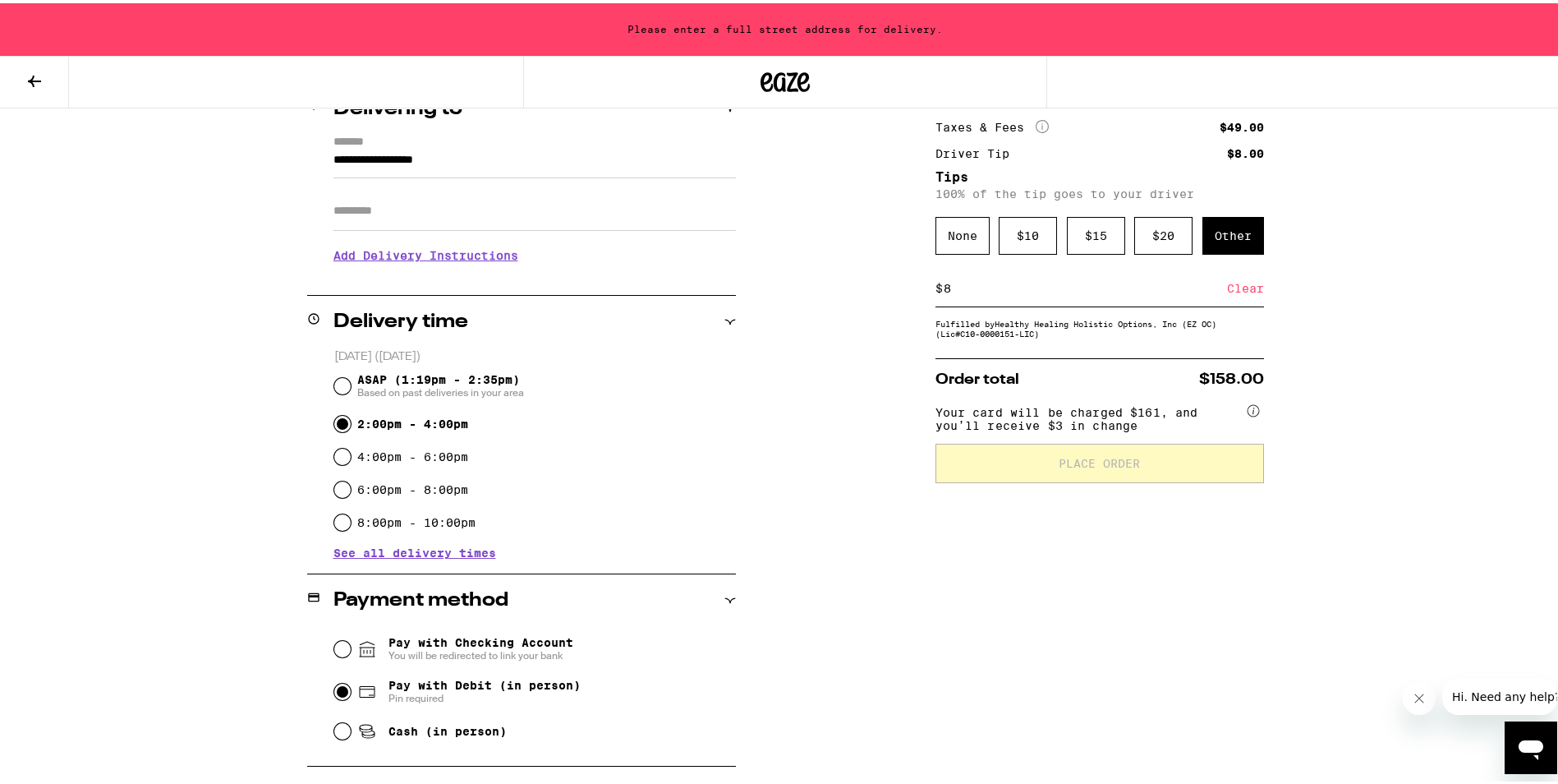
click at [489, 160] on input "**********" at bounding box center [534, 161] width 402 height 28
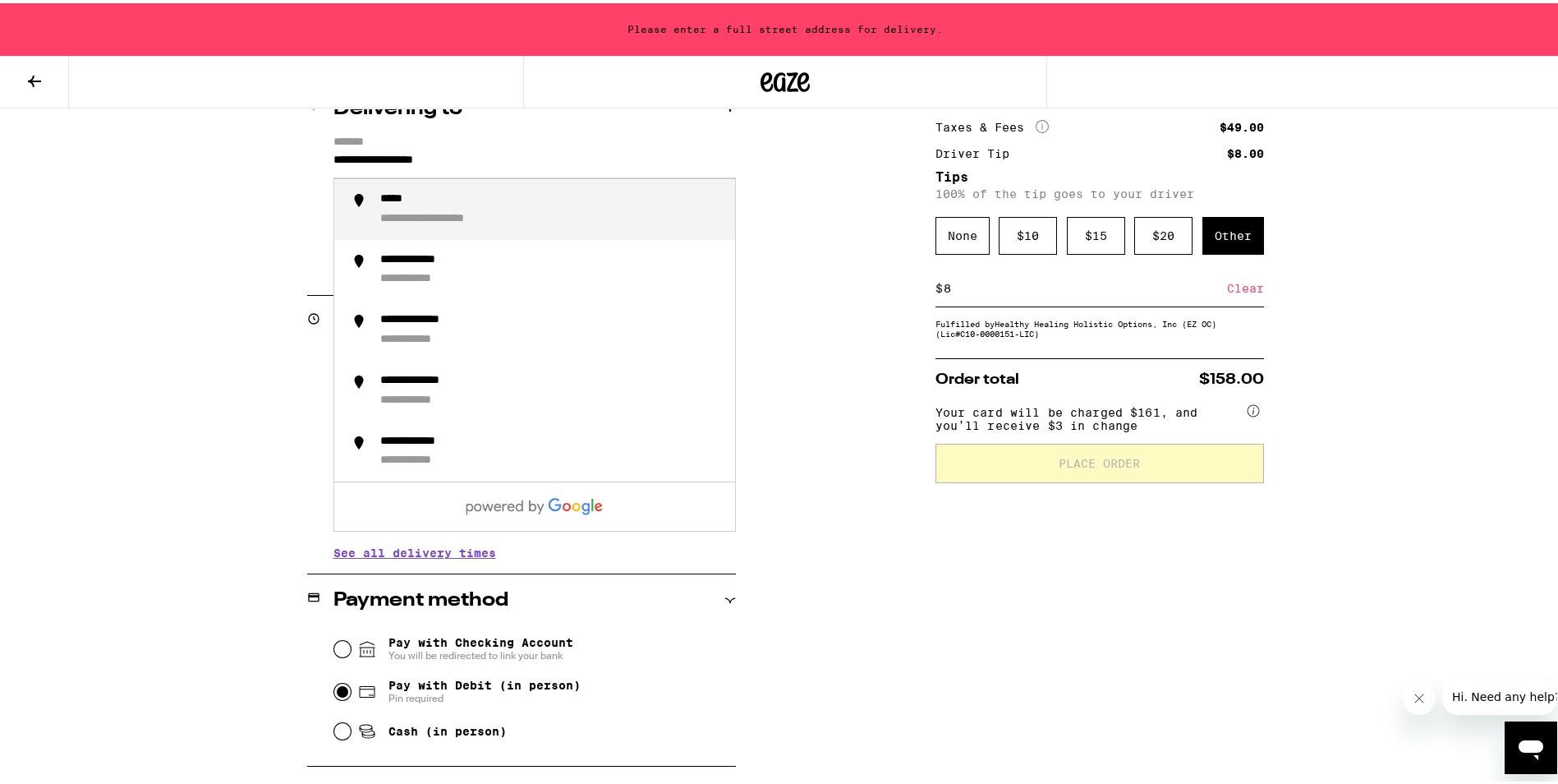
drag, startPoint x: 489, startPoint y: 160, endPoint x: 315, endPoint y: 159, distance: 174.0
click at [315, 159] on div "**********" at bounding box center [521, 203] width 429 height 141
click at [489, 199] on div "**********" at bounding box center [462, 196] width 163 height 15
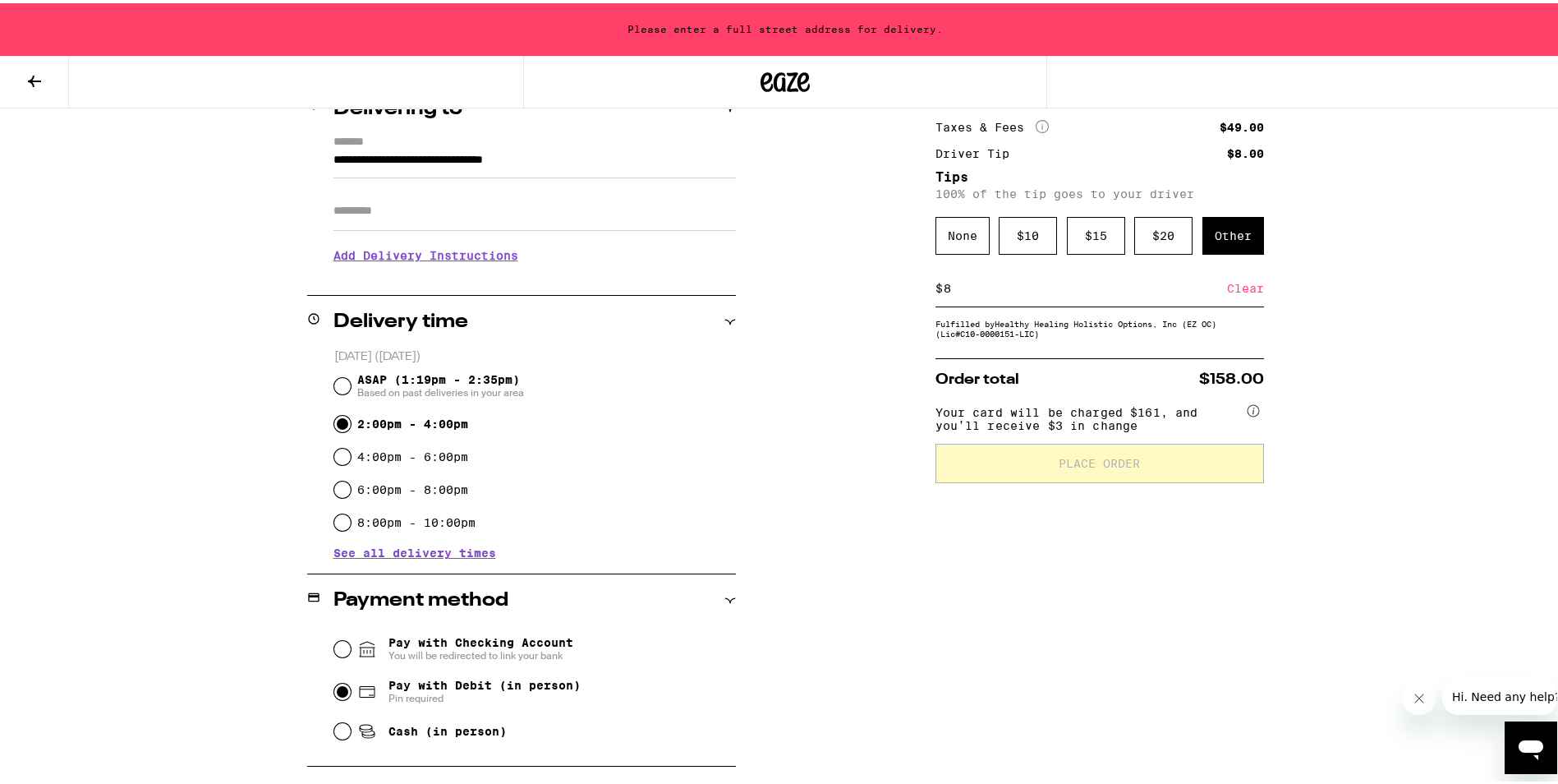
scroll to position [165, 0]
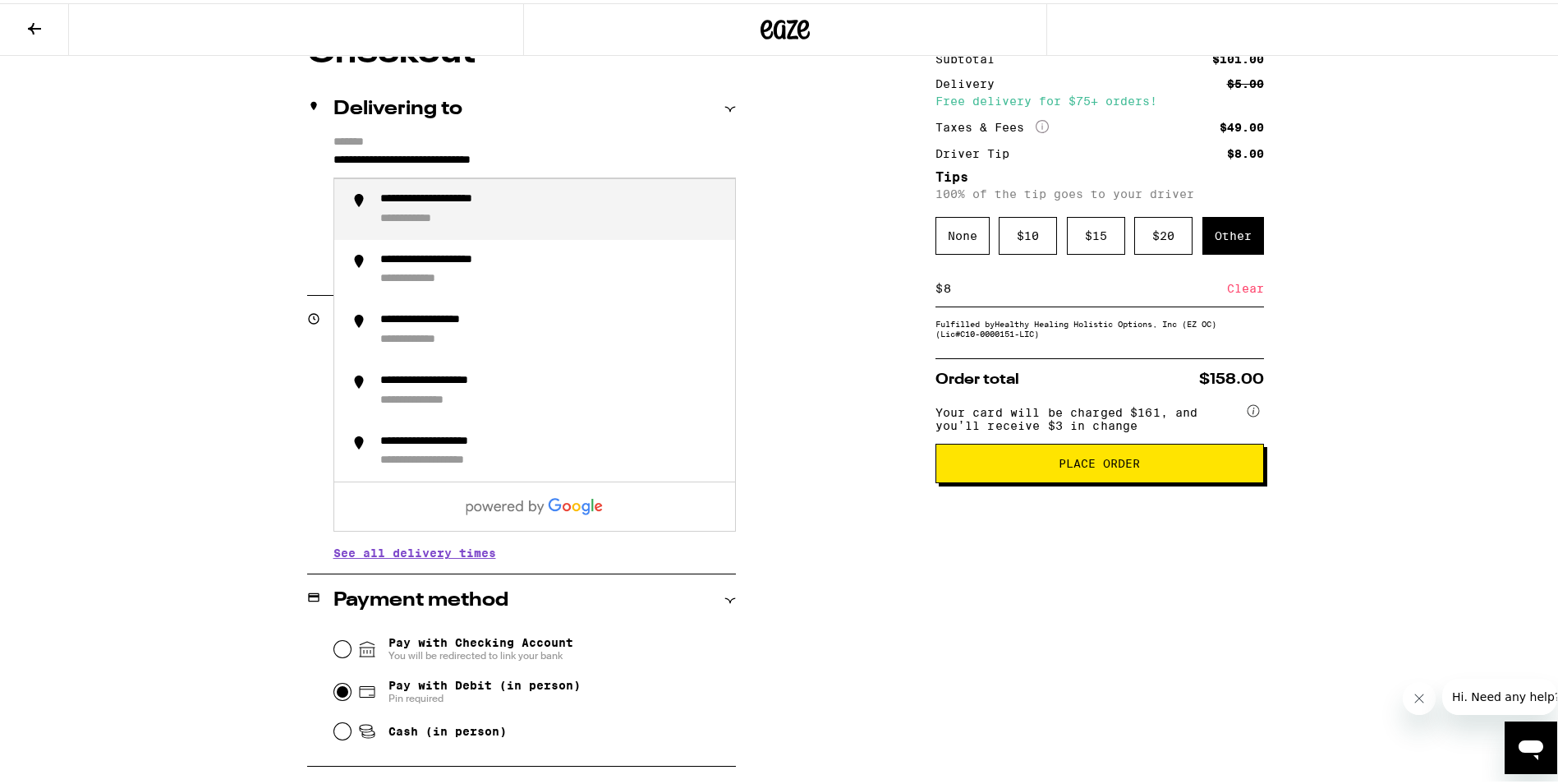
click at [621, 157] on input "**********" at bounding box center [534, 161] width 402 height 28
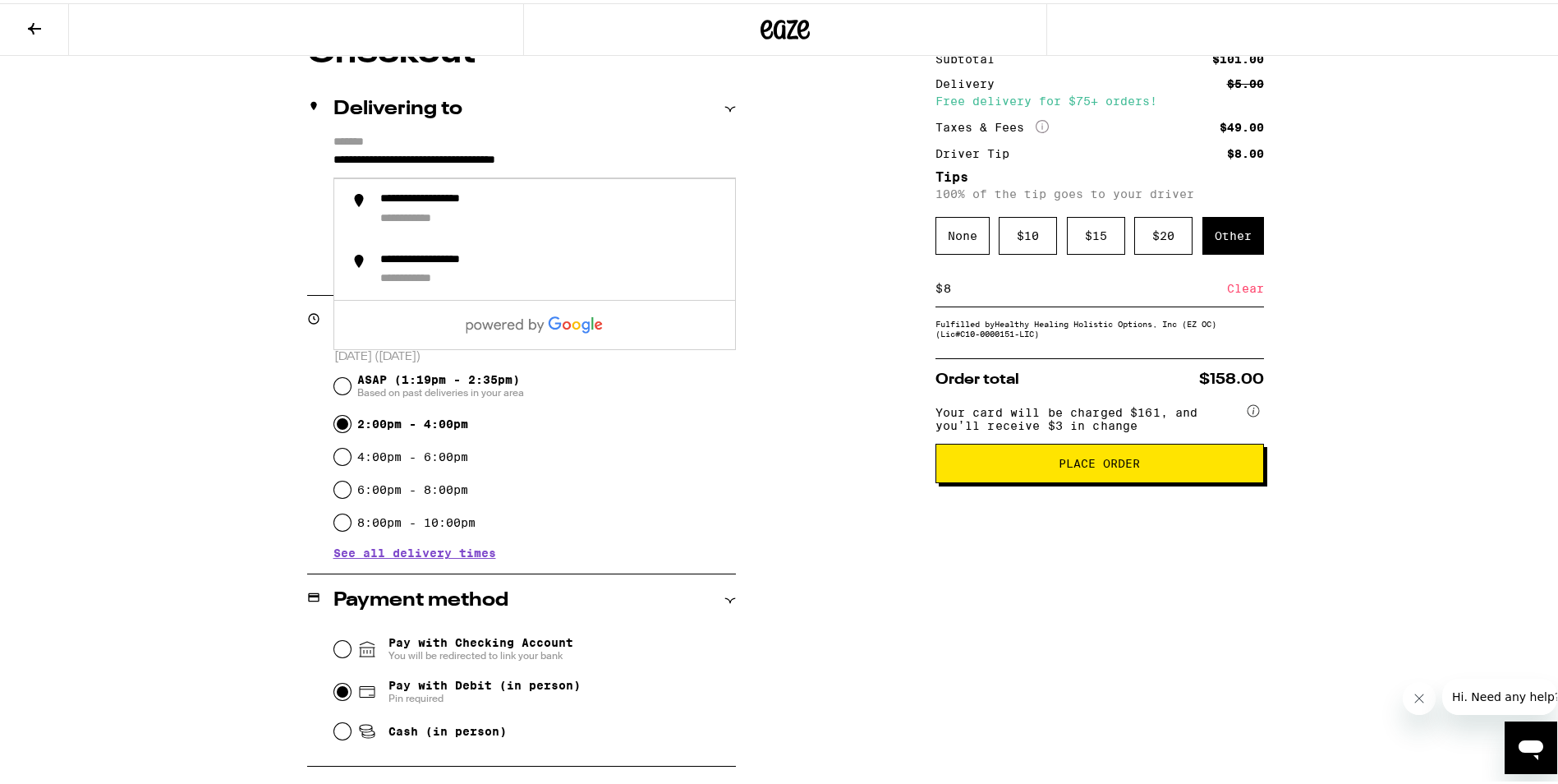
type input "**********"
click at [659, 402] on div "ASAP (1:19pm - 2:35pm) Based on past deliveries in your area" at bounding box center [535, 383] width 402 height 43
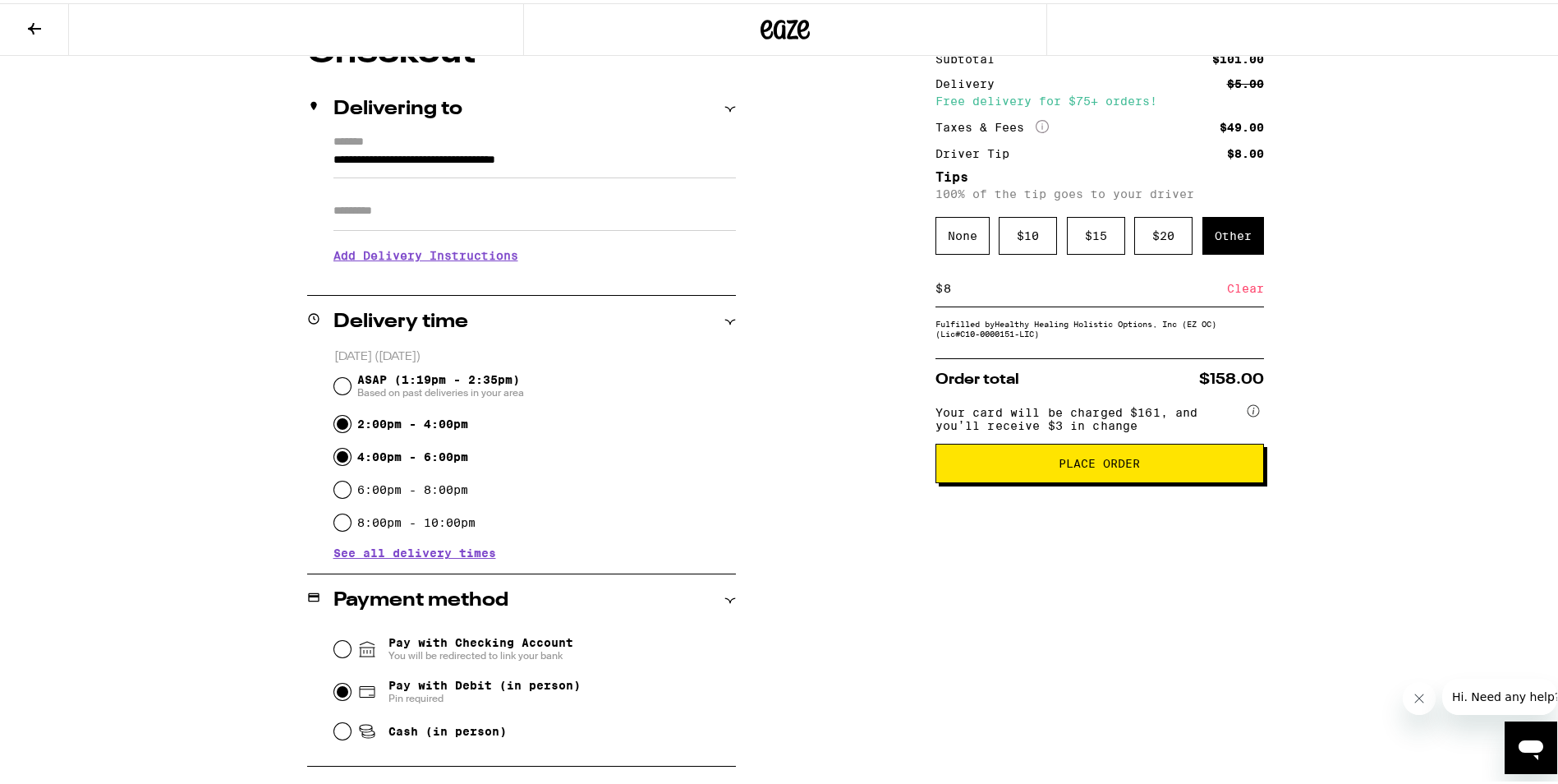
click at [340, 453] on input "4:00pm - 6:00pm" at bounding box center [342, 454] width 17 height 17
radio input "true"
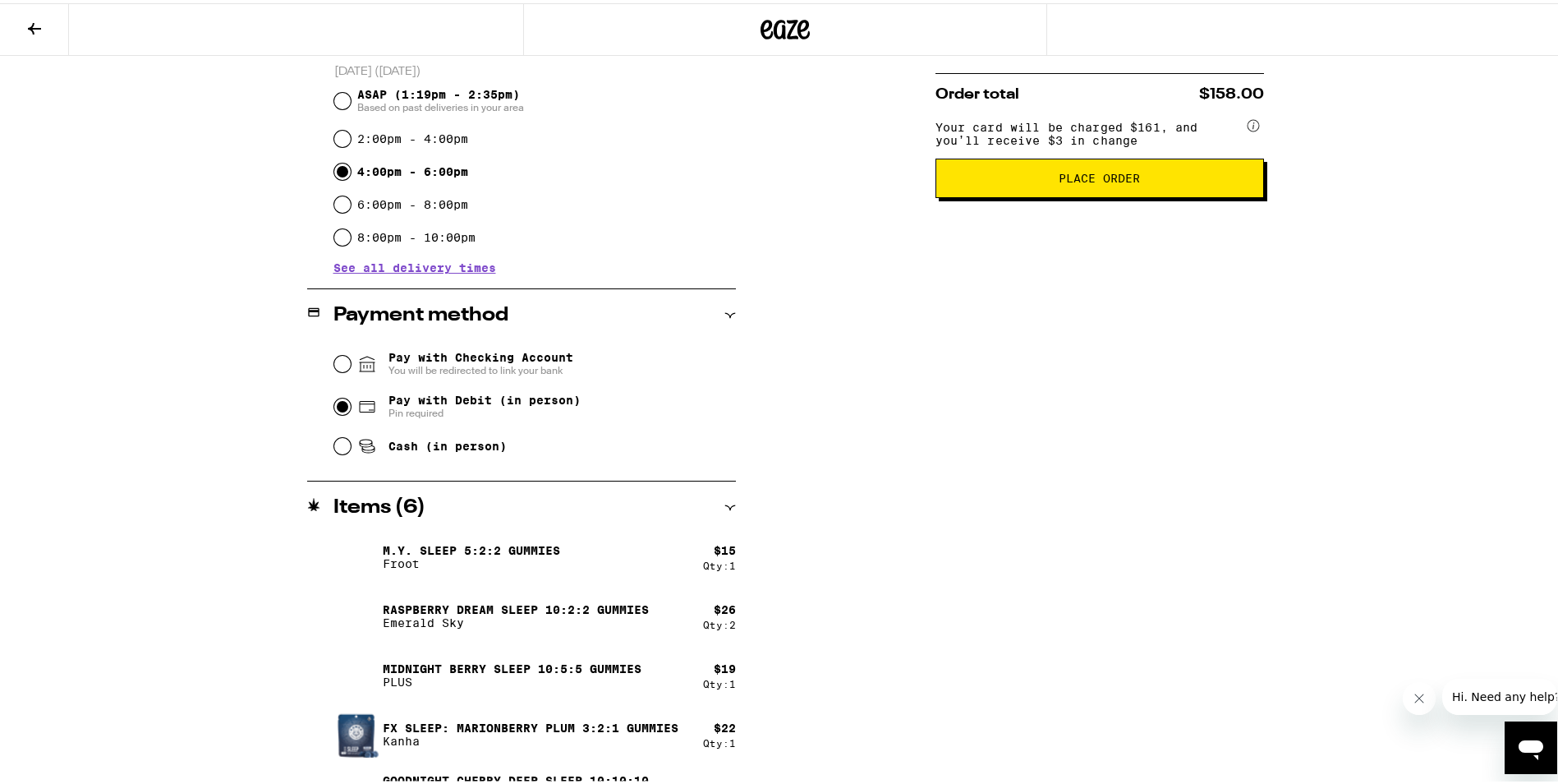
scroll to position [411, 0]
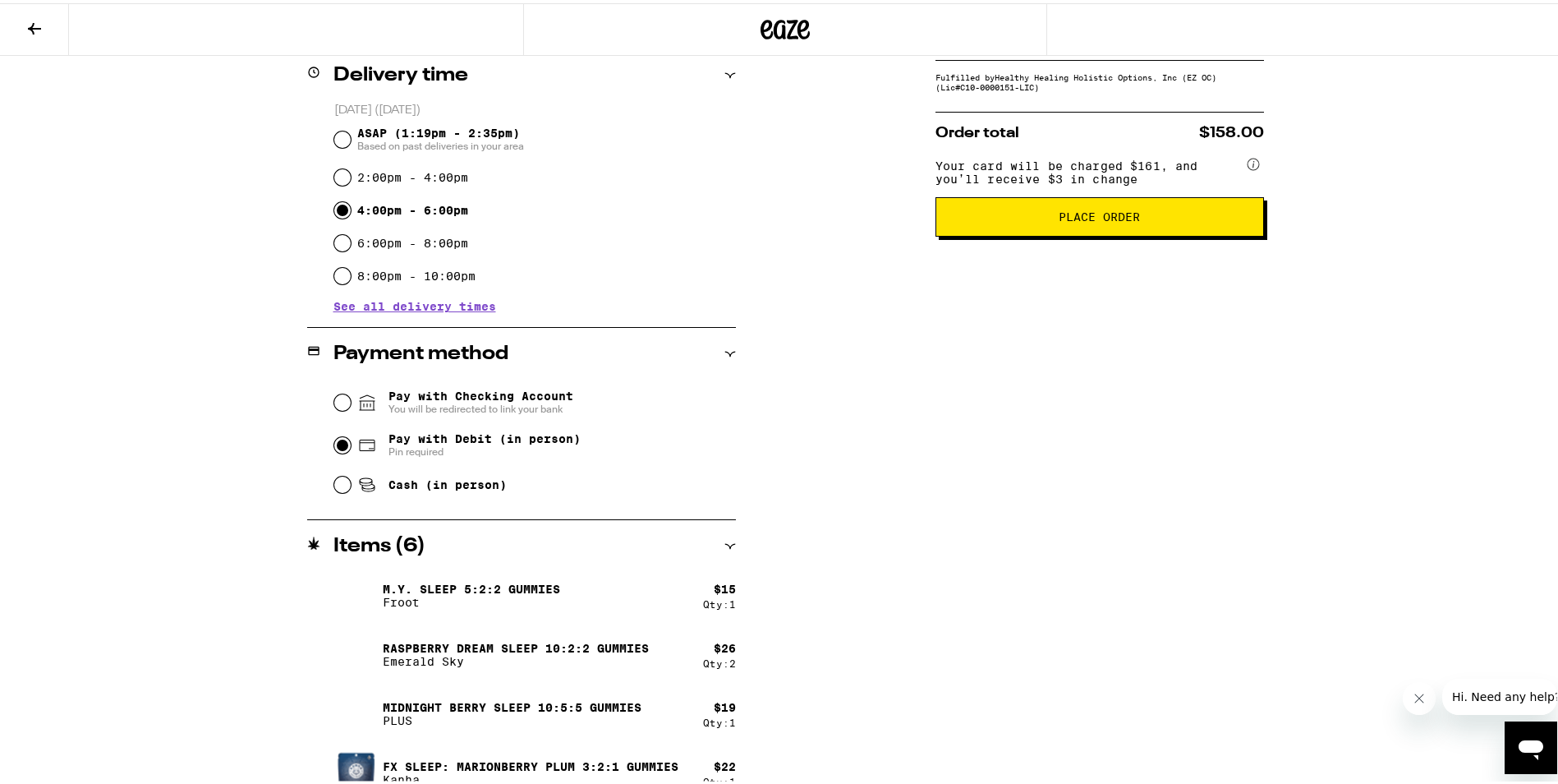
click at [1069, 219] on span "Place Order" at bounding box center [1099, 213] width 82 height 12
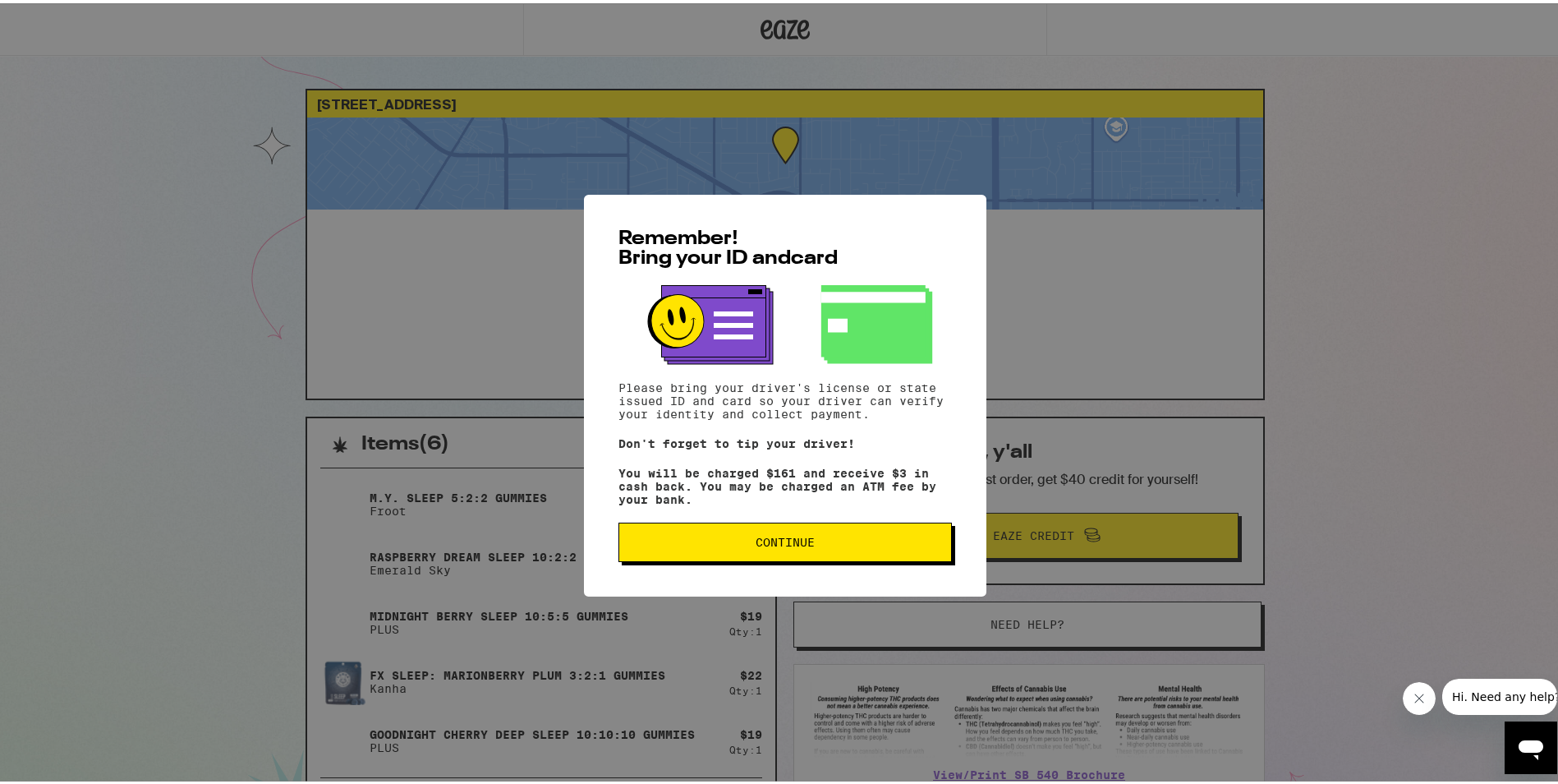
click at [771, 544] on span "Continue" at bounding box center [785, 539] width 59 height 12
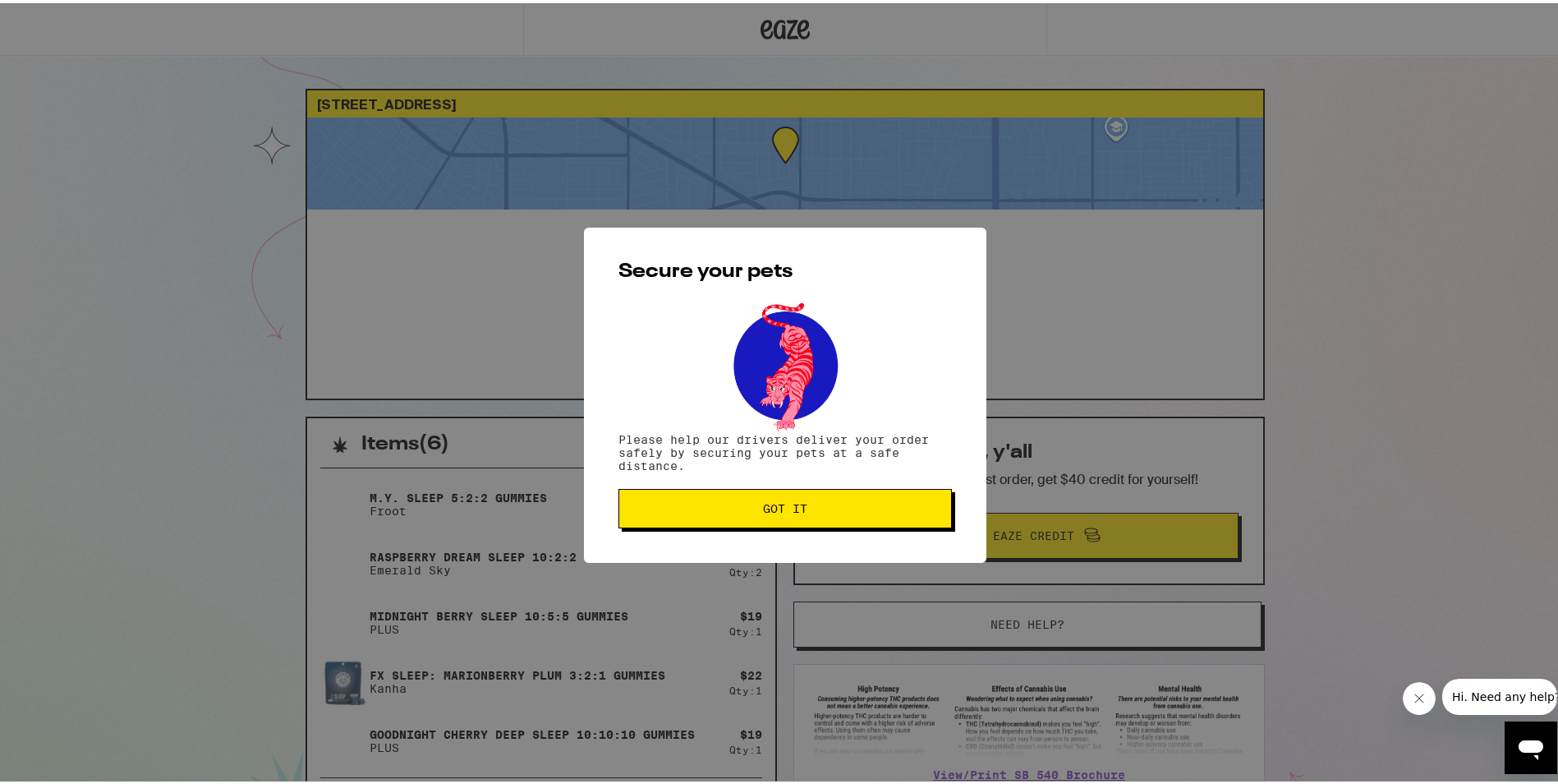
click at [787, 510] on span "Got it" at bounding box center [785, 505] width 44 height 12
